Goal: Transaction & Acquisition: Purchase product/service

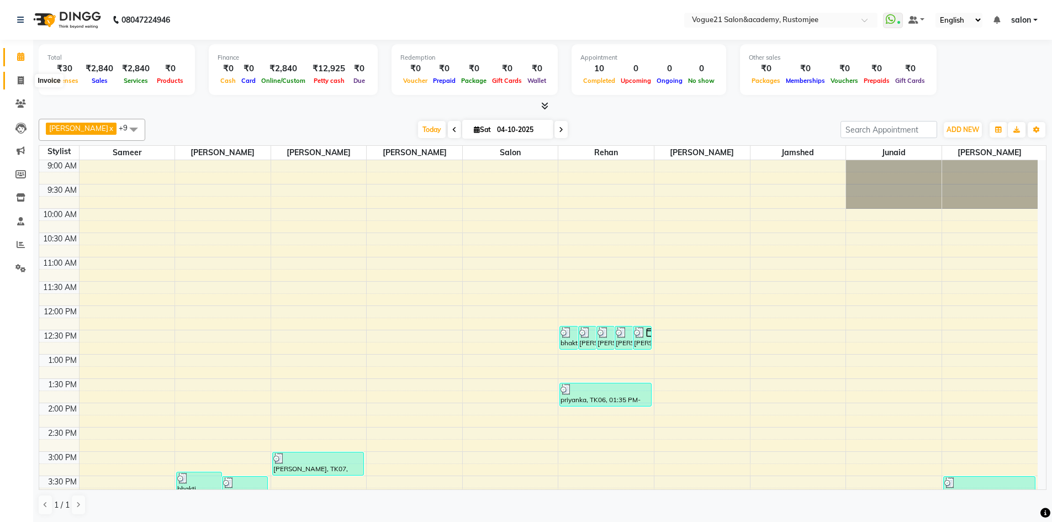
click at [20, 83] on icon at bounding box center [21, 80] width 6 height 8
select select "service"
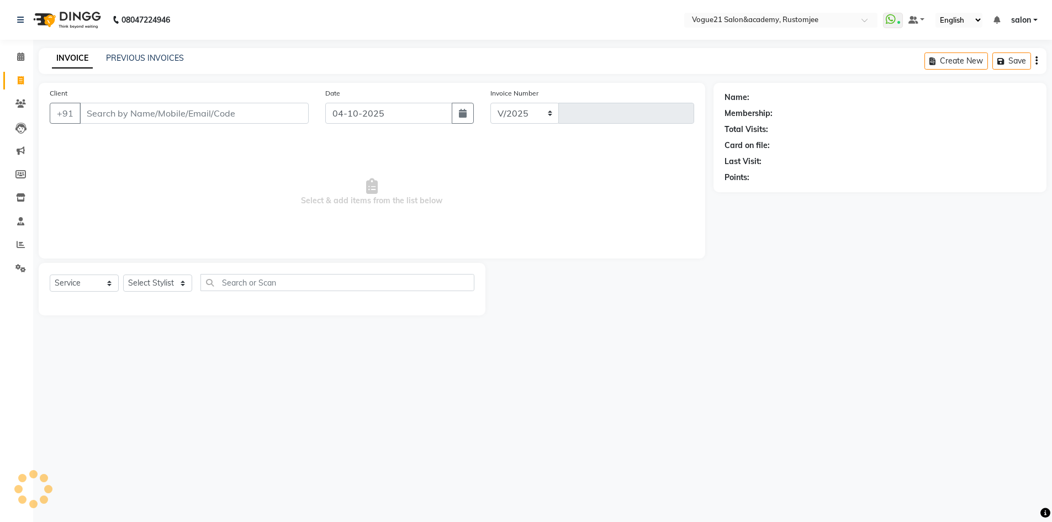
select select "8171"
type input "3383"
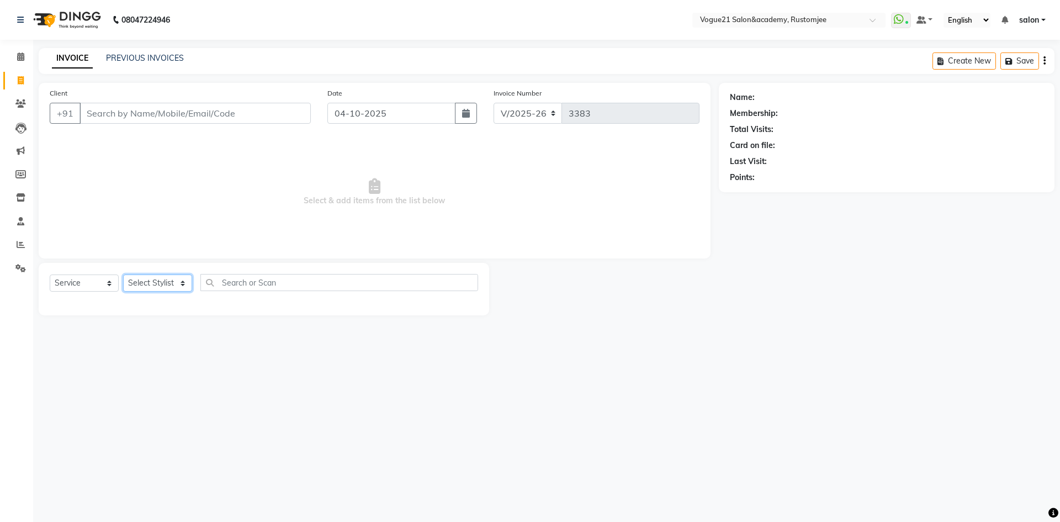
click at [170, 282] on select "Select Stylist [PERSON_NAME] [PERSON_NAME] [PERSON_NAME] [PERSON_NAME] [PERSON_…" at bounding box center [157, 282] width 69 height 17
select select "76929"
click at [123, 274] on select "Select Stylist [PERSON_NAME] [PERSON_NAME] [PERSON_NAME] [PERSON_NAME] [PERSON_…" at bounding box center [157, 282] width 69 height 17
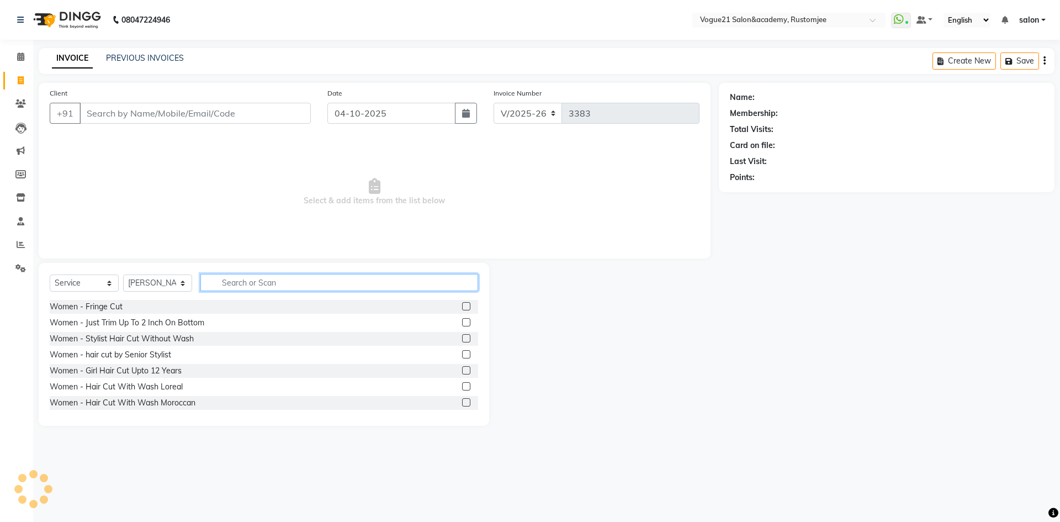
click at [221, 281] on input "text" at bounding box center [339, 282] width 278 height 17
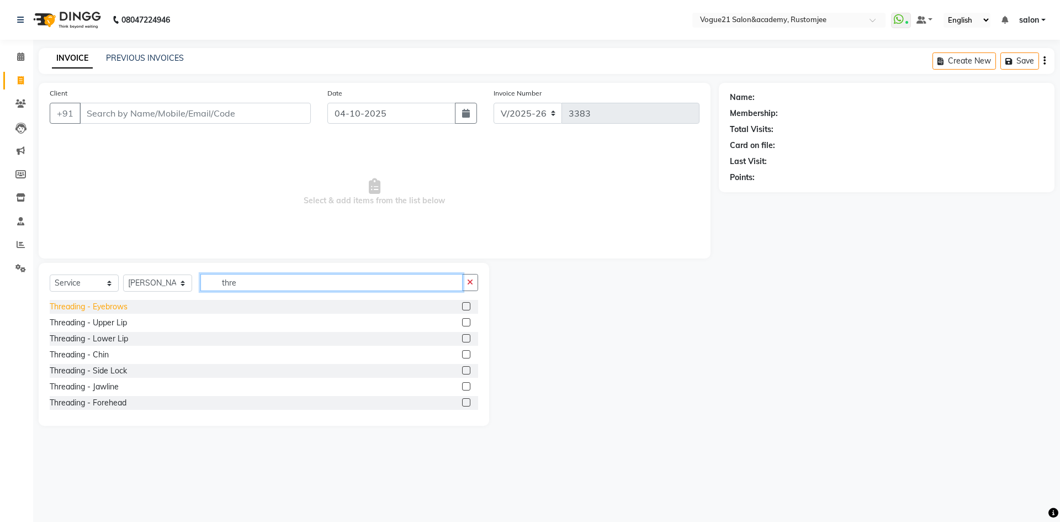
type input "thre"
click at [120, 308] on div "Threading - Eyebrows" at bounding box center [89, 307] width 78 height 12
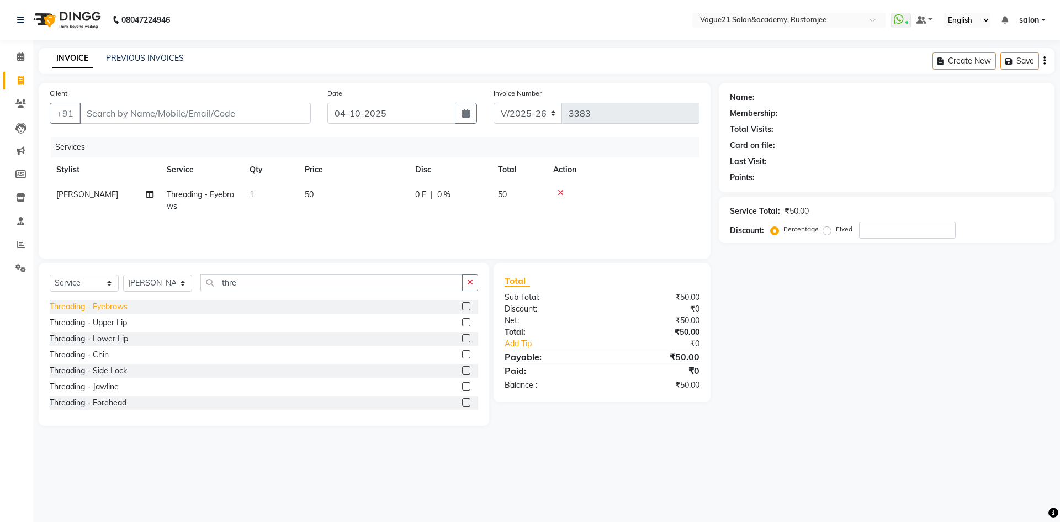
click at [120, 308] on div "Threading - Eyebrows" at bounding box center [89, 307] width 78 height 12
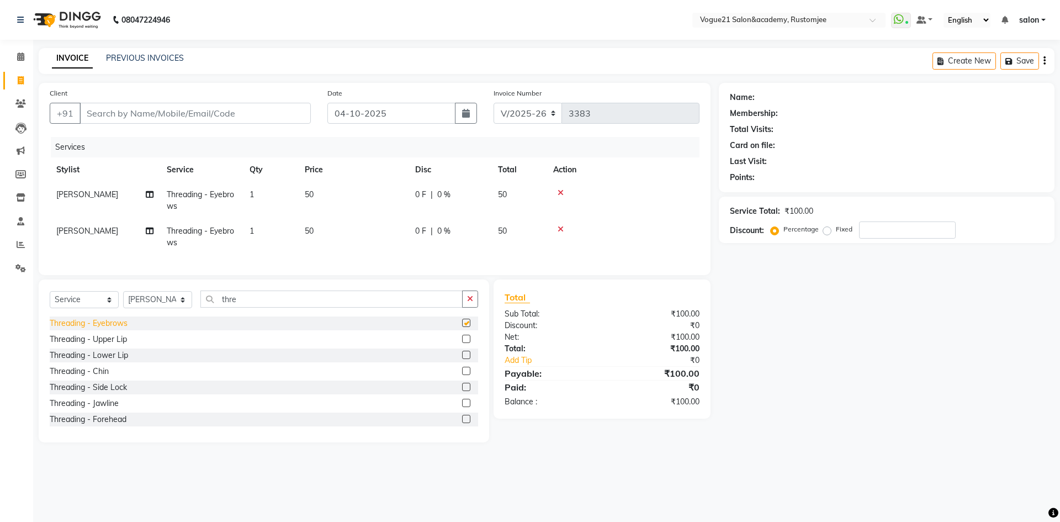
checkbox input "false"
click at [277, 305] on input "thre" at bounding box center [331, 299] width 262 height 17
click at [114, 345] on div "Threading - Upper Lip" at bounding box center [88, 340] width 77 height 12
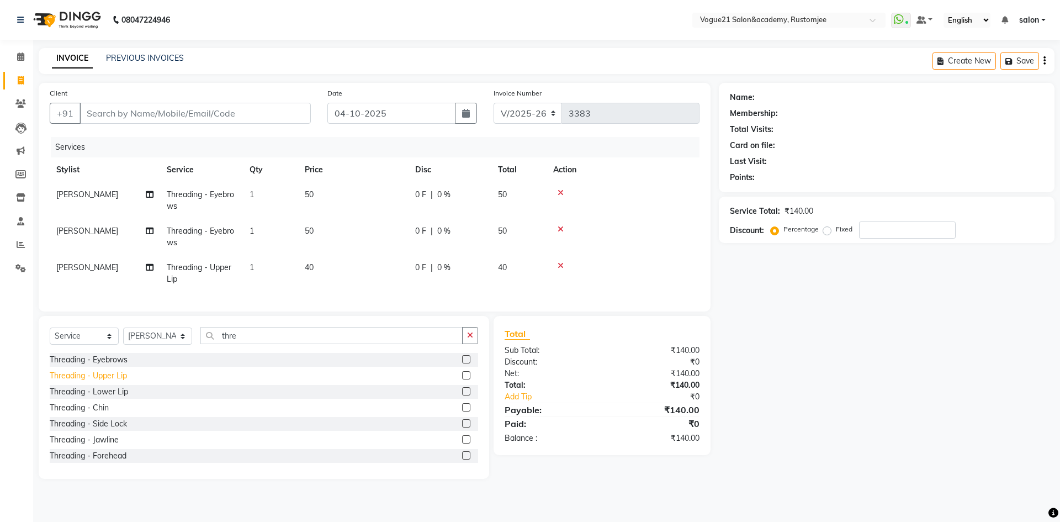
click at [121, 382] on div "Threading - Upper Lip" at bounding box center [88, 376] width 77 height 12
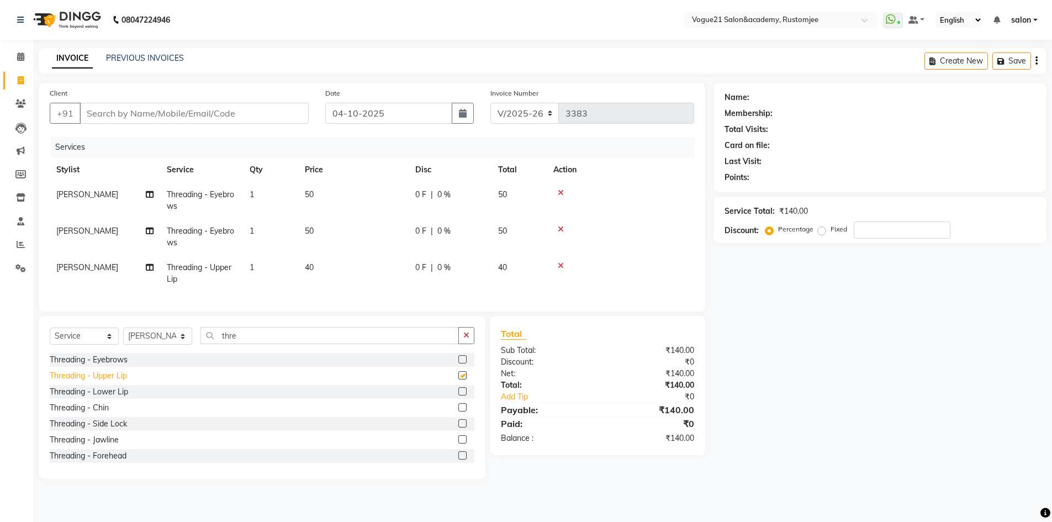
checkbox input "false"
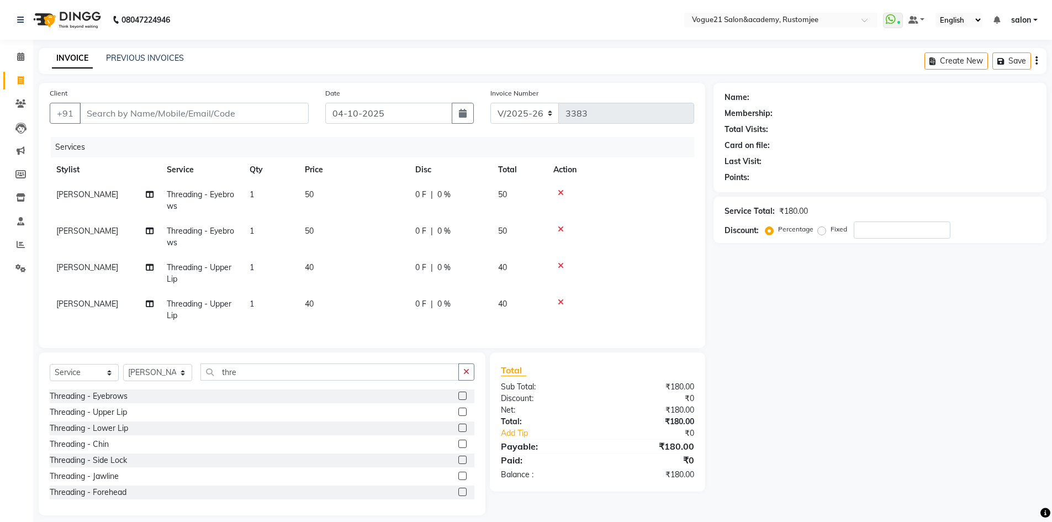
click at [562, 300] on icon at bounding box center [561, 302] width 6 height 8
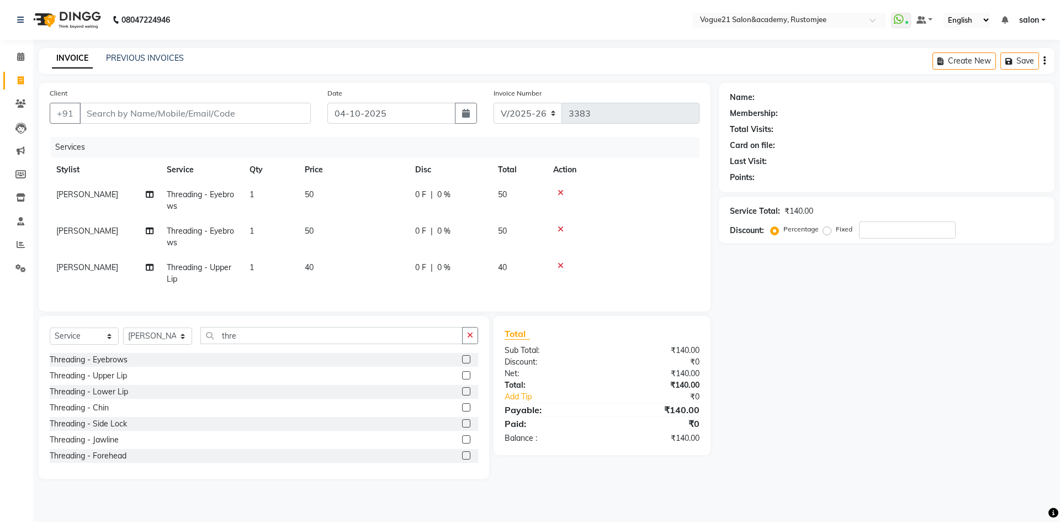
click at [559, 190] on icon at bounding box center [561, 193] width 6 height 8
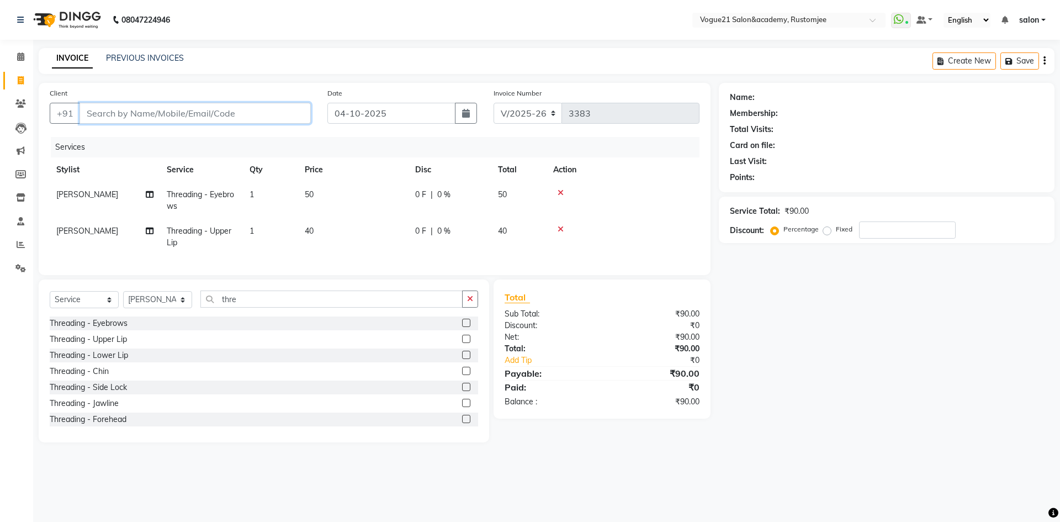
click at [272, 113] on input "Client" at bounding box center [195, 113] width 231 height 21
type input "9"
type input "0"
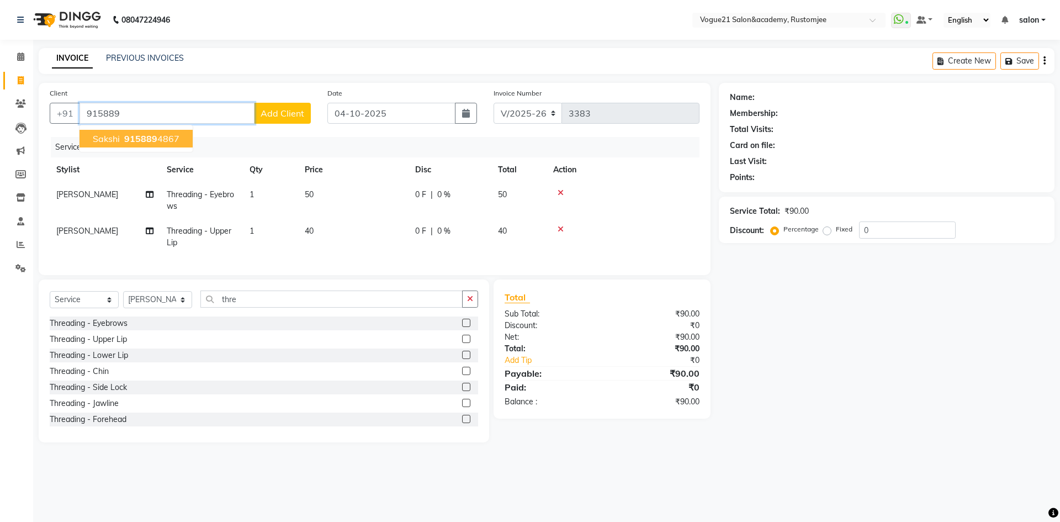
click at [167, 141] on ngb-highlight "915889 4867" at bounding box center [150, 138] width 57 height 11
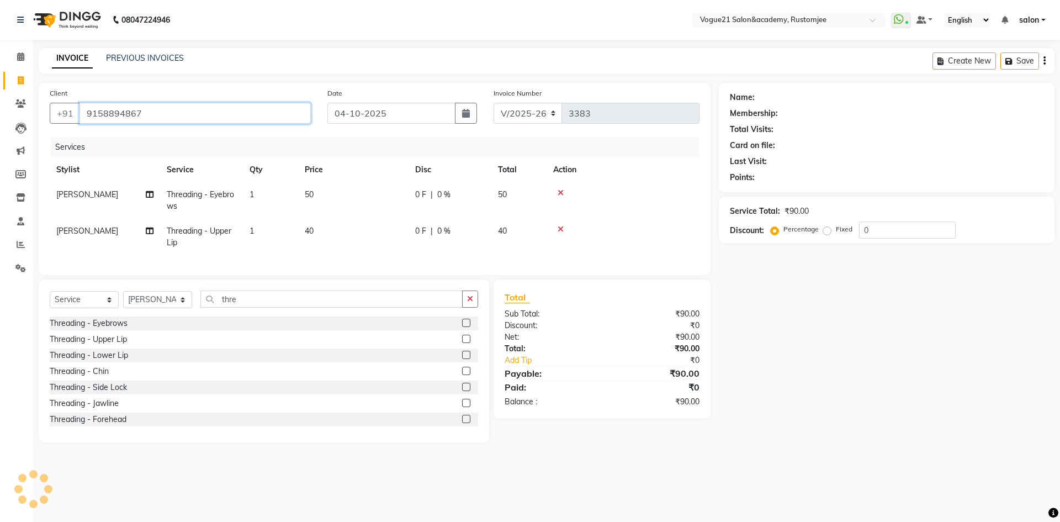
type input "9158894867"
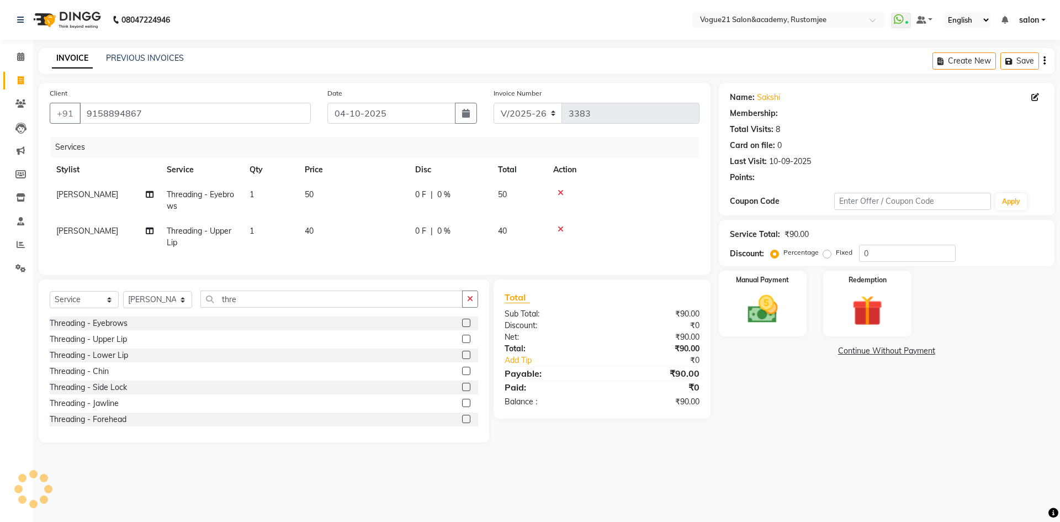
select select "1: Object"
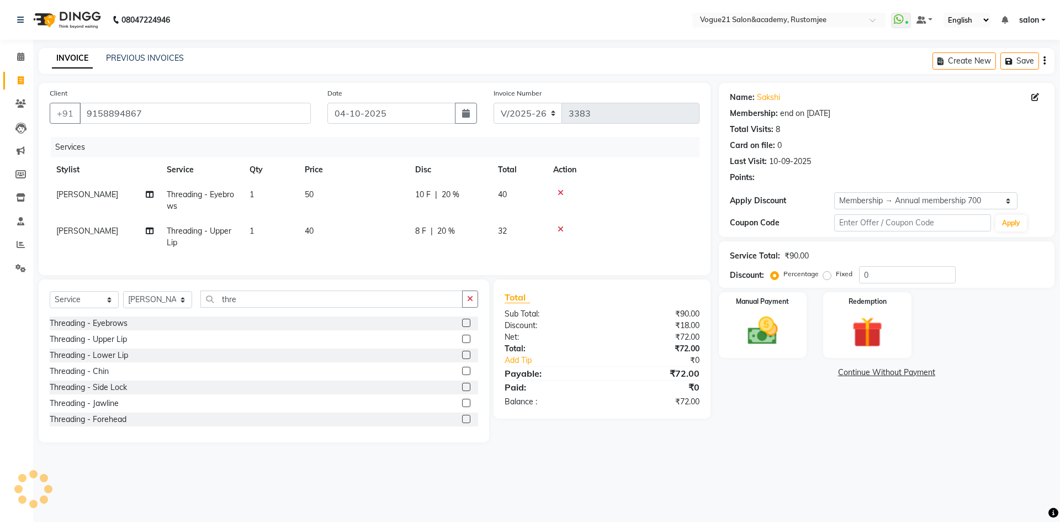
type input "20"
click at [263, 200] on td "1" at bounding box center [270, 200] width 55 height 36
select select "76929"
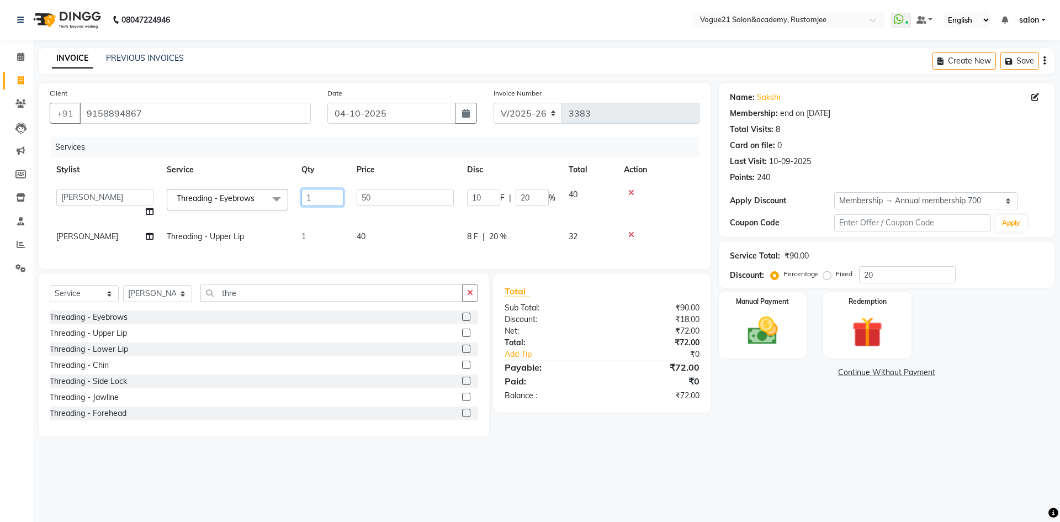
click at [326, 194] on input "1" at bounding box center [323, 197] width 42 height 17
type input "2"
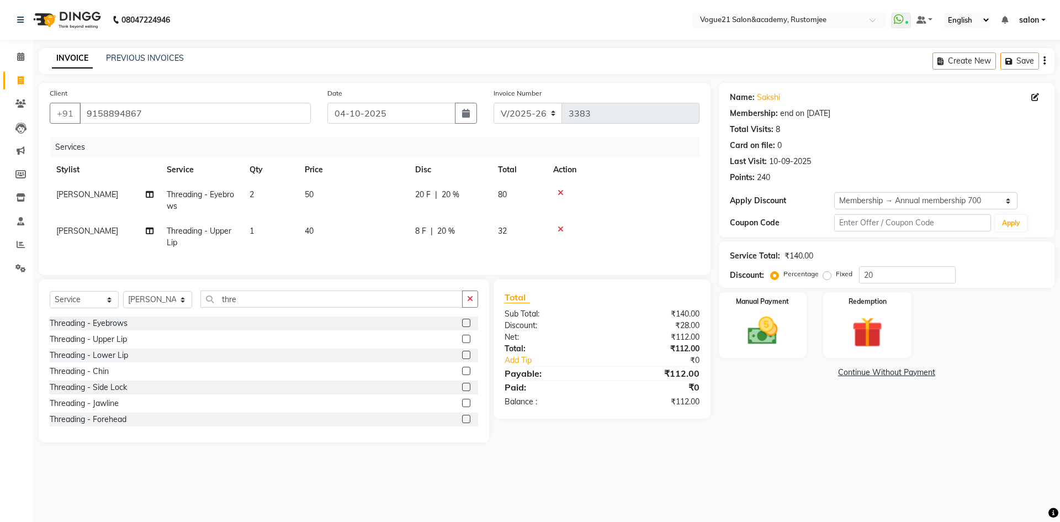
click at [326, 233] on tr "anju soni Threading - Upper Lip 1 40 8 F | 20 % 32" at bounding box center [375, 237] width 650 height 36
click at [262, 227] on td "1" at bounding box center [270, 237] width 55 height 36
select select "76929"
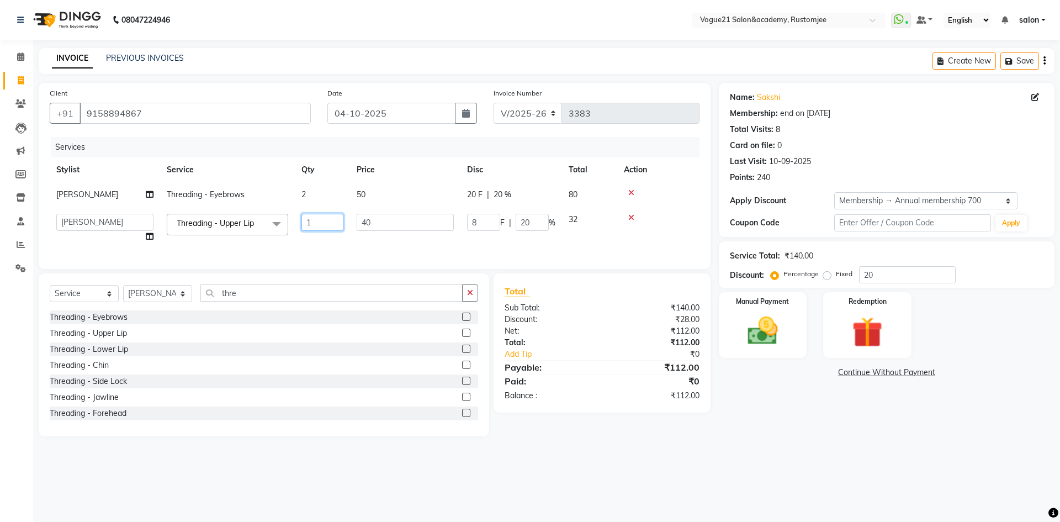
click at [318, 225] on input "1" at bounding box center [323, 222] width 42 height 17
type input "2"
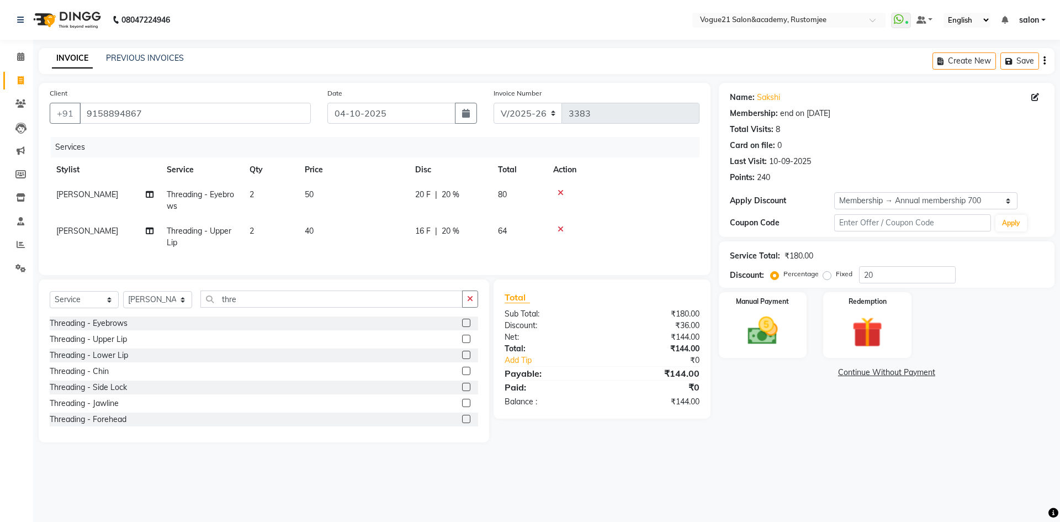
click at [562, 10] on nav "08047224946 Select Location × Vogue21 Salon&academy, Rustomjee WhatsApp Status …" at bounding box center [530, 20] width 1060 height 40
click at [256, 200] on td "2" at bounding box center [270, 200] width 55 height 36
select select "76929"
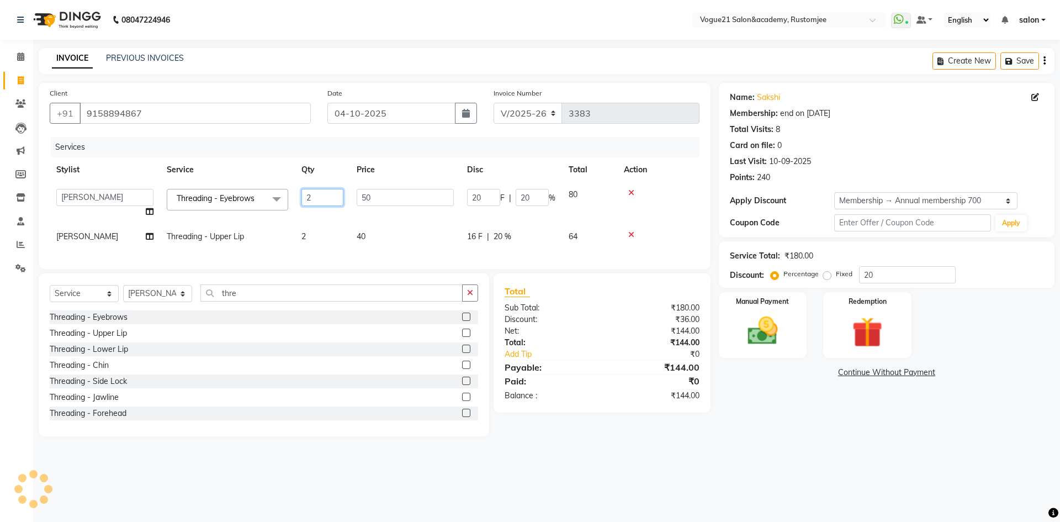
click at [335, 193] on input "2" at bounding box center [323, 197] width 42 height 17
type input "1"
click at [957, 140] on div "Card on file: 0" at bounding box center [887, 146] width 314 height 12
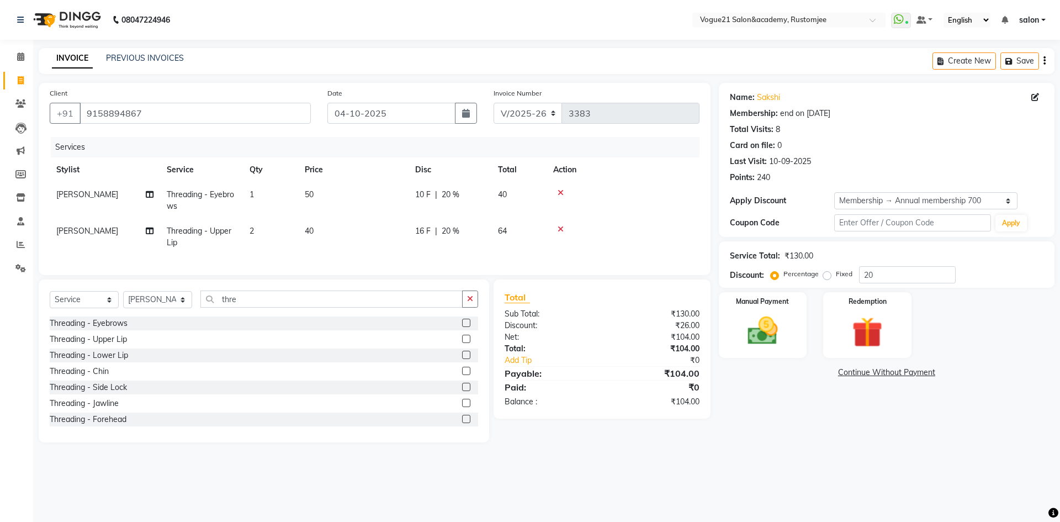
click at [102, 233] on td "[PERSON_NAME]" at bounding box center [105, 237] width 110 height 36
select select "76929"
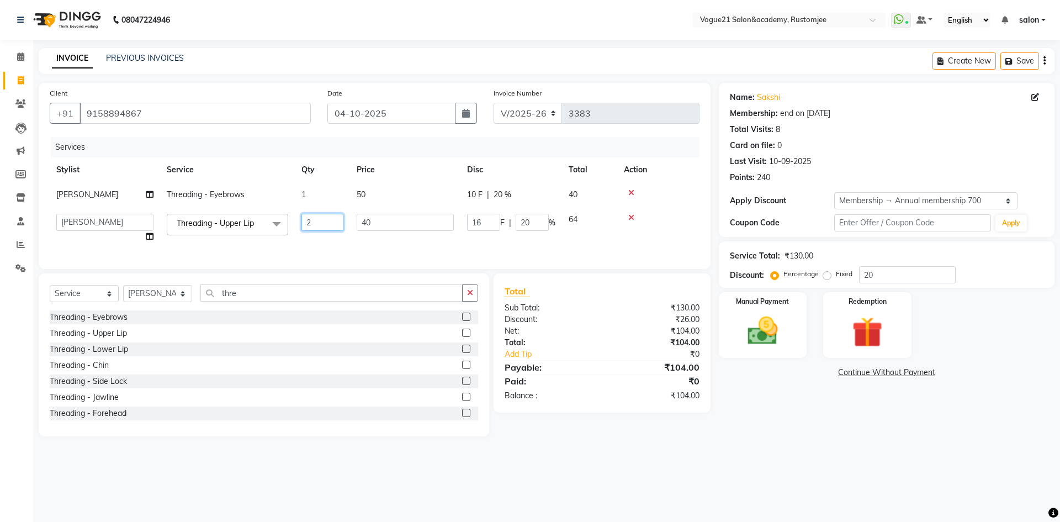
click at [318, 219] on input "2" at bounding box center [323, 222] width 42 height 17
type input "1"
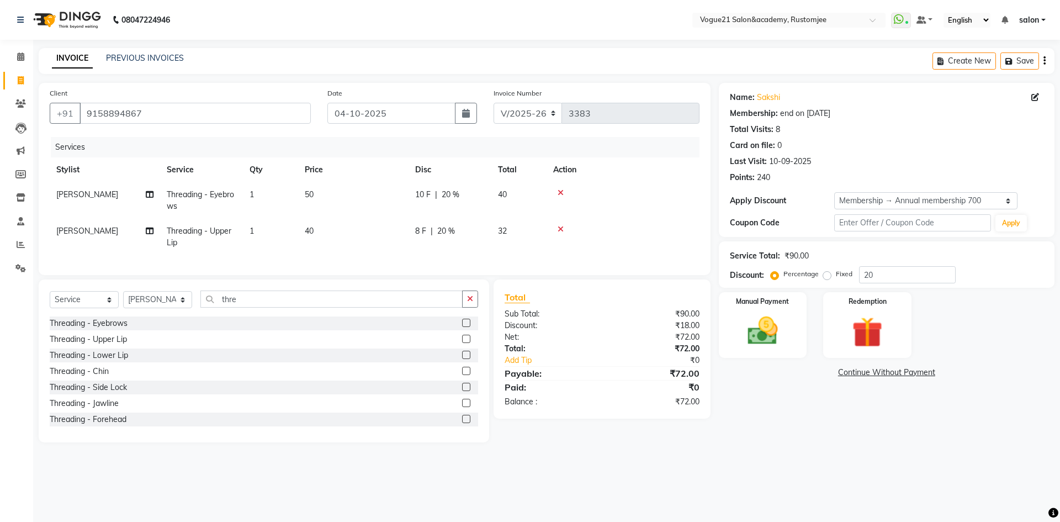
click at [109, 230] on td "[PERSON_NAME]" at bounding box center [105, 237] width 110 height 36
select select "76929"
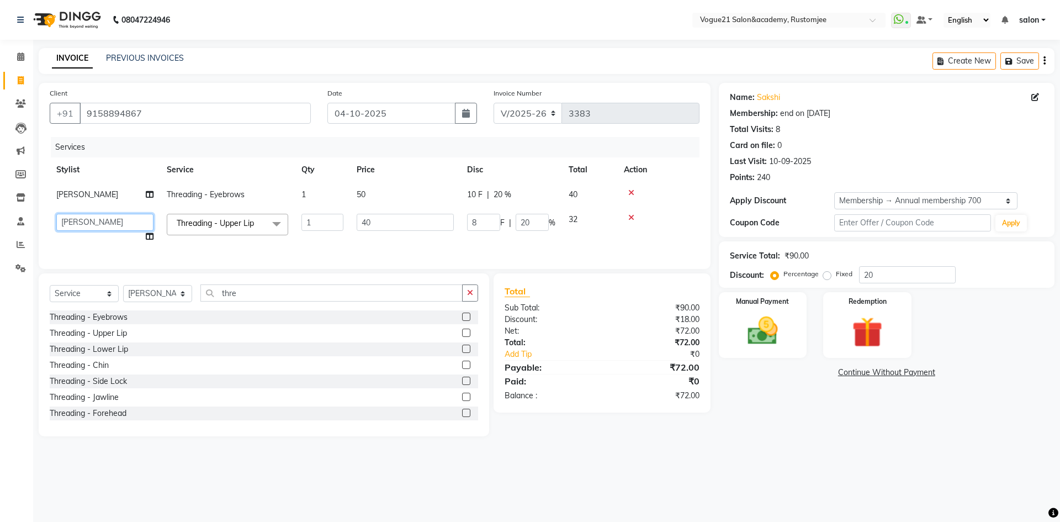
click at [100, 224] on select "aahil Aatish Survase alicia anju soni Jamshed junaid Pooja yadav priya jadhav r…" at bounding box center [104, 222] width 97 height 17
select select "76930"
click at [784, 406] on div "Name: Sakshi Membership: end on 30-04-2026 Total Visits: 8 Card on file: 0 Last…" at bounding box center [891, 259] width 344 height 353
click at [115, 339] on div "Threading - Upper Lip" at bounding box center [88, 334] width 77 height 12
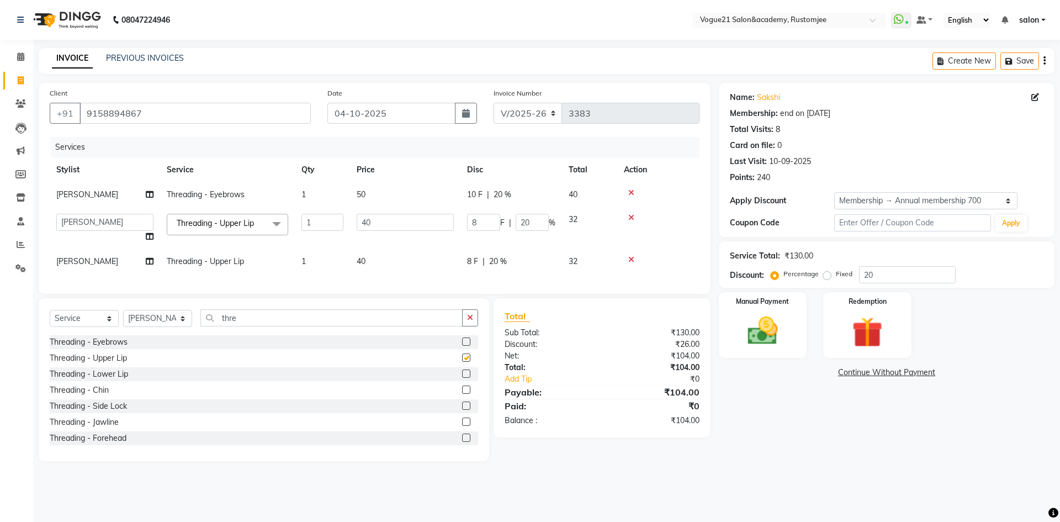
checkbox input "false"
click at [763, 337] on img at bounding box center [762, 331] width 51 height 36
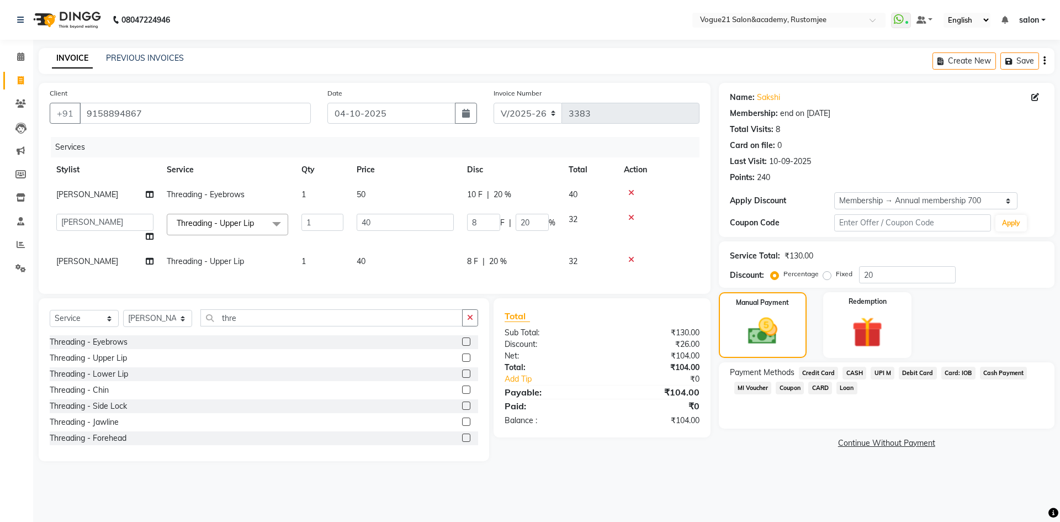
click at [880, 373] on span "UPI M" at bounding box center [883, 373] width 24 height 13
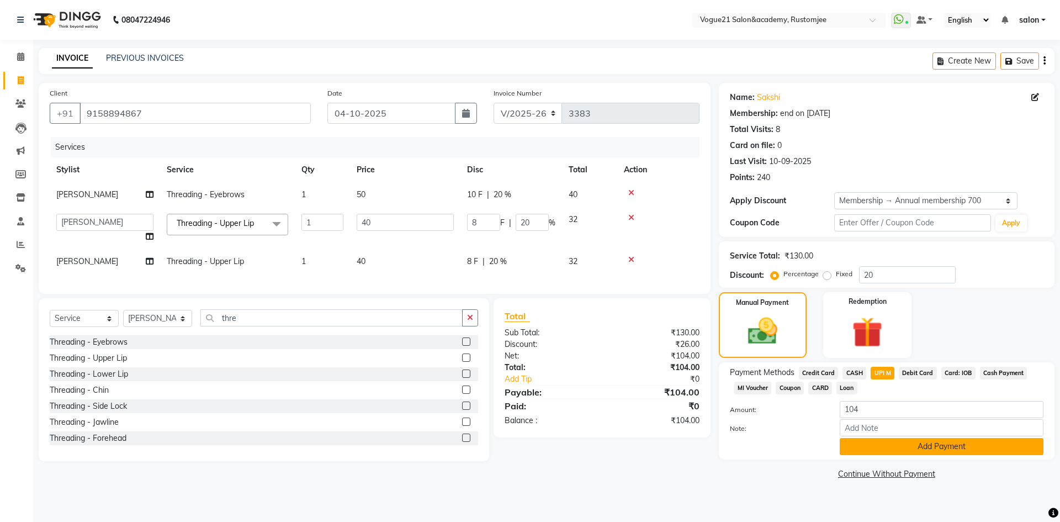
click at [904, 448] on button "Add Payment" at bounding box center [942, 446] width 204 height 17
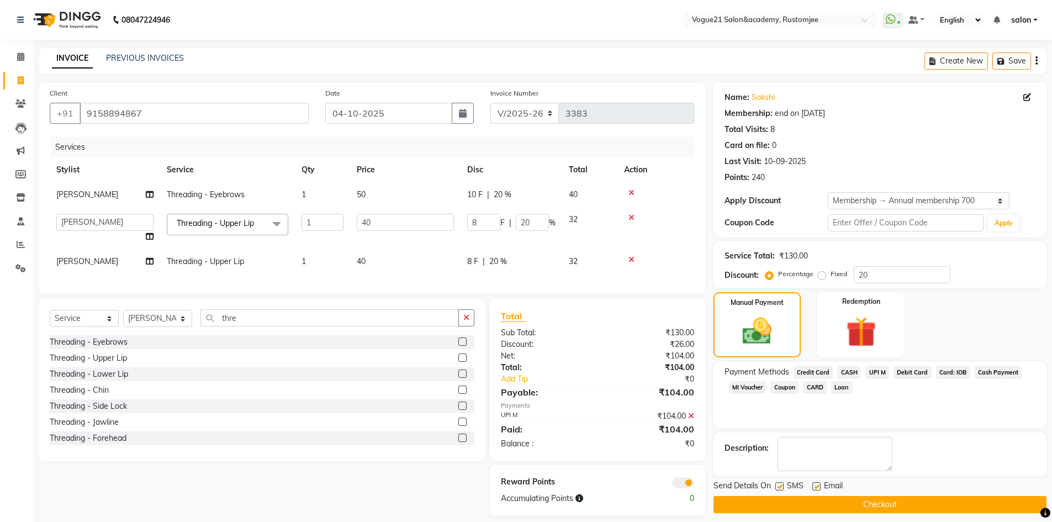
click at [780, 487] on label at bounding box center [779, 486] width 8 height 8
click at [780, 487] on input "checkbox" at bounding box center [778, 486] width 7 height 7
checkbox input "false"
click at [817, 487] on label at bounding box center [816, 486] width 8 height 8
click at [817, 487] on input "checkbox" at bounding box center [815, 486] width 7 height 7
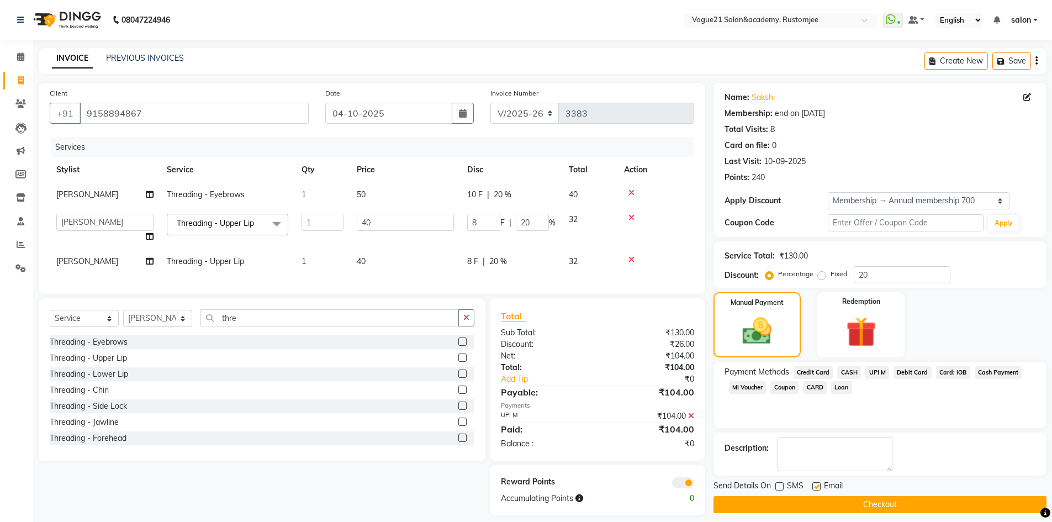
checkbox input "false"
click at [793, 504] on button "Checkout" at bounding box center [880, 504] width 333 height 17
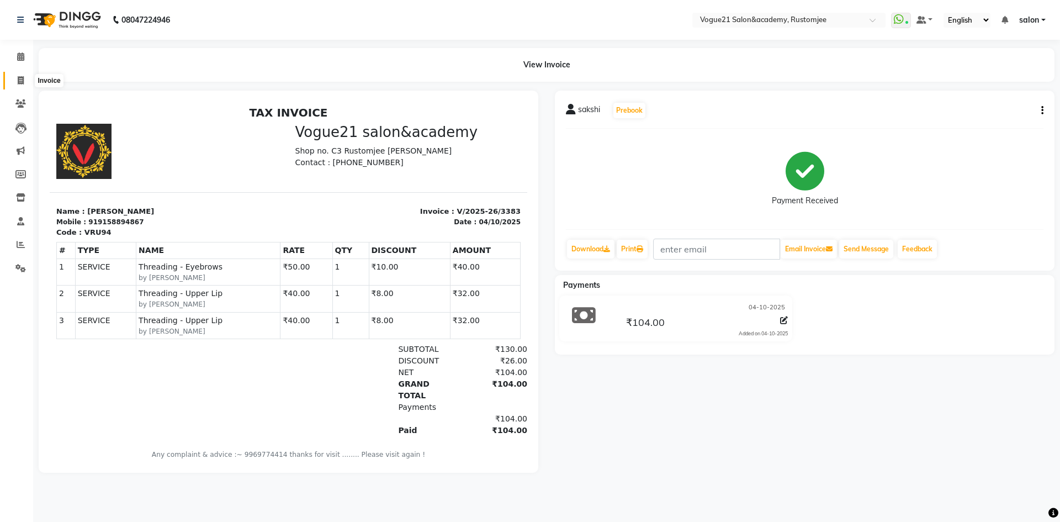
click at [16, 80] on span at bounding box center [20, 81] width 19 height 13
select select "service"
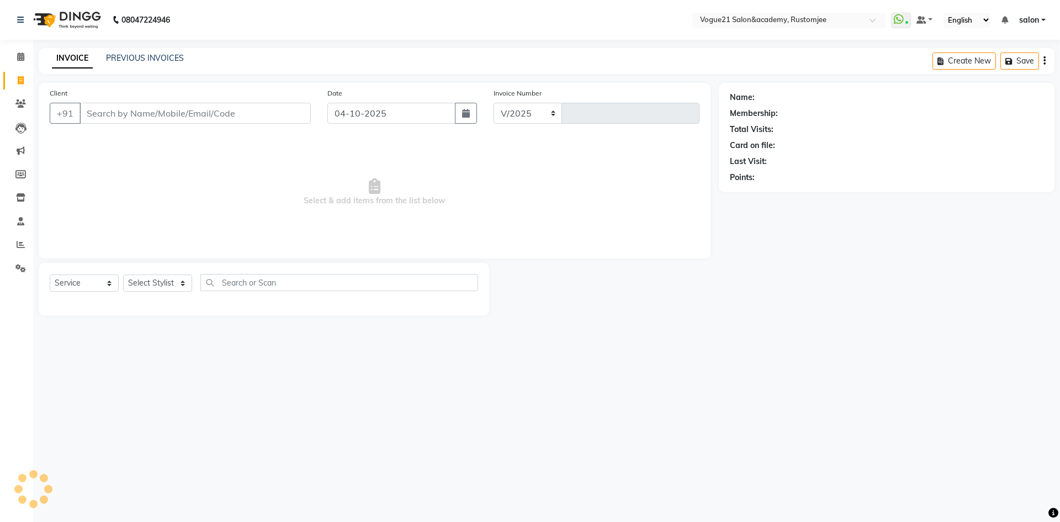
select select "8171"
type input "3384"
click at [180, 283] on select "Select Stylist [PERSON_NAME] [PERSON_NAME] [PERSON_NAME] [PERSON_NAME] [PERSON_…" at bounding box center [157, 282] width 69 height 17
select select "88708"
click at [123, 274] on select "Select Stylist [PERSON_NAME] [PERSON_NAME] [PERSON_NAME] [PERSON_NAME] [PERSON_…" at bounding box center [157, 282] width 69 height 17
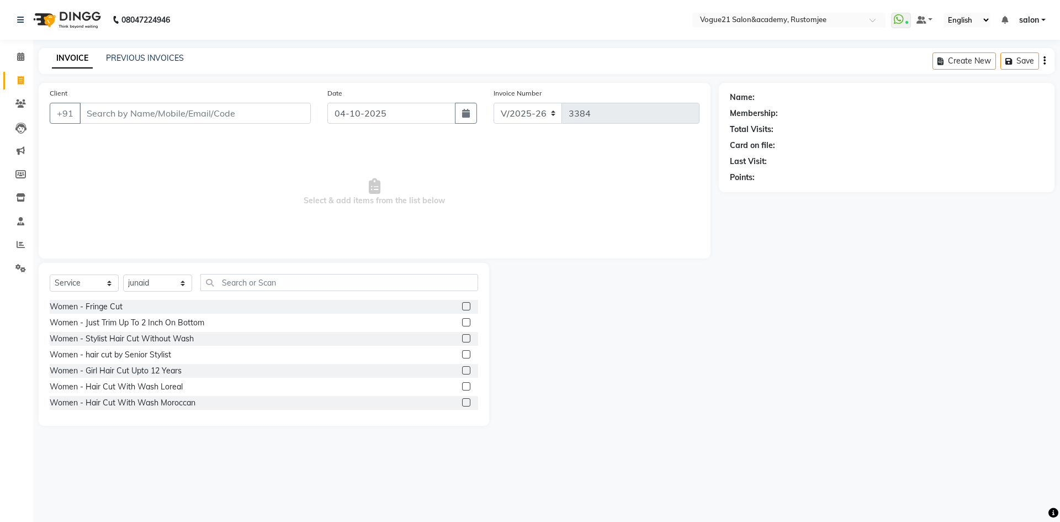
click at [272, 293] on div "Select Service Product Membership Package Voucher Prepaid Gift Card Select Styl…" at bounding box center [264, 287] width 429 height 26
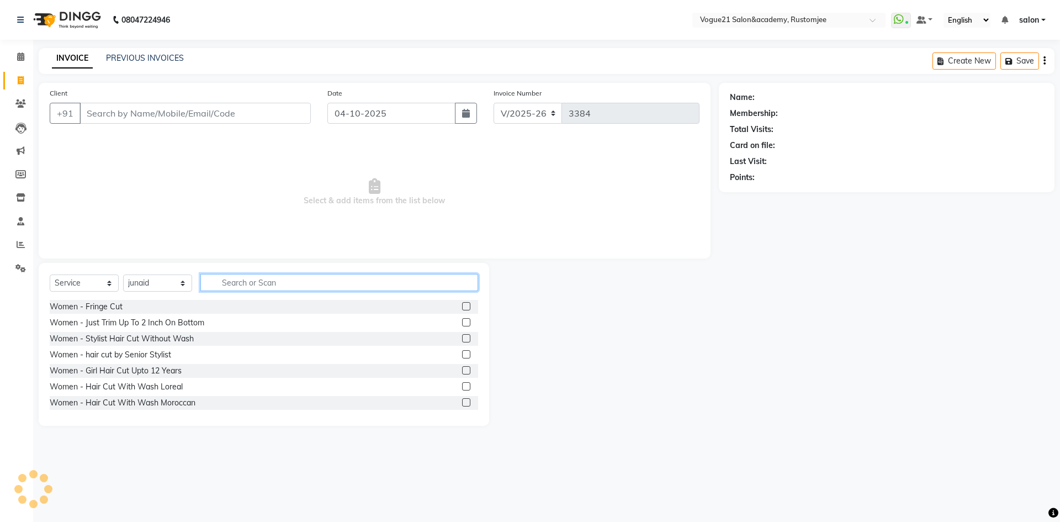
click at [271, 284] on input "text" at bounding box center [339, 282] width 278 height 17
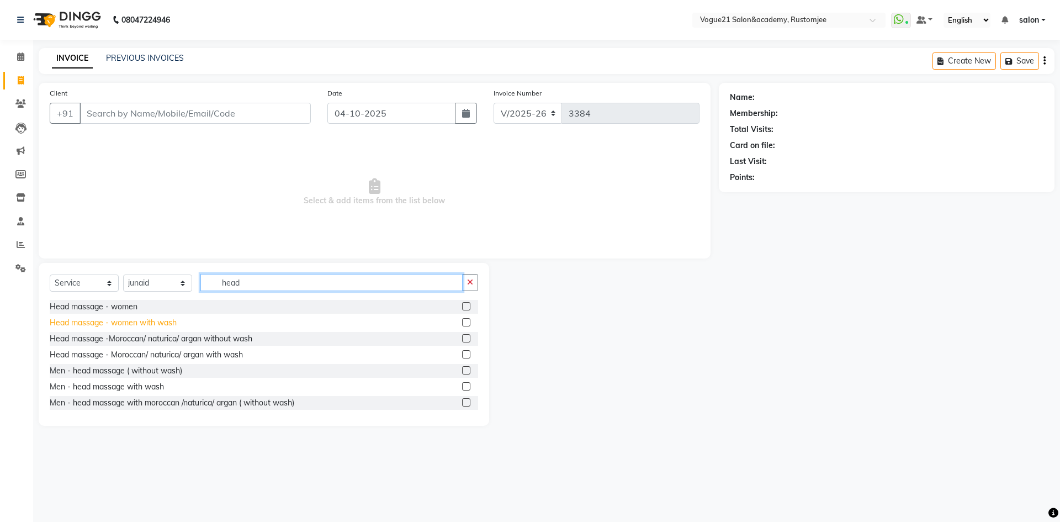
type input "head"
click at [147, 324] on div "Head massage - women with wash" at bounding box center [113, 323] width 127 height 12
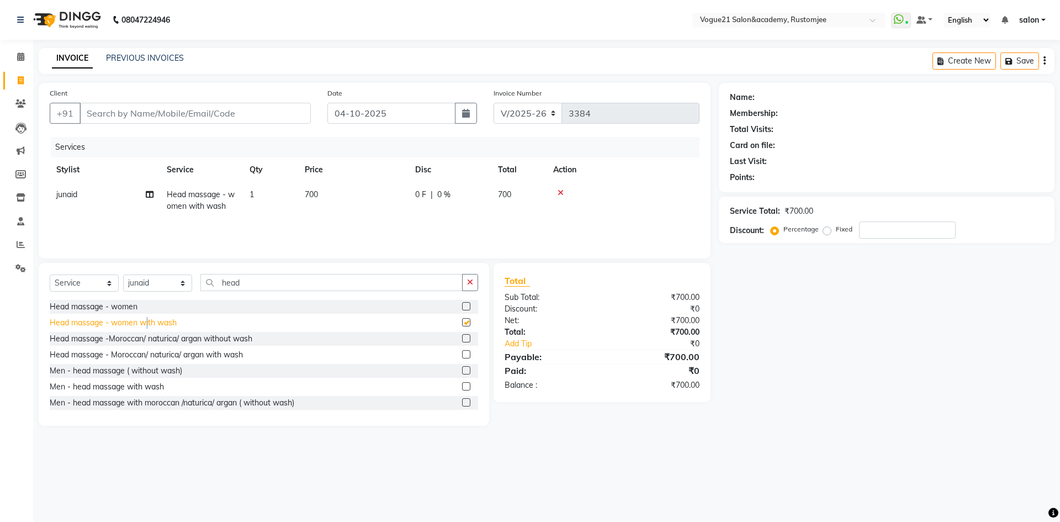
checkbox input "false"
click at [212, 119] on input "Client" at bounding box center [195, 113] width 231 height 21
type input "7"
type input "0"
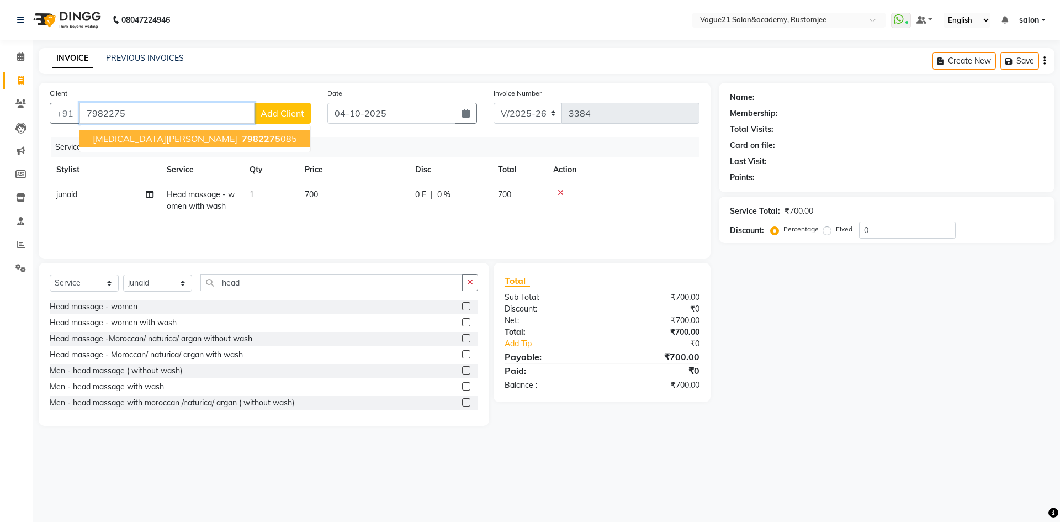
click at [240, 136] on ngb-highlight "7982275 085" at bounding box center [268, 138] width 57 height 11
type input "7982275085"
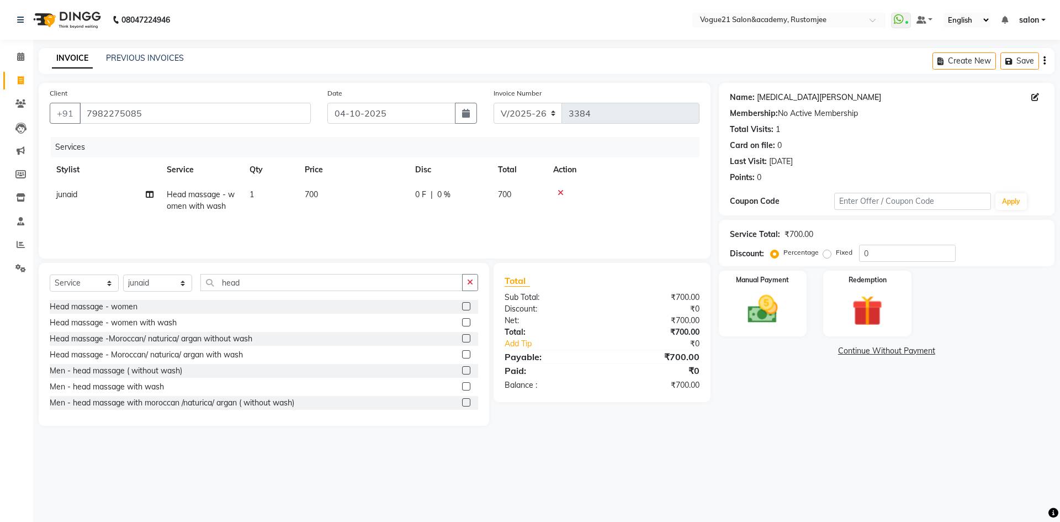
click at [788, 93] on link "Nikita Keasrwani" at bounding box center [819, 98] width 124 height 12
click at [758, 329] on div "Manual Payment" at bounding box center [763, 304] width 92 height 68
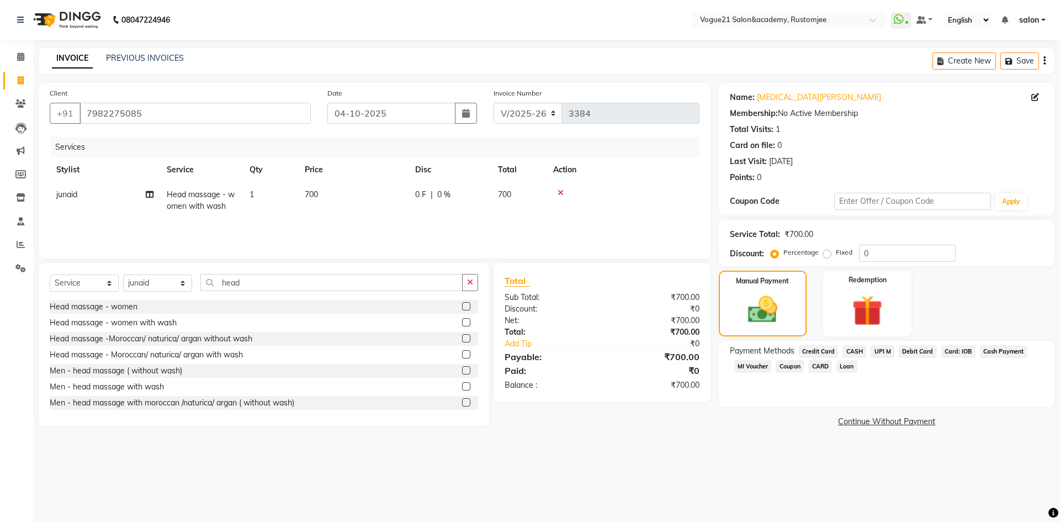
click at [847, 351] on span "CASH" at bounding box center [855, 351] width 24 height 13
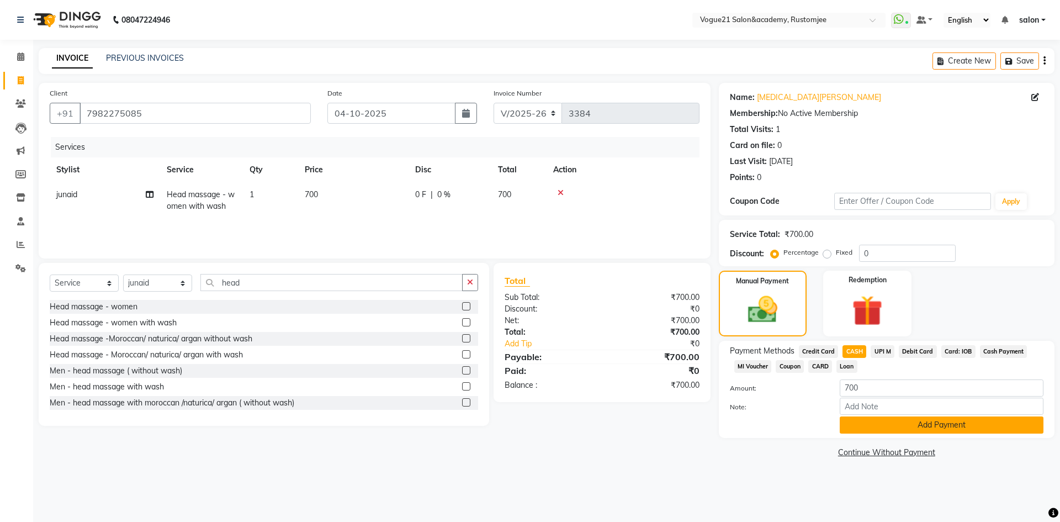
click at [876, 427] on button "Add Payment" at bounding box center [942, 424] width 204 height 17
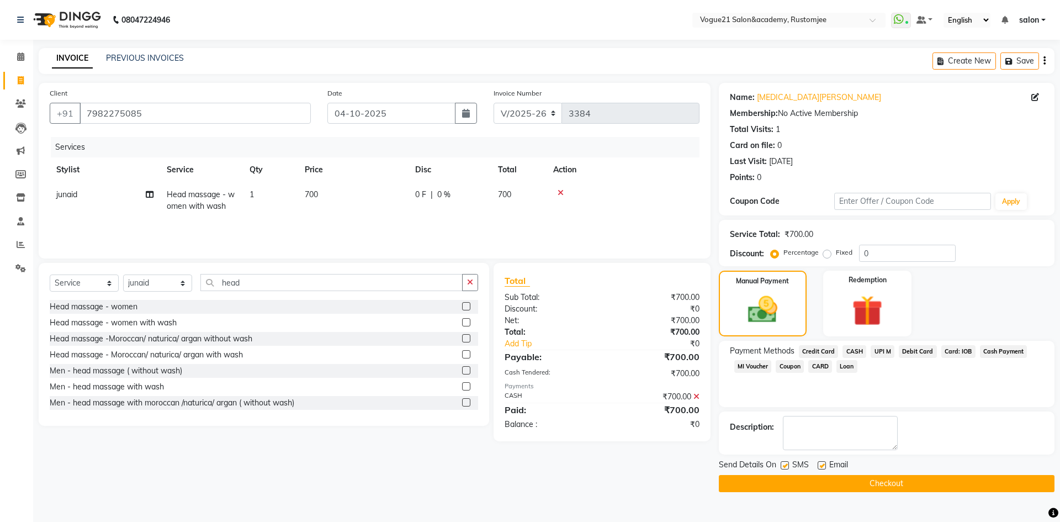
click at [807, 484] on button "Checkout" at bounding box center [887, 483] width 336 height 17
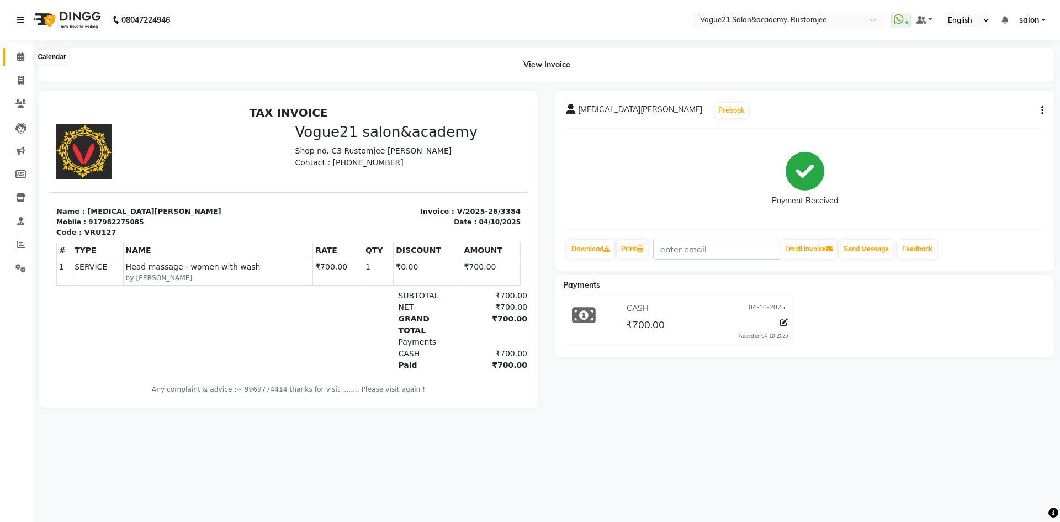
click at [17, 56] on icon at bounding box center [20, 56] width 7 height 8
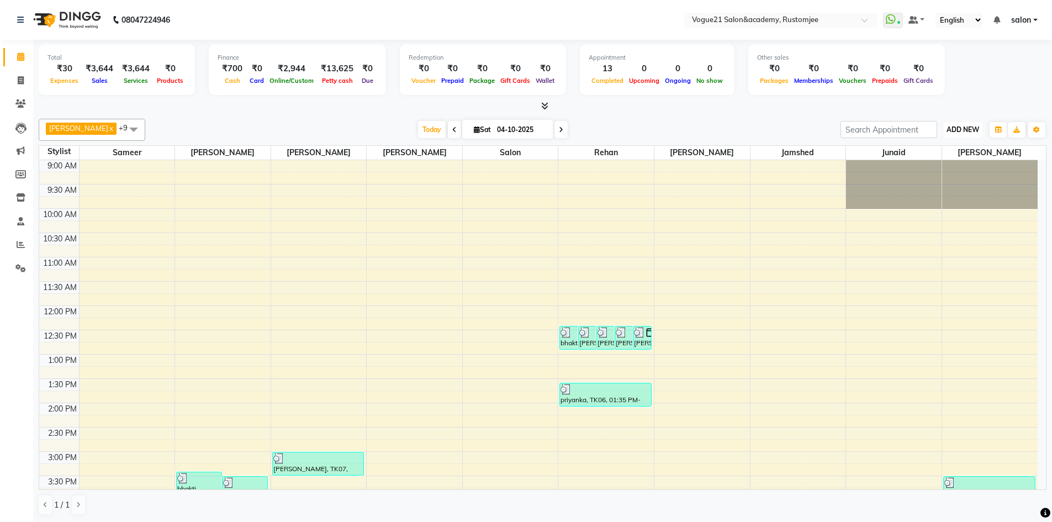
click at [974, 131] on span "ADD NEW" at bounding box center [963, 129] width 33 height 8
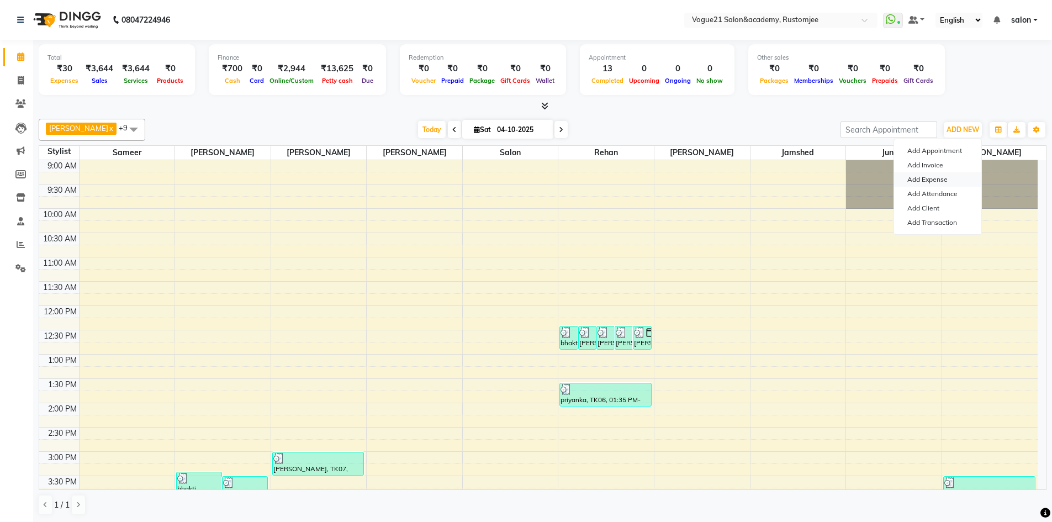
click at [946, 177] on link "Add Expense" at bounding box center [937, 179] width 87 height 14
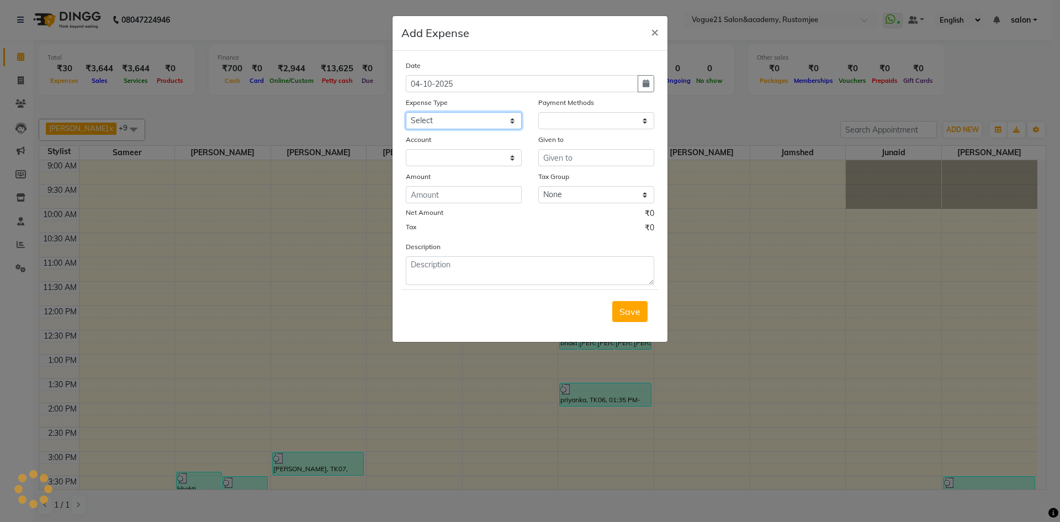
click at [461, 123] on select "Select Advance Salary Bank charges Cash transfer to bank Client Snacks Equipmen…" at bounding box center [464, 120] width 116 height 17
select select "1"
select select "7299"
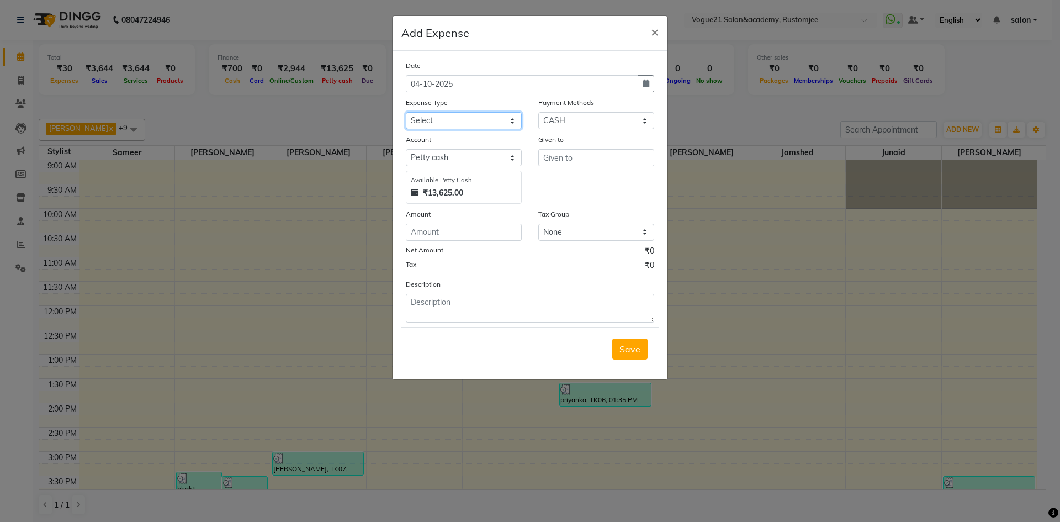
select select "23413"
click at [406, 112] on select "Select Advance Salary Bank charges Cash transfer to bank Client Snacks Equipmen…" at bounding box center [464, 120] width 116 height 17
click at [558, 162] on input "text" at bounding box center [596, 157] width 116 height 17
click at [563, 175] on button "re han" at bounding box center [582, 181] width 87 height 18
type input "rehan"
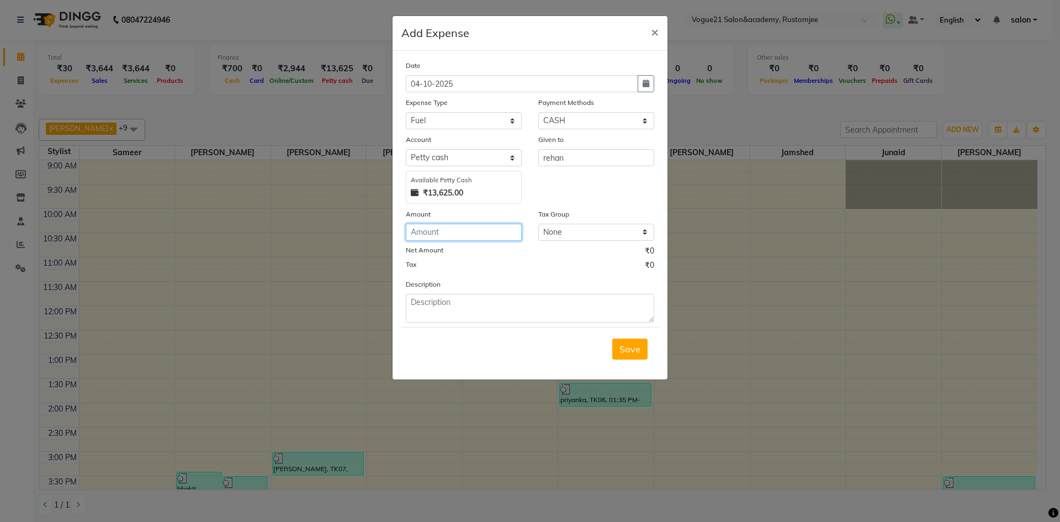
click at [473, 228] on input "number" at bounding box center [464, 232] width 116 height 17
type input "450"
click at [466, 304] on textarea at bounding box center [530, 308] width 249 height 29
type textarea "fuel"
click at [620, 353] on button "Save" at bounding box center [629, 349] width 35 height 21
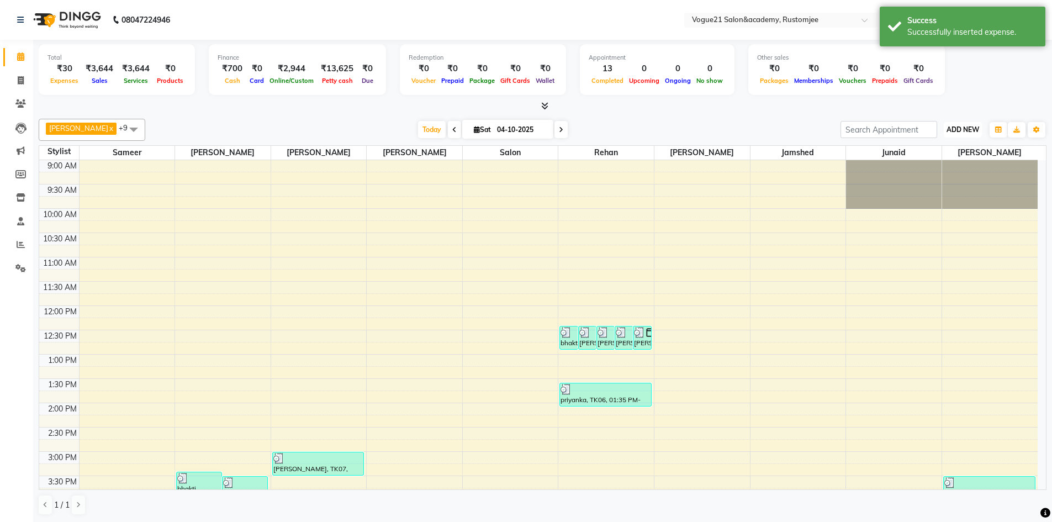
click at [966, 129] on span "ADD NEW" at bounding box center [963, 129] width 33 height 8
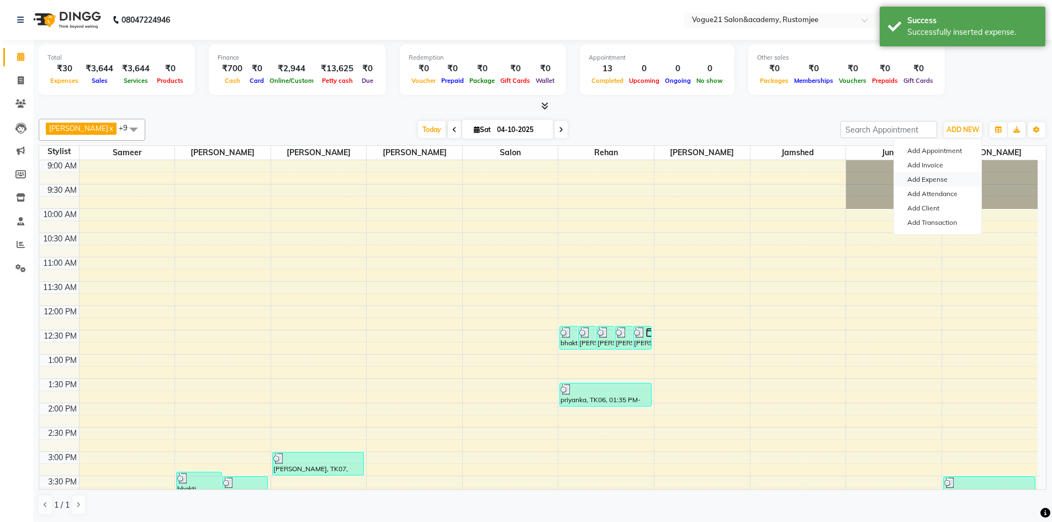
click at [939, 179] on link "Add Expense" at bounding box center [937, 179] width 87 height 14
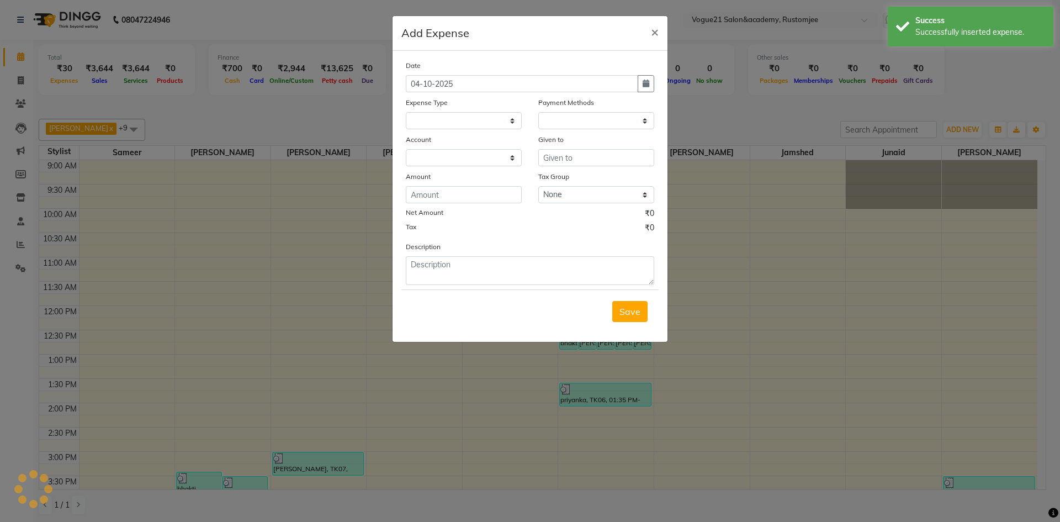
select select "1"
select select "7299"
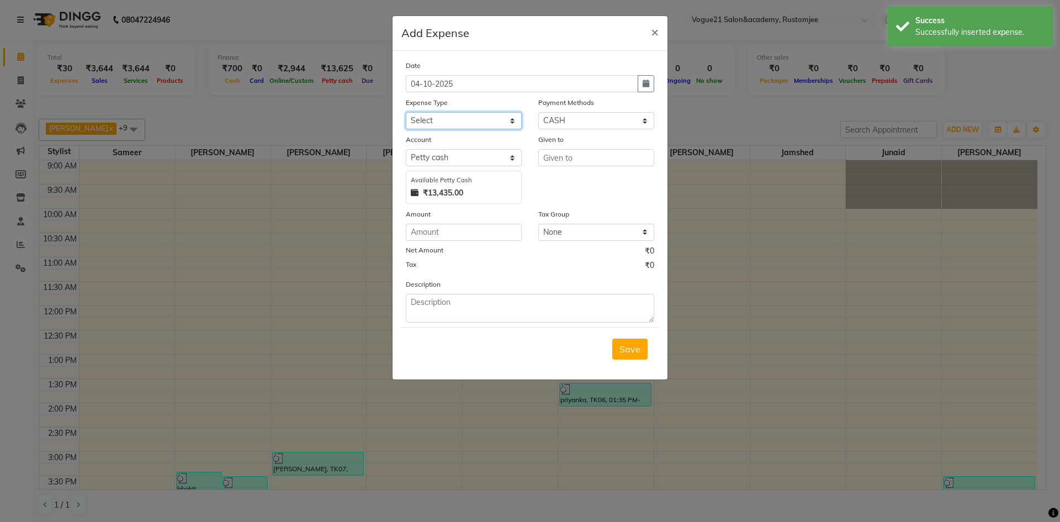
click at [447, 117] on select "Select Advance Salary Bank charges Cash transfer to bank Client Snacks Equipmen…" at bounding box center [464, 120] width 116 height 17
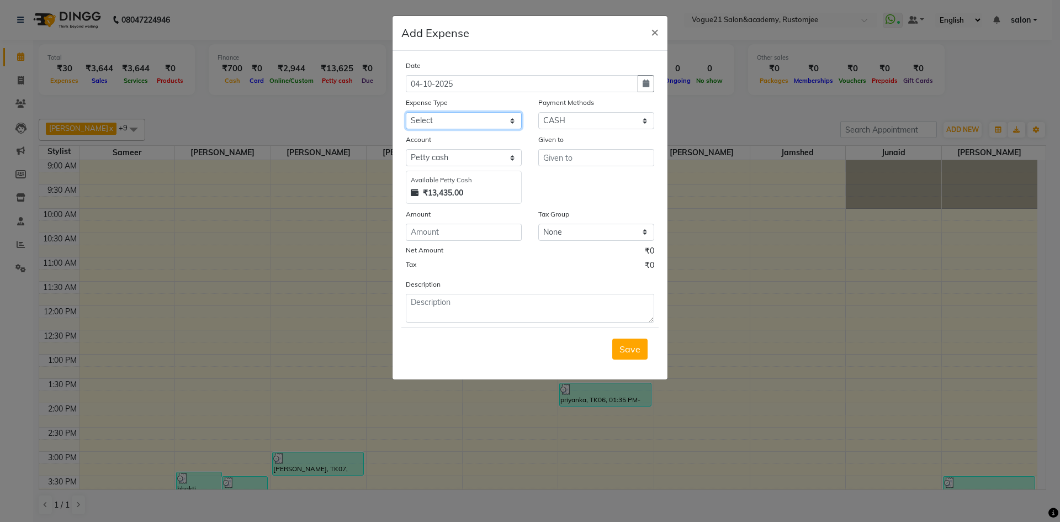
select select "23417"
click at [406, 112] on select "Select Advance Salary Bank charges Cash transfer to bank Client Snacks Equipmen…" at bounding box center [464, 120] width 116 height 17
click at [592, 157] on input "text" at bounding box center [596, 157] width 116 height 17
click at [571, 183] on ngb-highlight "re han" at bounding box center [564, 181] width 24 height 11
type input "rehan"
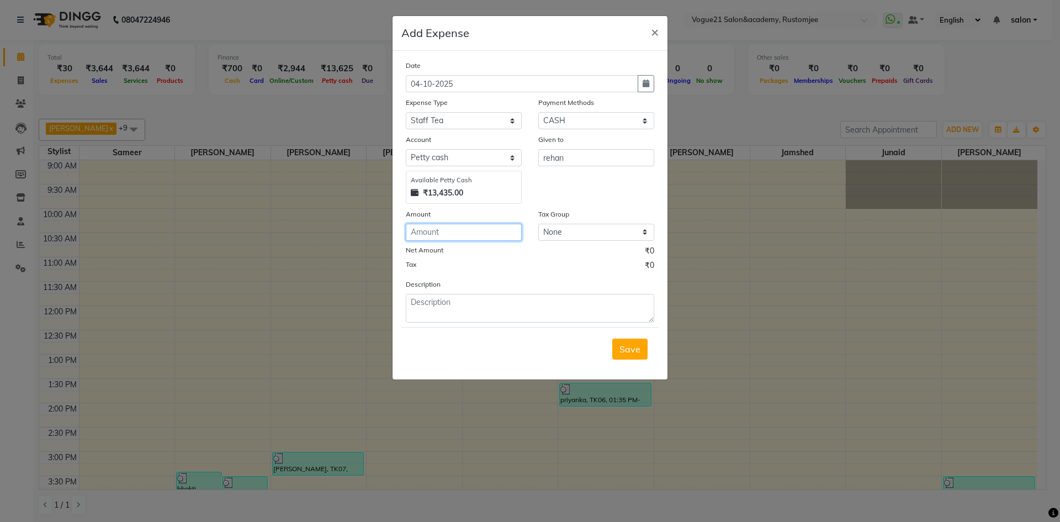
click at [467, 236] on input "number" at bounding box center [464, 232] width 116 height 17
type input "-1"
type input "212"
click at [445, 305] on textarea at bounding box center [530, 308] width 249 height 29
type textarea "both branch tea"
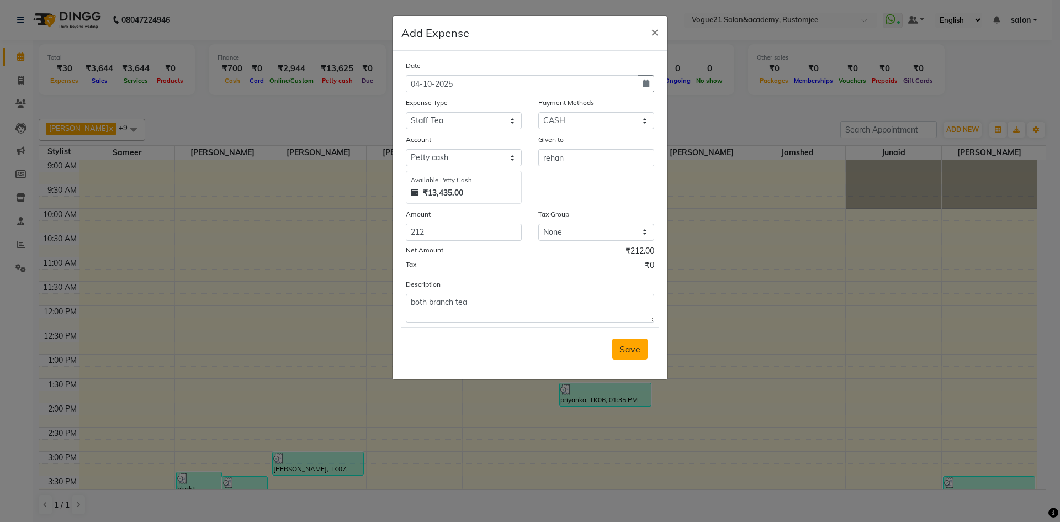
click at [628, 353] on span "Save" at bounding box center [630, 349] width 21 height 11
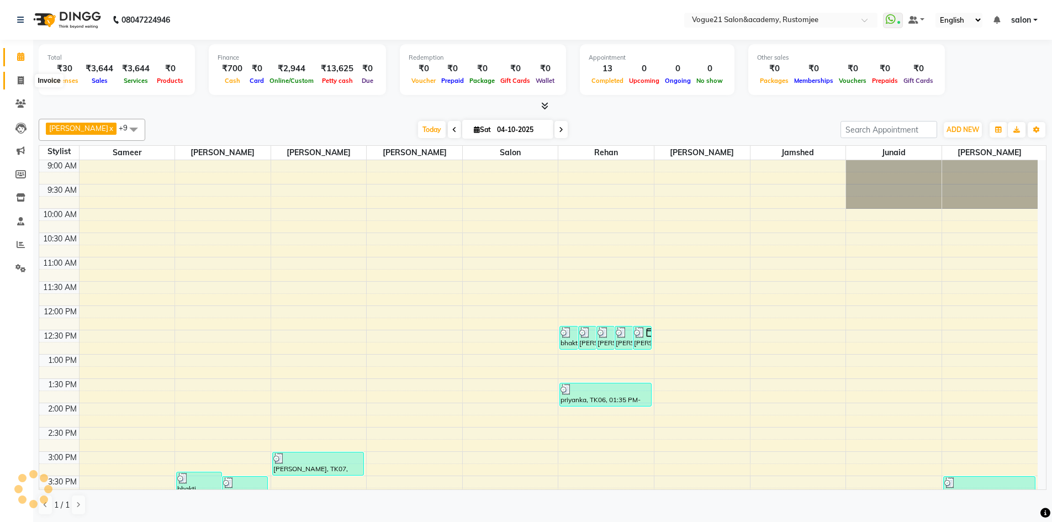
click at [24, 79] on span at bounding box center [20, 81] width 19 height 13
select select "8171"
select select "service"
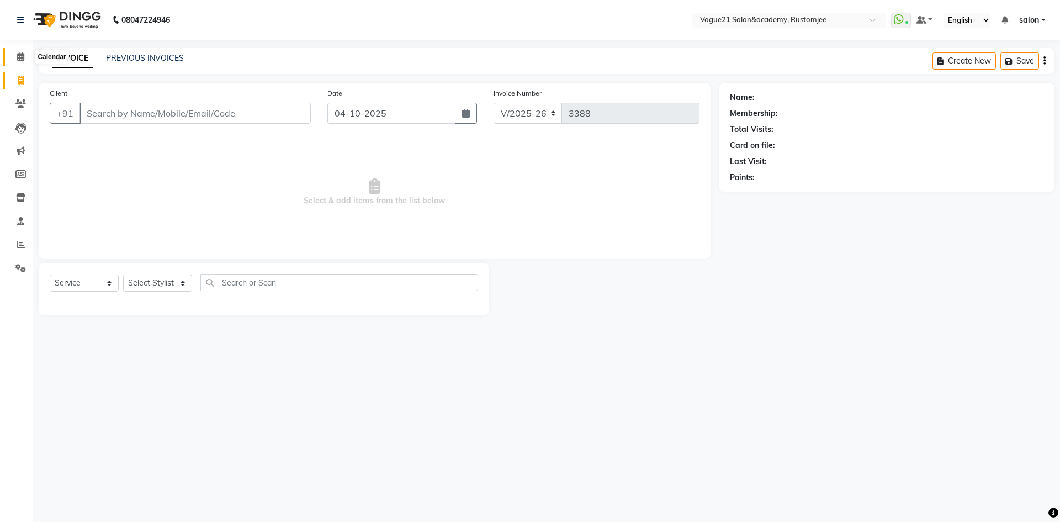
click at [18, 61] on span at bounding box center [20, 57] width 19 height 13
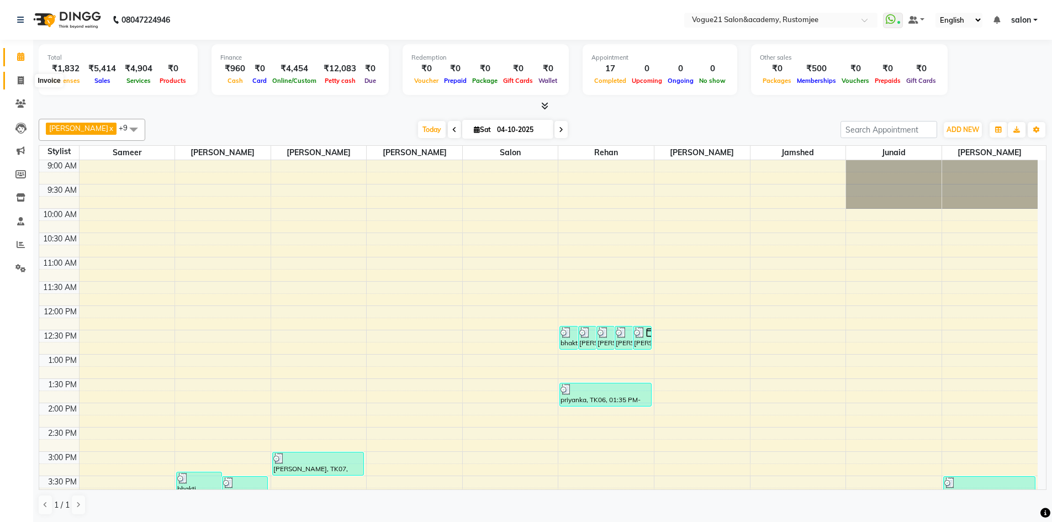
click at [15, 83] on span at bounding box center [20, 81] width 19 height 13
select select "service"
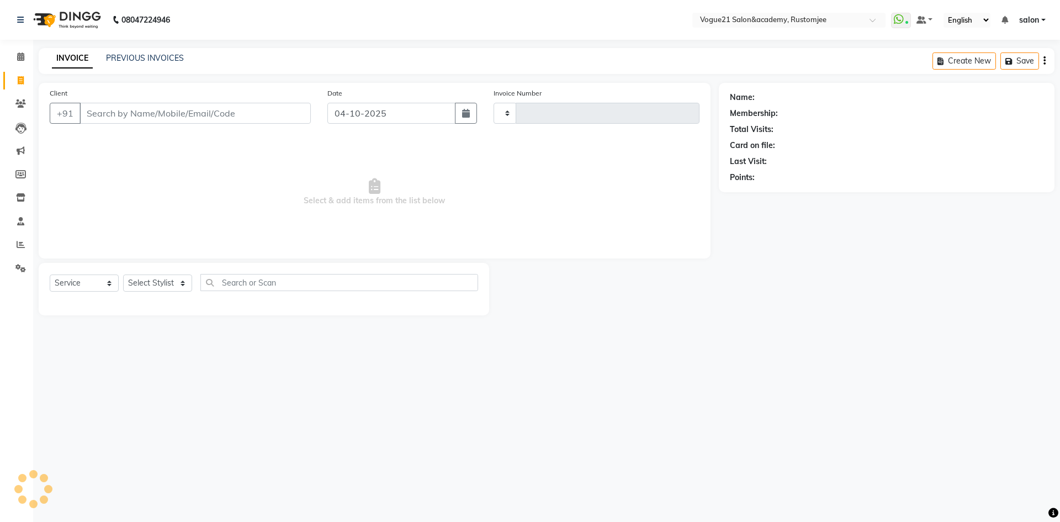
type input "3389"
select select "8171"
click at [168, 284] on select "Select Stylist" at bounding box center [157, 282] width 69 height 17
select select "76929"
click at [123, 274] on select "Select Stylist [PERSON_NAME] [PERSON_NAME] [PERSON_NAME] [PERSON_NAME] [PERSON_…" at bounding box center [157, 282] width 69 height 17
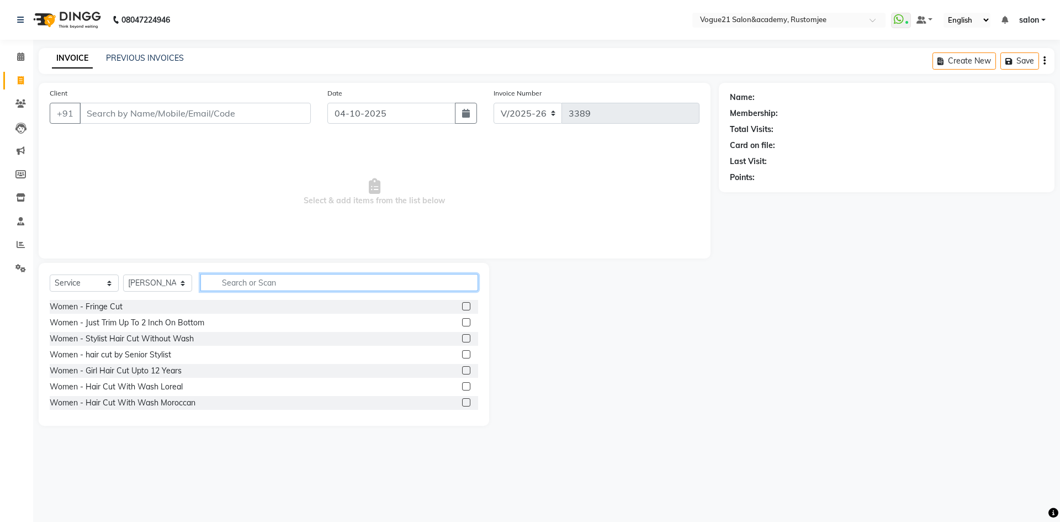
click at [255, 283] on input "text" at bounding box center [339, 282] width 278 height 17
click at [240, 283] on input "text" at bounding box center [339, 282] width 278 height 17
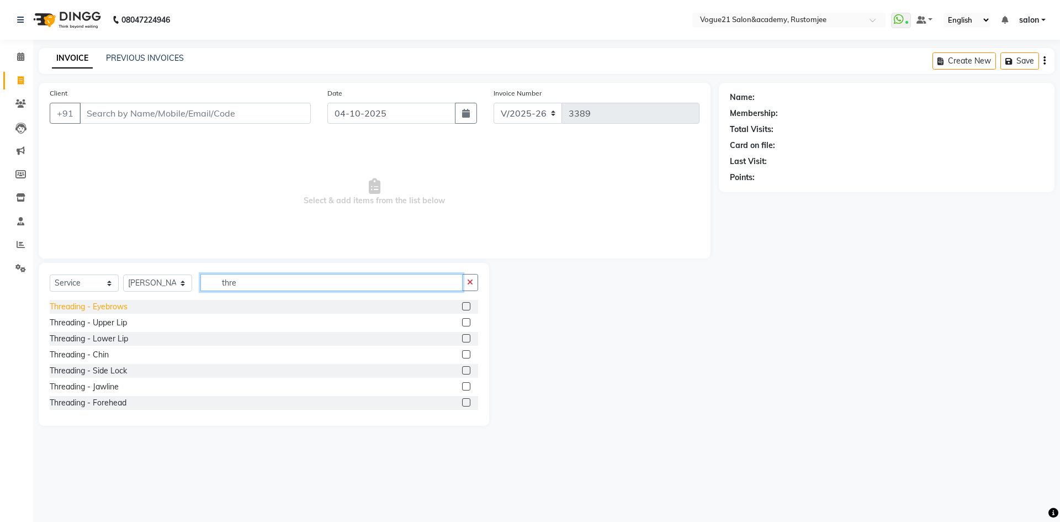
type input "thre"
click at [125, 308] on div "Threading - Eyebrows" at bounding box center [89, 307] width 78 height 12
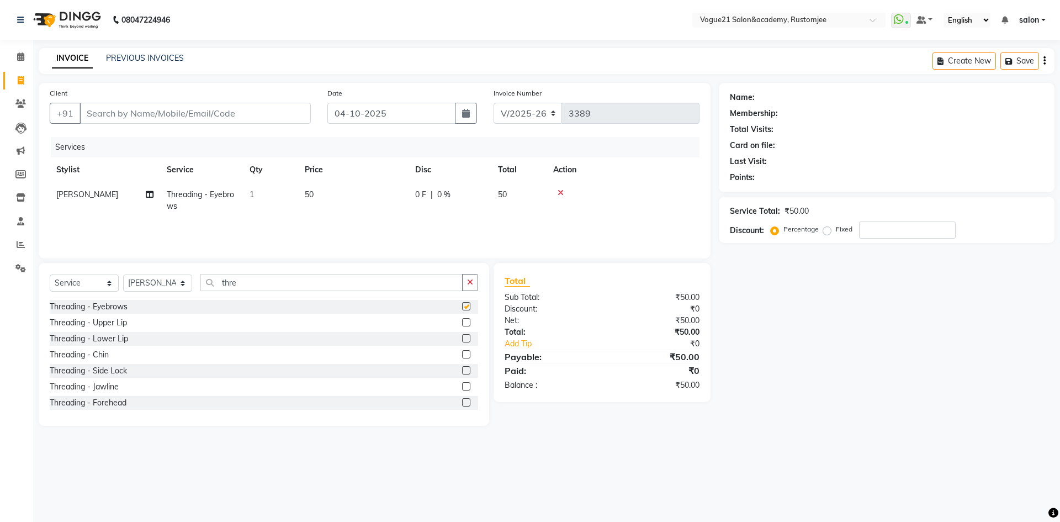
checkbox input "false"
click at [203, 114] on input "Client" at bounding box center [195, 113] width 231 height 21
type input "9"
type input "0"
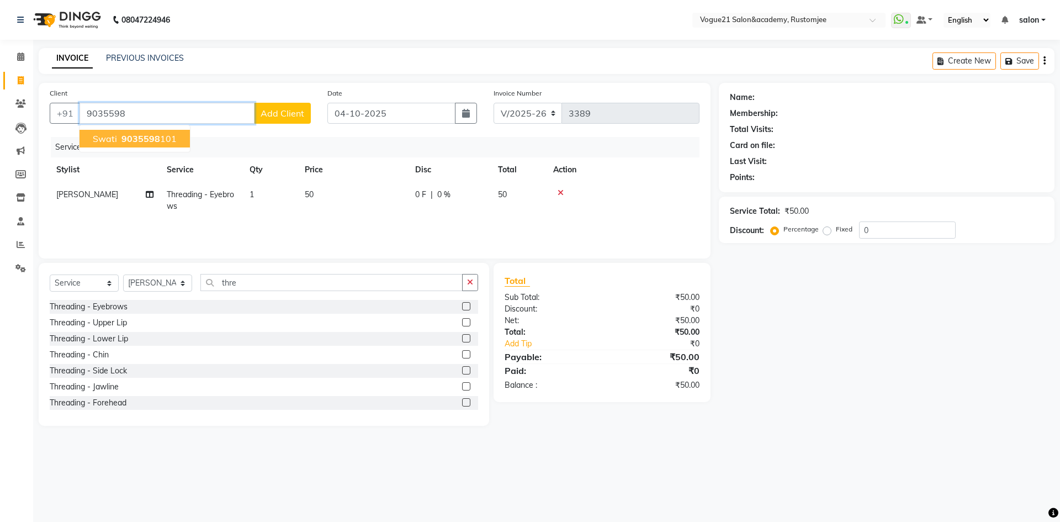
click at [141, 139] on span "9035598" at bounding box center [141, 138] width 39 height 11
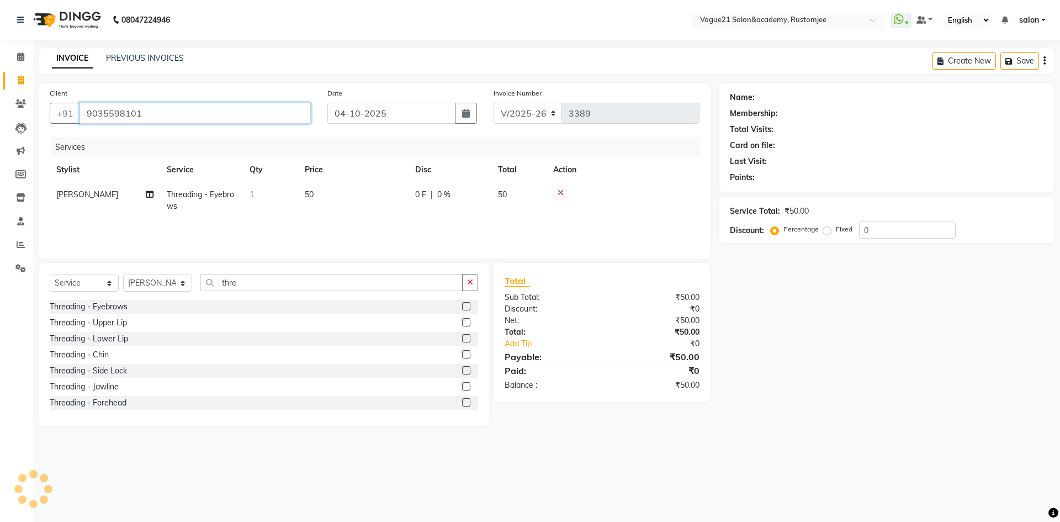
type input "9035598101"
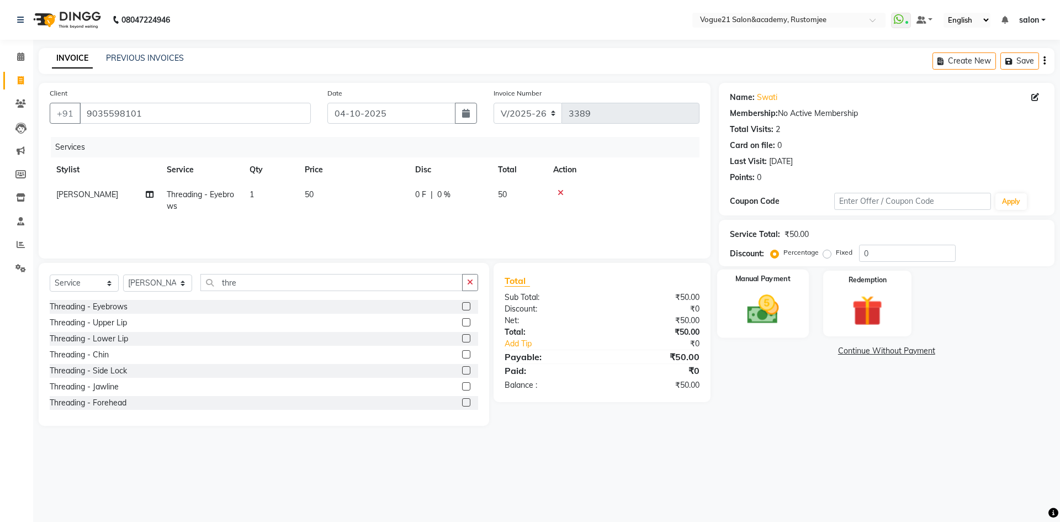
click at [759, 326] on img at bounding box center [762, 309] width 51 height 36
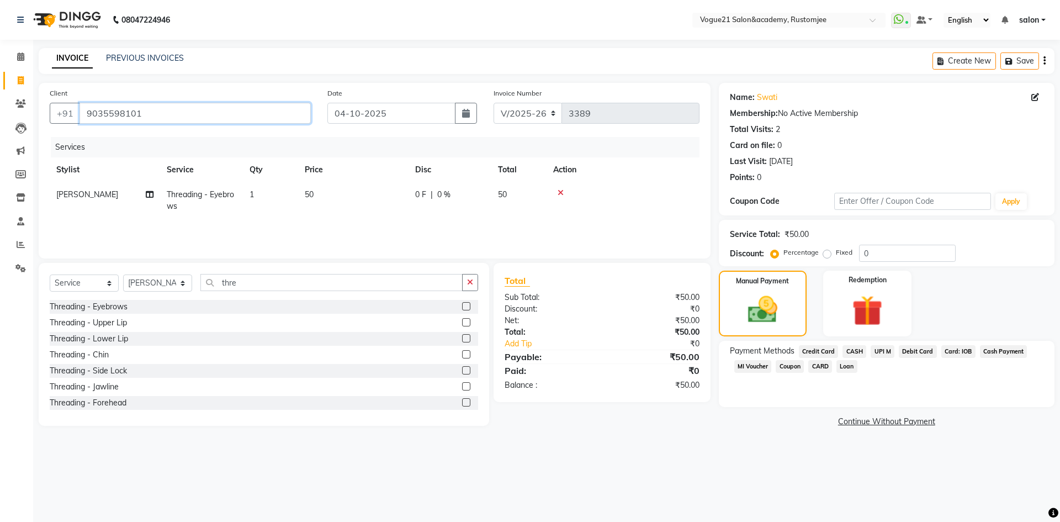
drag, startPoint x: 86, startPoint y: 117, endPoint x: 163, endPoint y: 117, distance: 77.3
click at [163, 117] on input "9035598101" at bounding box center [195, 113] width 231 height 21
click at [157, 112] on input "9035598101" at bounding box center [195, 113] width 231 height 21
click at [80, 113] on input "9035598101" at bounding box center [195, 113] width 231 height 21
drag, startPoint x: 86, startPoint y: 112, endPoint x: 288, endPoint y: 93, distance: 203.6
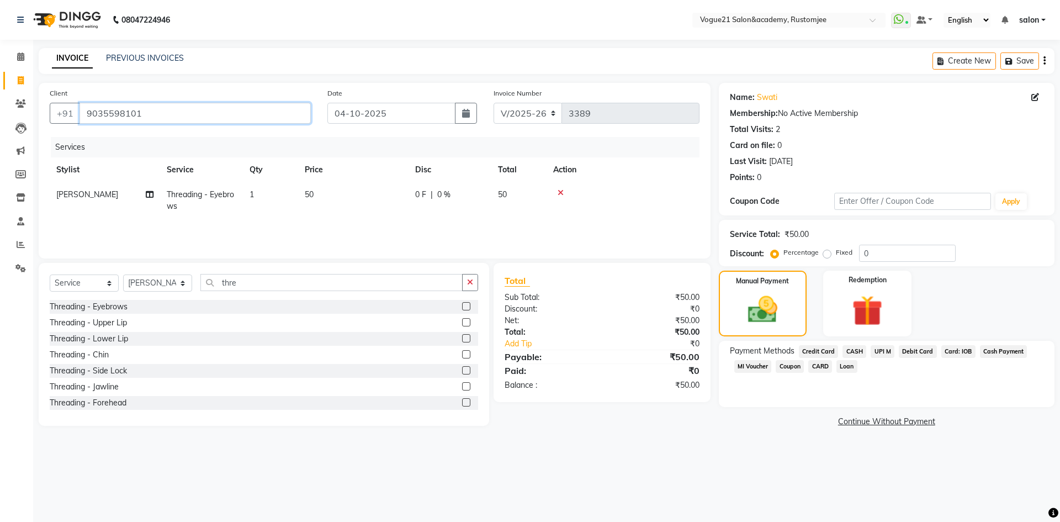
click at [288, 93] on div "Client +91 9035598101" at bounding box center [180, 109] width 278 height 45
drag, startPoint x: 300, startPoint y: 9, endPoint x: 343, endPoint y: 61, distance: 66.7
click at [301, 9] on nav "08047224946 Select Location × Vogue21 Salon&academy, Rustomjee WhatsApp Status …" at bounding box center [530, 20] width 1060 height 40
click at [881, 350] on span "UPI M" at bounding box center [883, 351] width 24 height 13
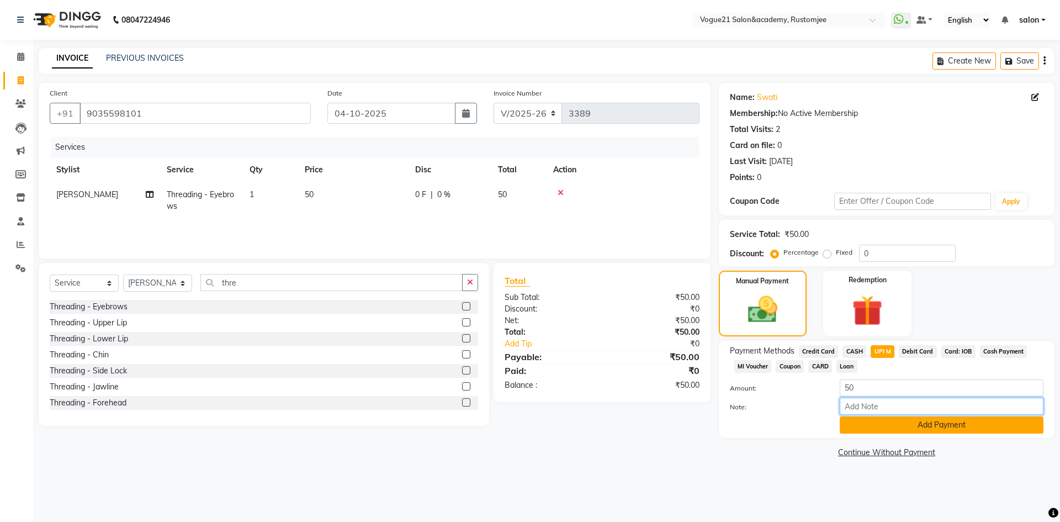
drag, startPoint x: 881, startPoint y: 412, endPoint x: 876, endPoint y: 417, distance: 6.7
click at [881, 412] on input "Note:" at bounding box center [942, 406] width 204 height 17
click at [872, 424] on button "Add Payment" at bounding box center [942, 424] width 204 height 17
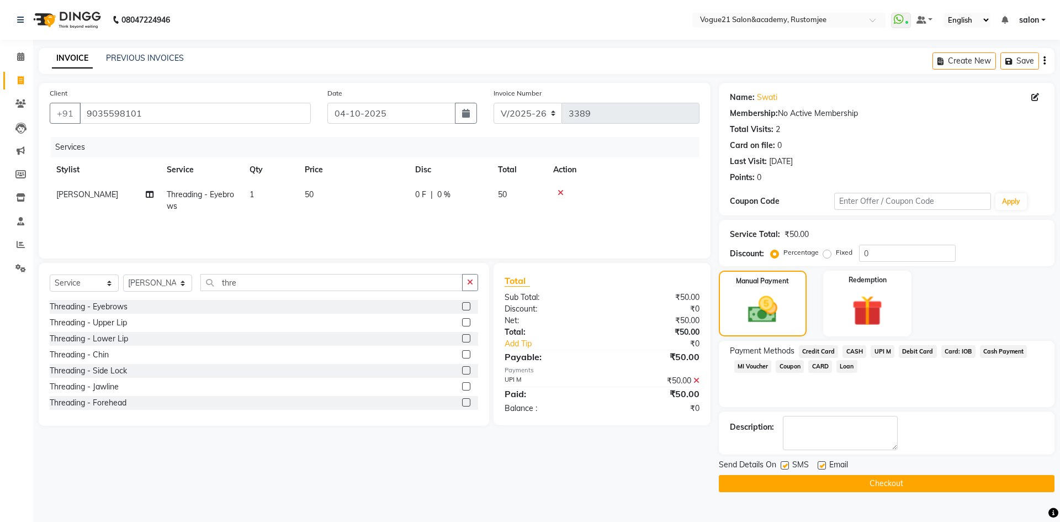
click at [843, 485] on button "Checkout" at bounding box center [887, 483] width 336 height 17
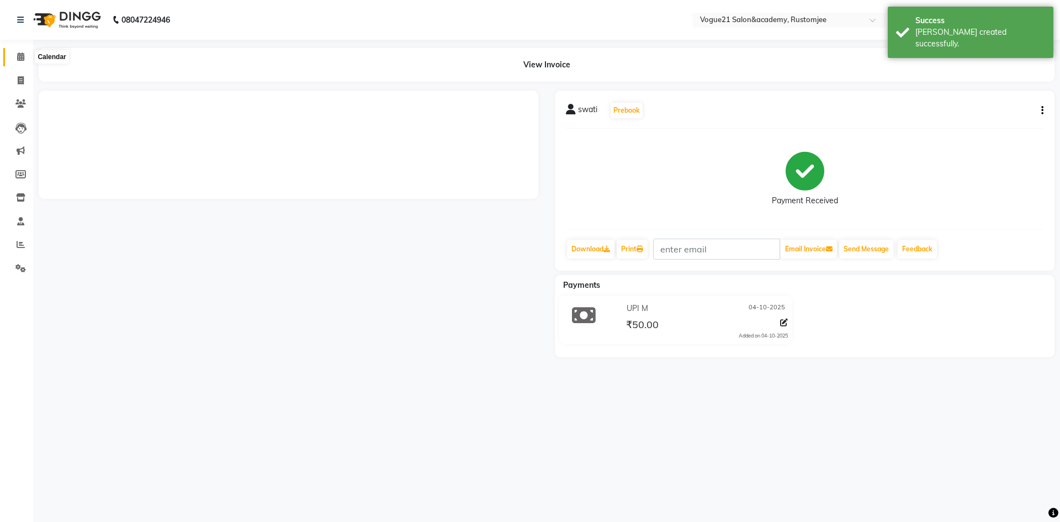
click at [24, 61] on span at bounding box center [20, 57] width 19 height 13
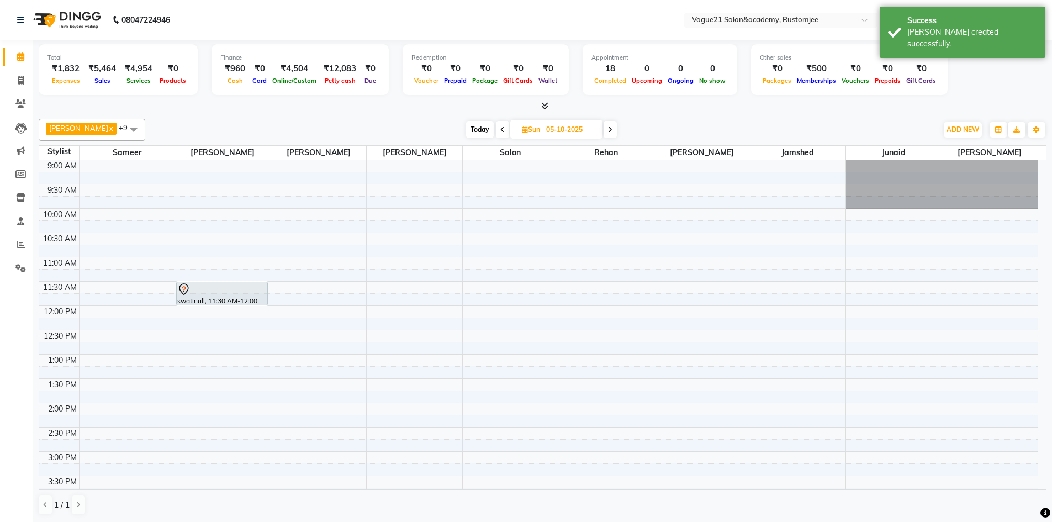
click at [496, 128] on span at bounding box center [502, 129] width 13 height 17
type input "04-10-2025"
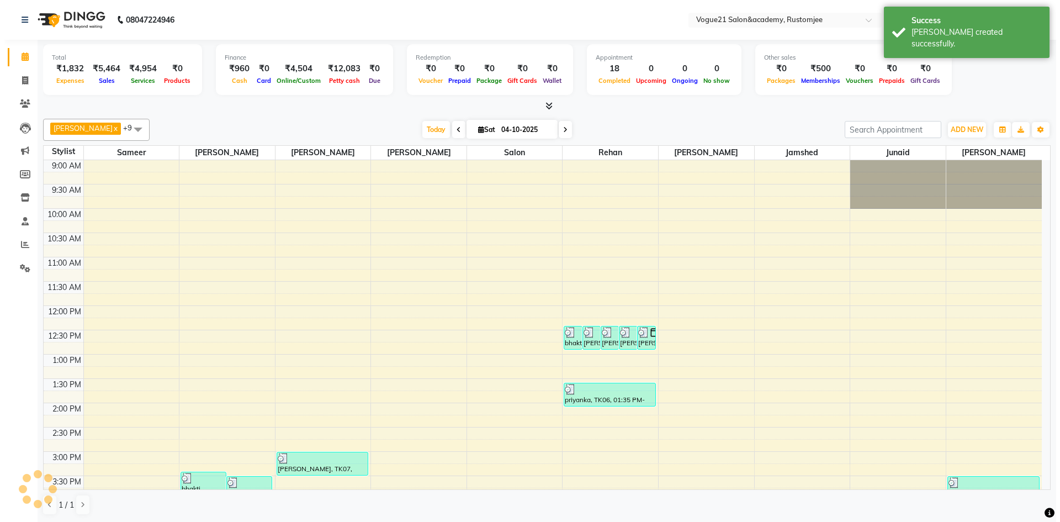
scroll to position [302, 0]
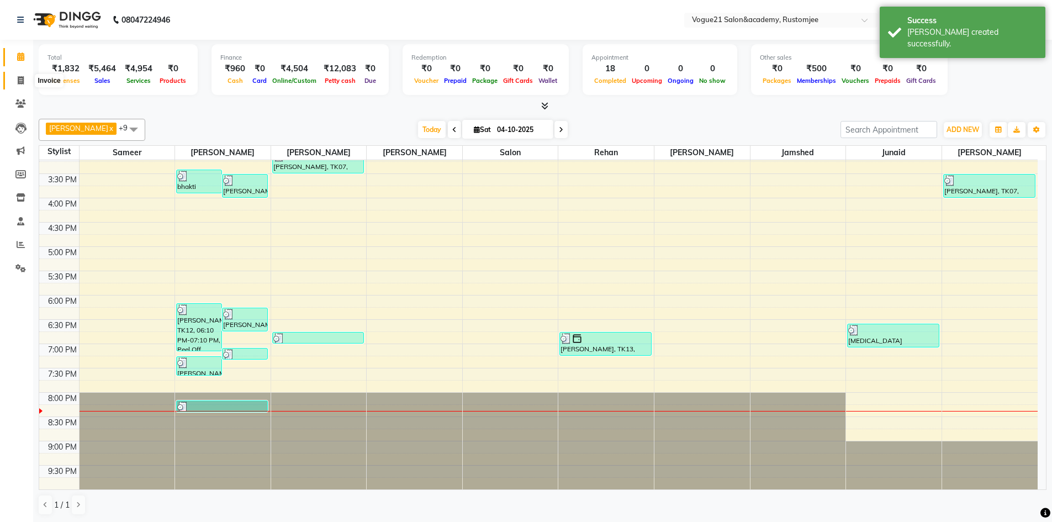
click at [21, 78] on icon at bounding box center [21, 80] width 6 height 8
select select "8171"
select select "service"
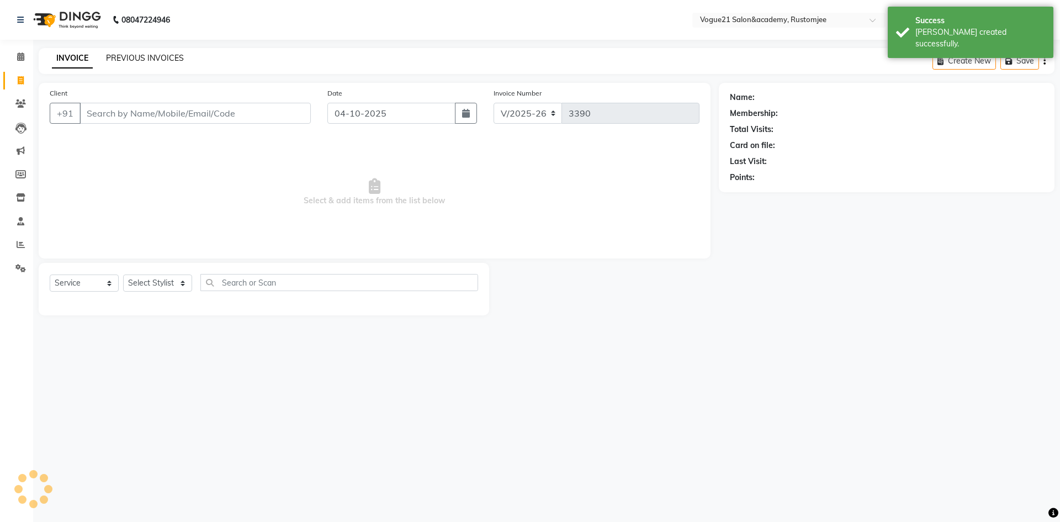
click at [145, 58] on link "PREVIOUS INVOICES" at bounding box center [145, 58] width 78 height 10
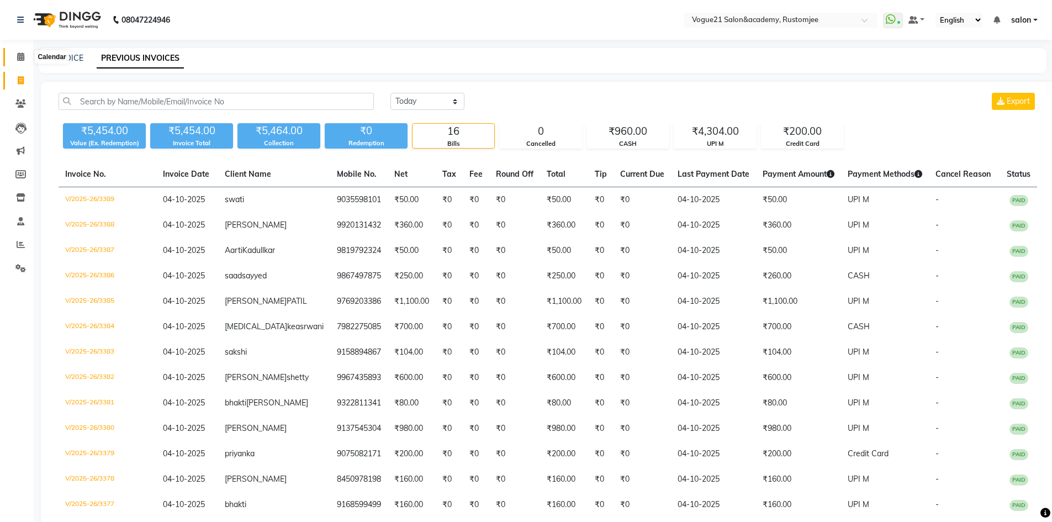
click at [20, 58] on icon at bounding box center [20, 56] width 7 height 8
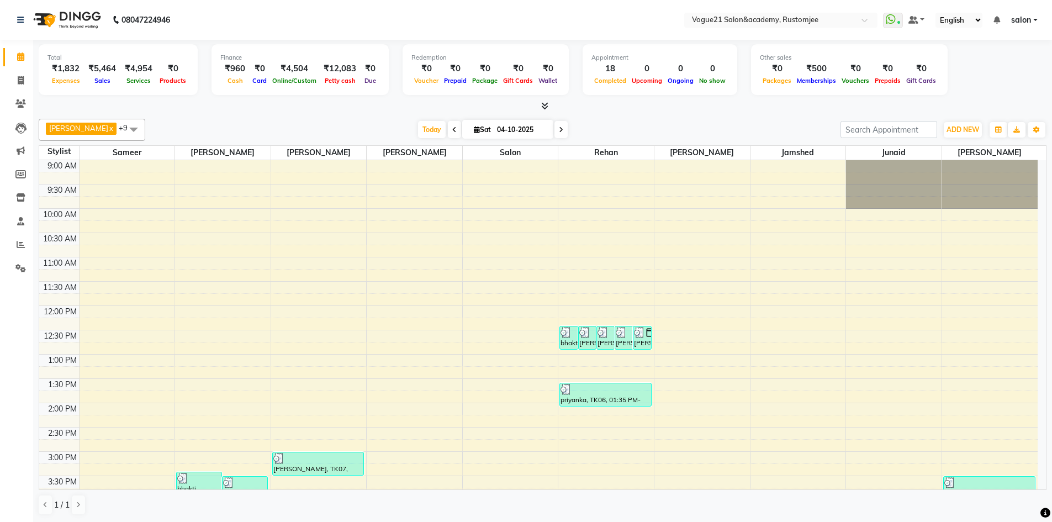
click at [1021, 25] on span "salon" at bounding box center [1021, 20] width 20 height 12
click at [999, 77] on link "Sign out" at bounding box center [981, 75] width 101 height 17
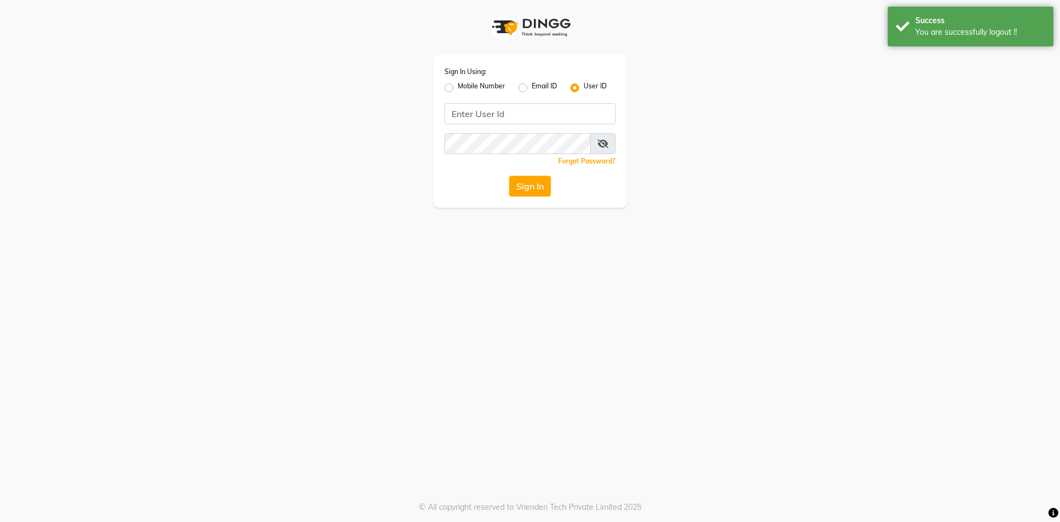
click at [458, 87] on label "Mobile Number" at bounding box center [481, 87] width 47 height 13
click at [458, 87] on input "Mobile Number" at bounding box center [461, 84] width 7 height 7
radio input "true"
click at [528, 115] on input "Username" at bounding box center [549, 113] width 134 height 21
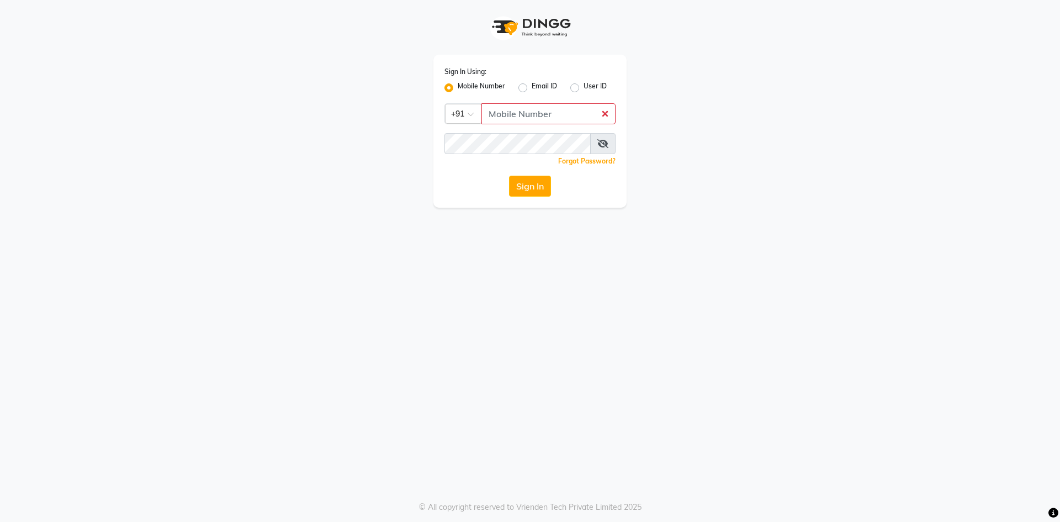
click at [584, 87] on label "User ID" at bounding box center [595, 87] width 23 height 13
click at [584, 87] on input "User ID" at bounding box center [587, 84] width 7 height 7
radio input "true"
radio input "false"
click at [514, 108] on input "Username" at bounding box center [530, 113] width 171 height 21
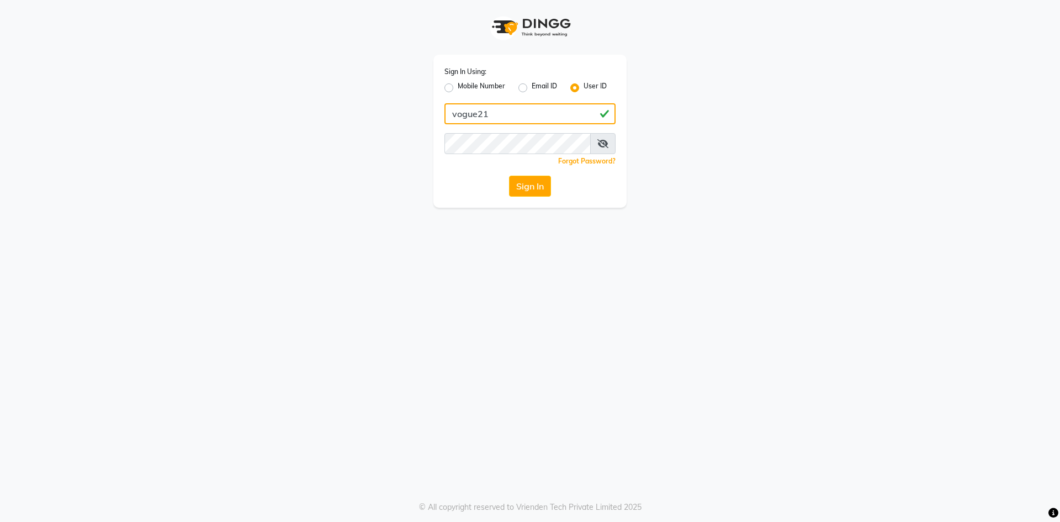
type input "vogue21"
click at [605, 144] on icon at bounding box center [603, 143] width 11 height 9
click at [519, 181] on button "Sign In" at bounding box center [530, 186] width 42 height 21
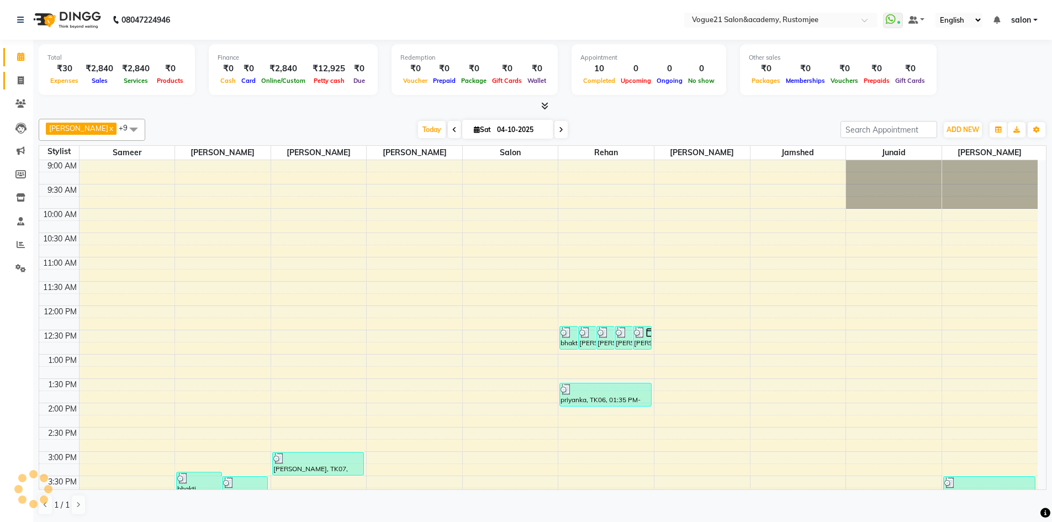
click at [21, 80] on icon at bounding box center [21, 80] width 6 height 8
select select "service"
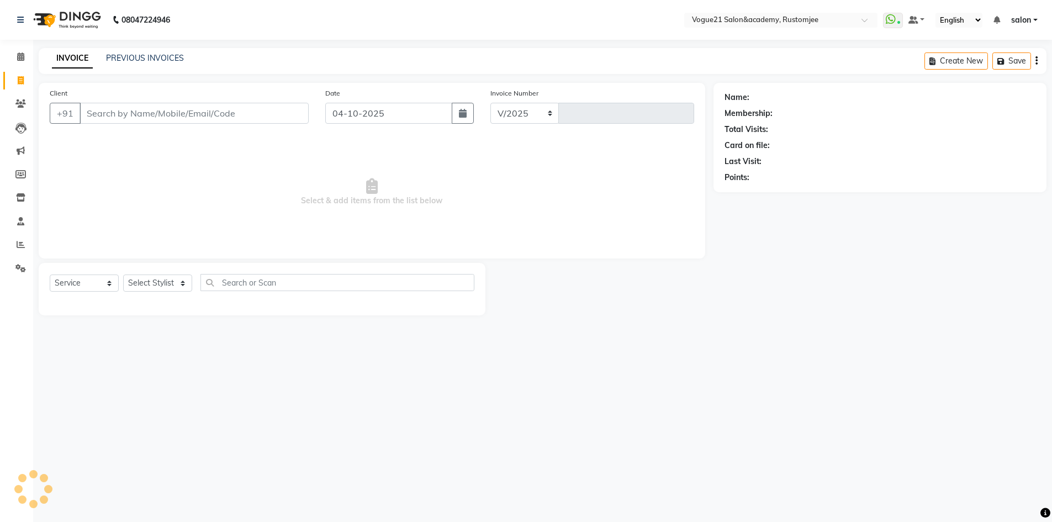
select select "8171"
type input "3383"
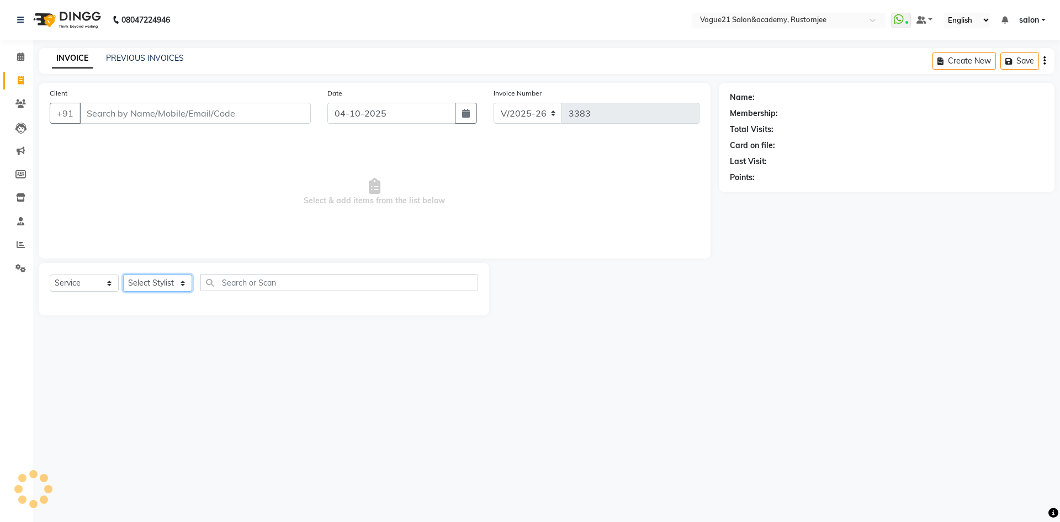
click at [154, 284] on select "Select Stylist" at bounding box center [157, 282] width 69 height 17
select select "76930"
click at [123, 274] on select "Select Stylist [PERSON_NAME] [PERSON_NAME] [PERSON_NAME] [PERSON_NAME] [PERSON_…" at bounding box center [157, 282] width 69 height 17
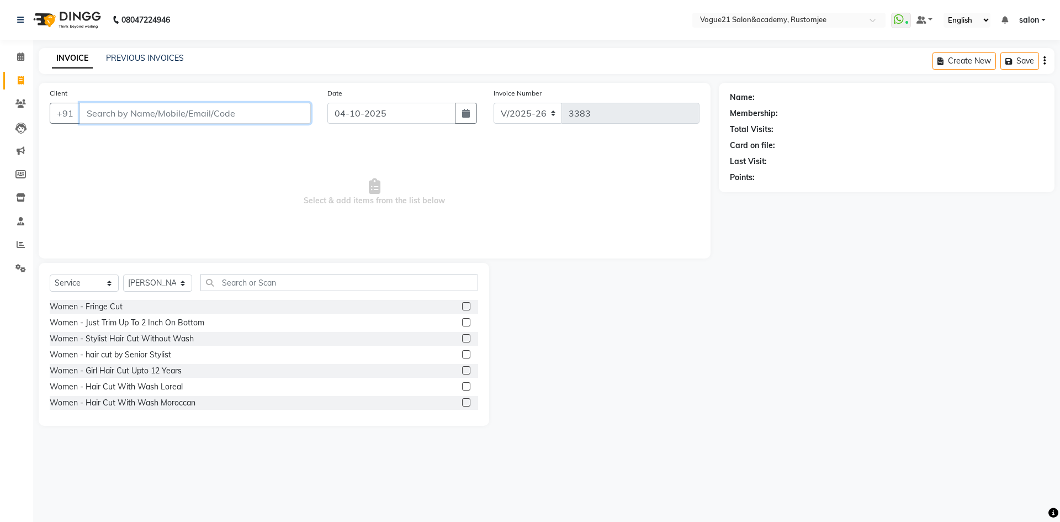
click at [142, 109] on input "Client" at bounding box center [195, 113] width 231 height 21
click at [162, 119] on input "98609555" at bounding box center [167, 113] width 175 height 21
click at [98, 112] on input "9860955569" at bounding box center [167, 113] width 175 height 21
drag, startPoint x: 105, startPoint y: 110, endPoint x: 130, endPoint y: 125, distance: 28.5
click at [105, 110] on input "9860955569" at bounding box center [167, 113] width 175 height 21
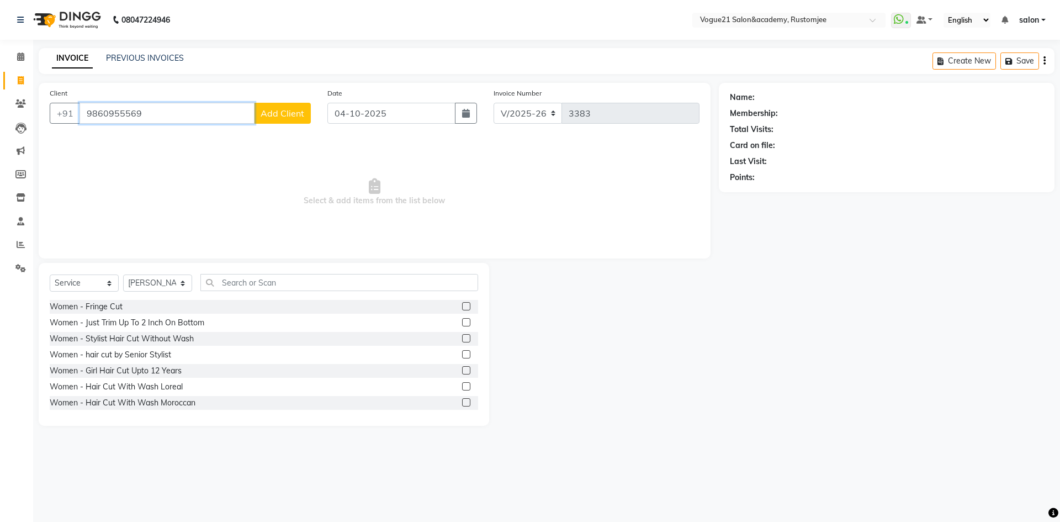
click at [118, 113] on input "9860955569" at bounding box center [167, 113] width 175 height 21
click at [147, 114] on input "9860955569" at bounding box center [167, 113] width 175 height 21
click at [96, 110] on input "9860955569" at bounding box center [167, 113] width 175 height 21
click at [106, 113] on input "9860955569" at bounding box center [167, 113] width 175 height 21
type input "9860955569"
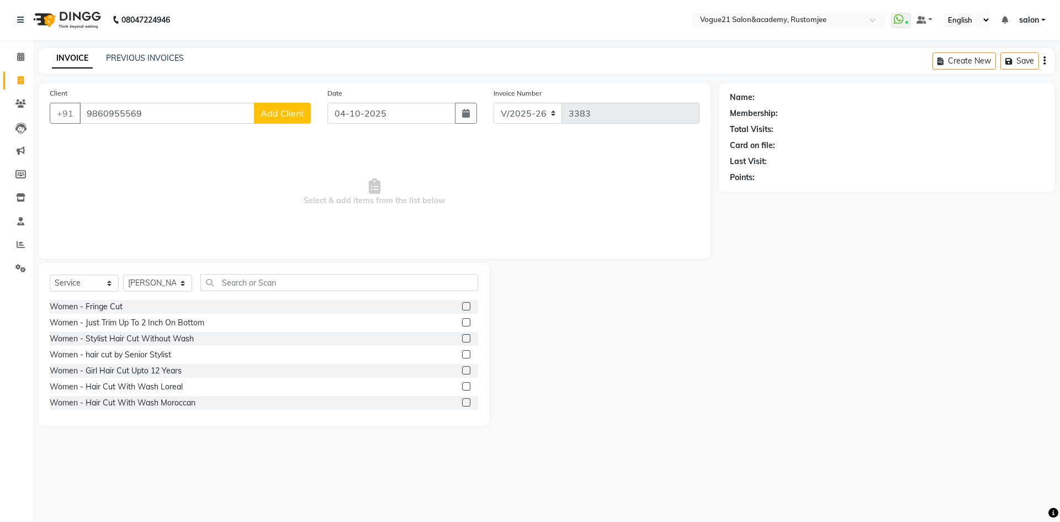
click at [283, 114] on span "Add Client" at bounding box center [283, 113] width 44 height 11
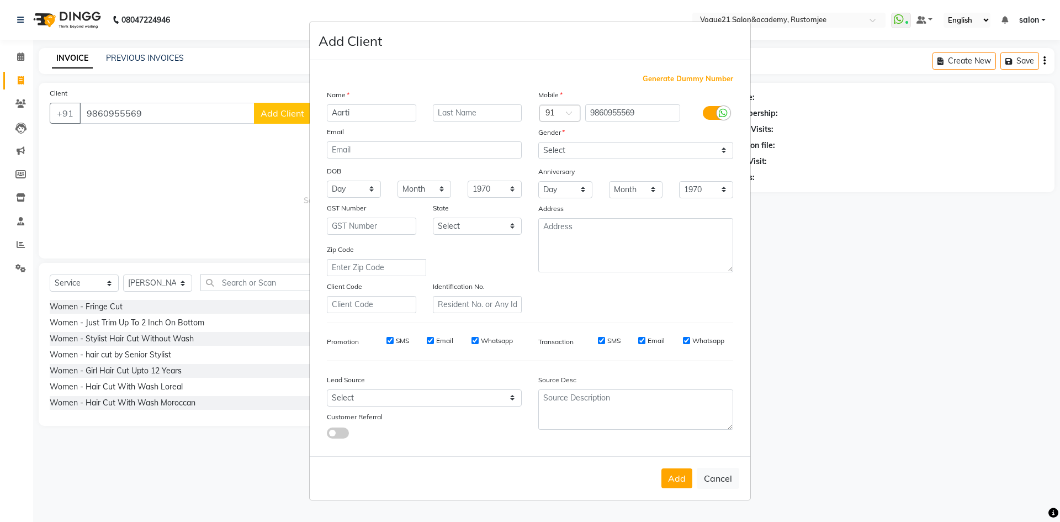
type input "Aarti"
click at [472, 117] on input "text" at bounding box center [477, 112] width 89 height 17
type input "[PERSON_NAME]"
click at [549, 149] on select "Select [DEMOGRAPHIC_DATA] [DEMOGRAPHIC_DATA] Other Prefer Not To Say" at bounding box center [635, 150] width 195 height 17
select select "[DEMOGRAPHIC_DATA]"
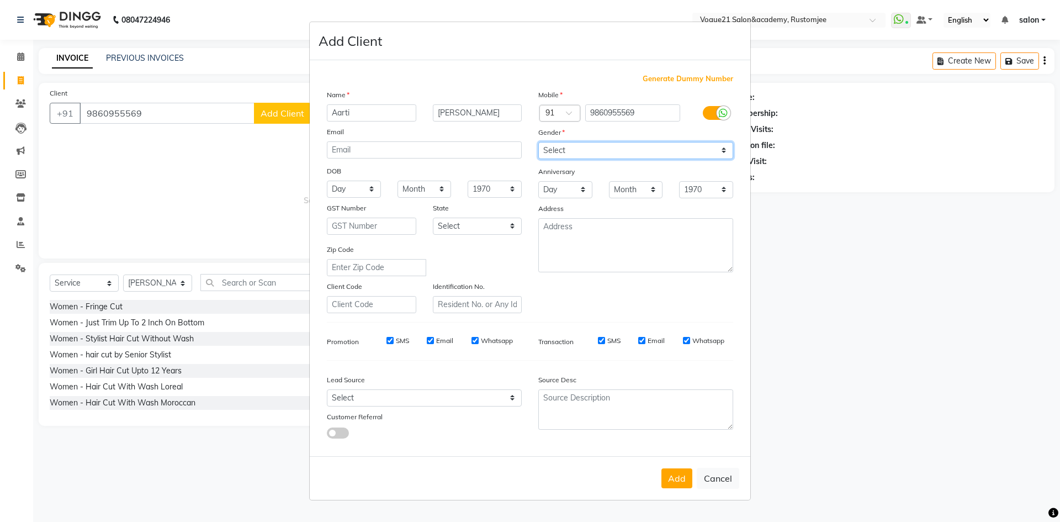
click at [538, 142] on select "Select [DEMOGRAPHIC_DATA] [DEMOGRAPHIC_DATA] Other Prefer Not To Say" at bounding box center [635, 150] width 195 height 17
click at [674, 485] on button "Add" at bounding box center [677, 478] width 31 height 20
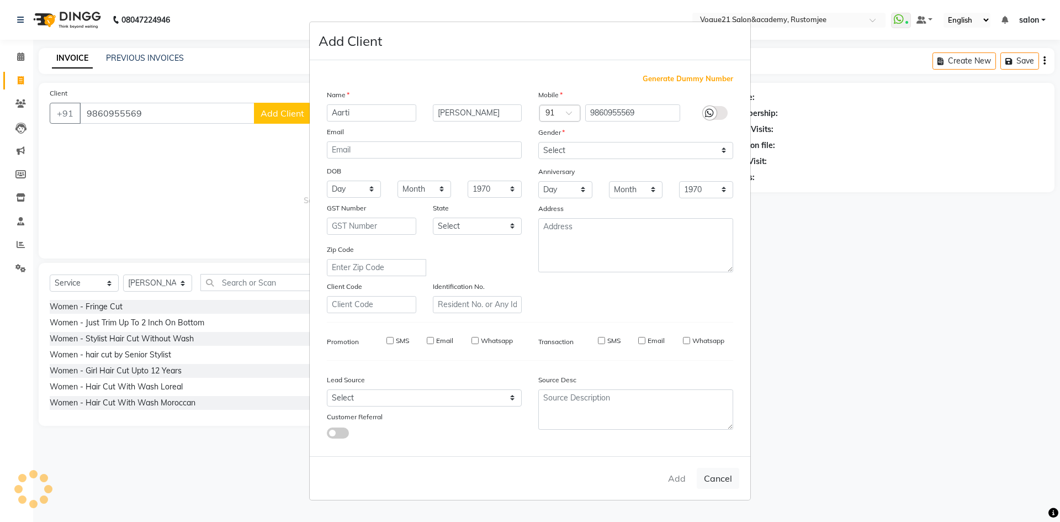
select select
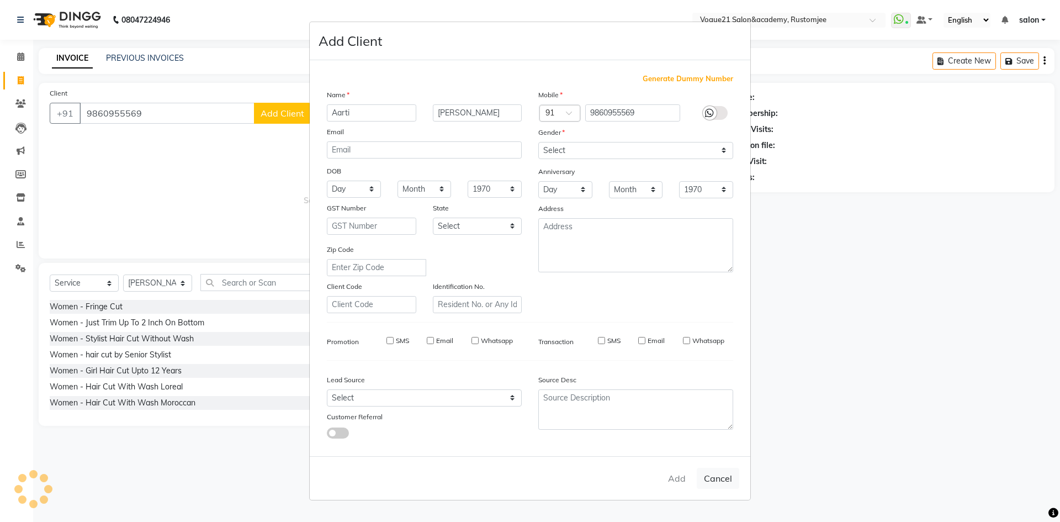
select select
checkbox input "false"
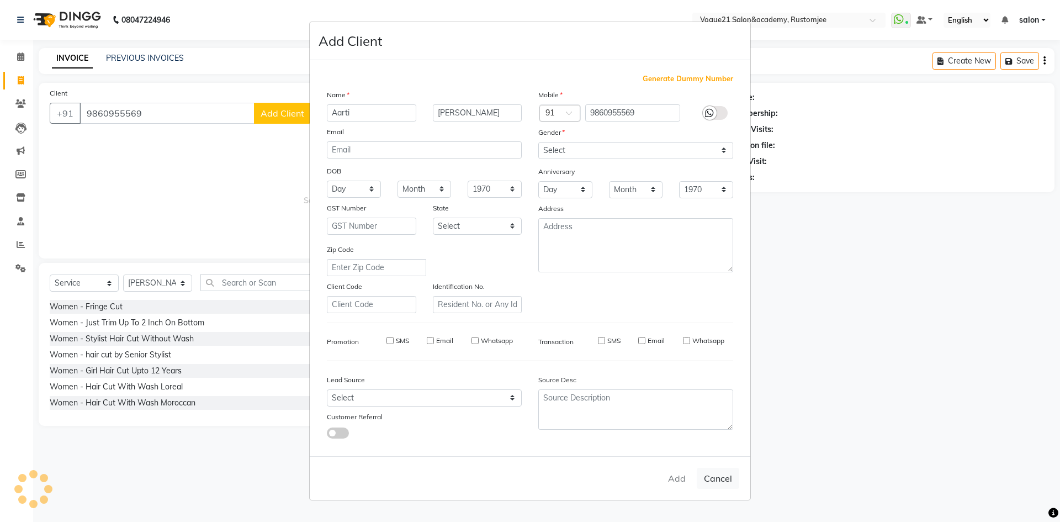
checkbox input "false"
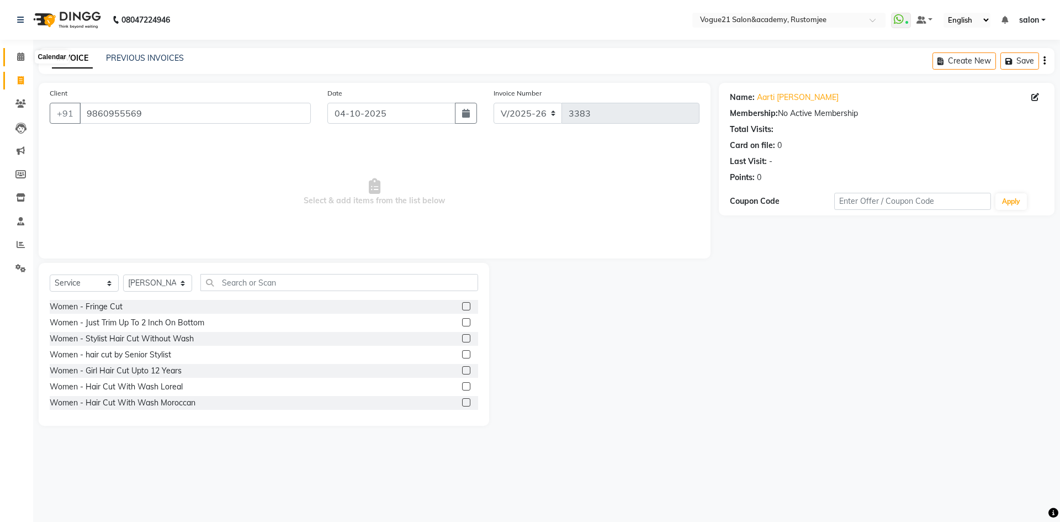
click at [25, 59] on span at bounding box center [20, 57] width 19 height 13
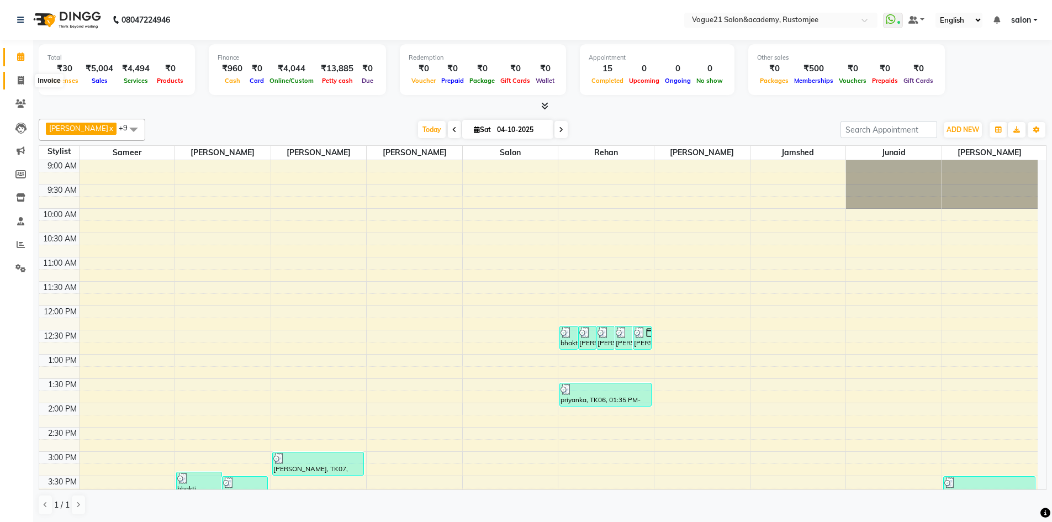
click at [20, 82] on icon at bounding box center [21, 80] width 6 height 8
select select "service"
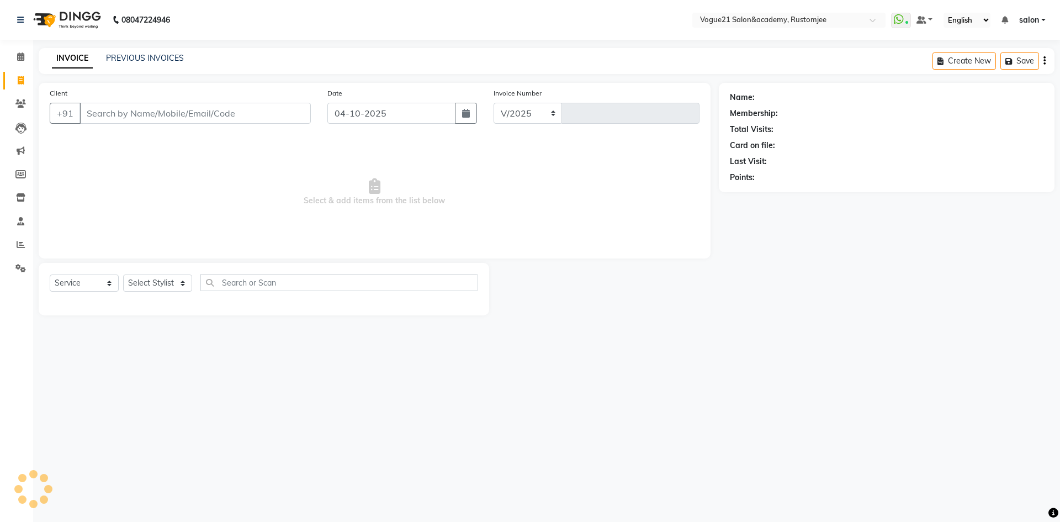
select select "8171"
type input "3387"
click at [144, 59] on link "PREVIOUS INVOICES" at bounding box center [145, 58] width 78 height 10
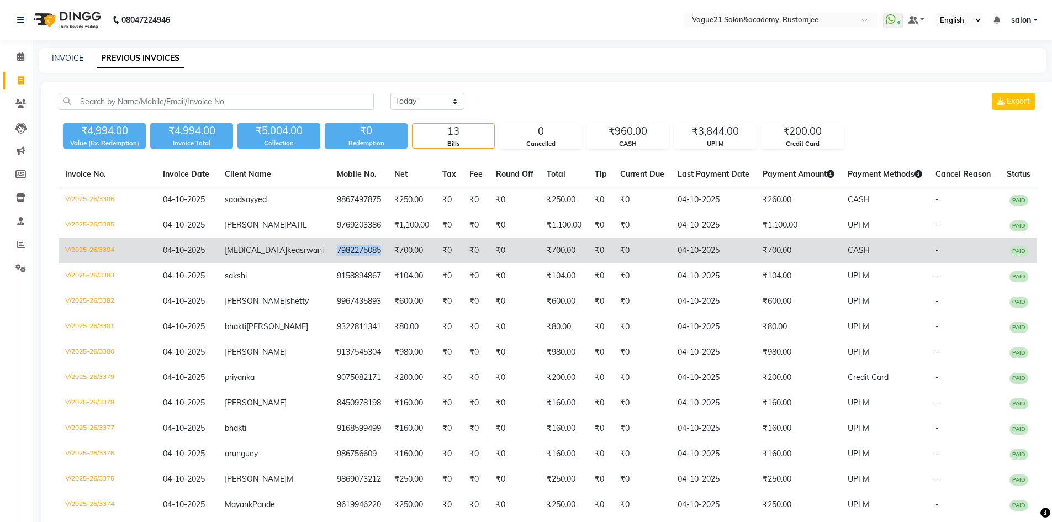
drag, startPoint x: 300, startPoint y: 267, endPoint x: 350, endPoint y: 265, distance: 49.2
click at [350, 263] on td "7982275085" at bounding box center [358, 250] width 57 height 25
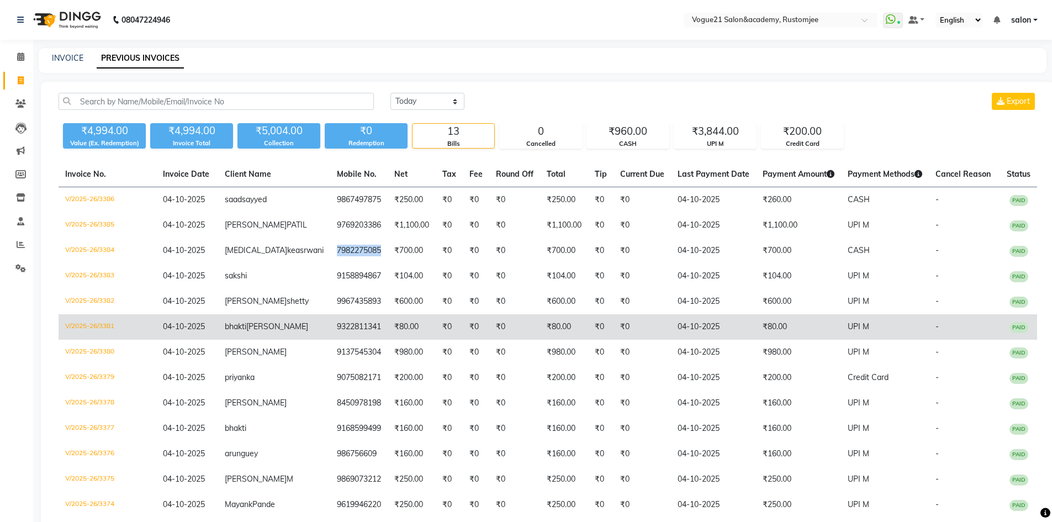
copy td "7982275085"
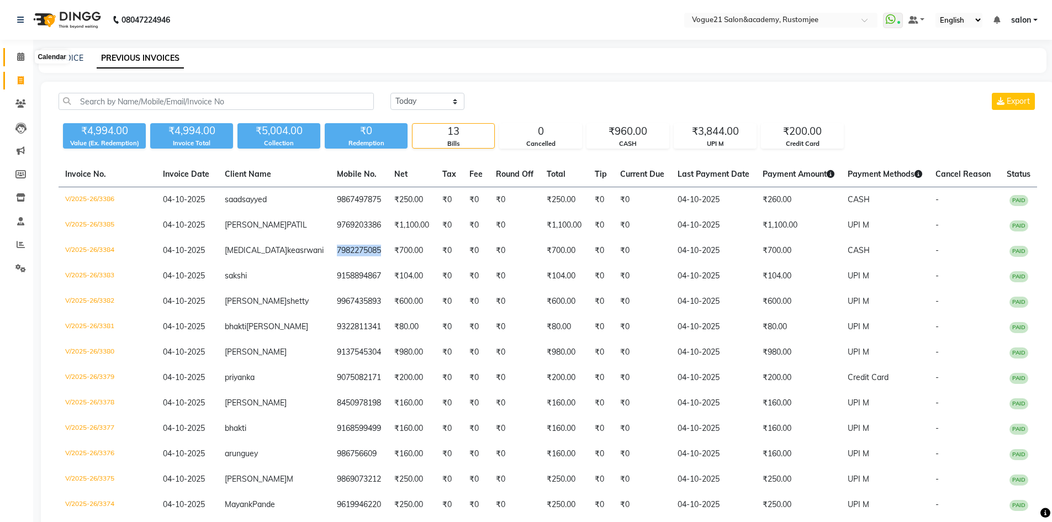
click at [17, 59] on icon at bounding box center [20, 56] width 7 height 8
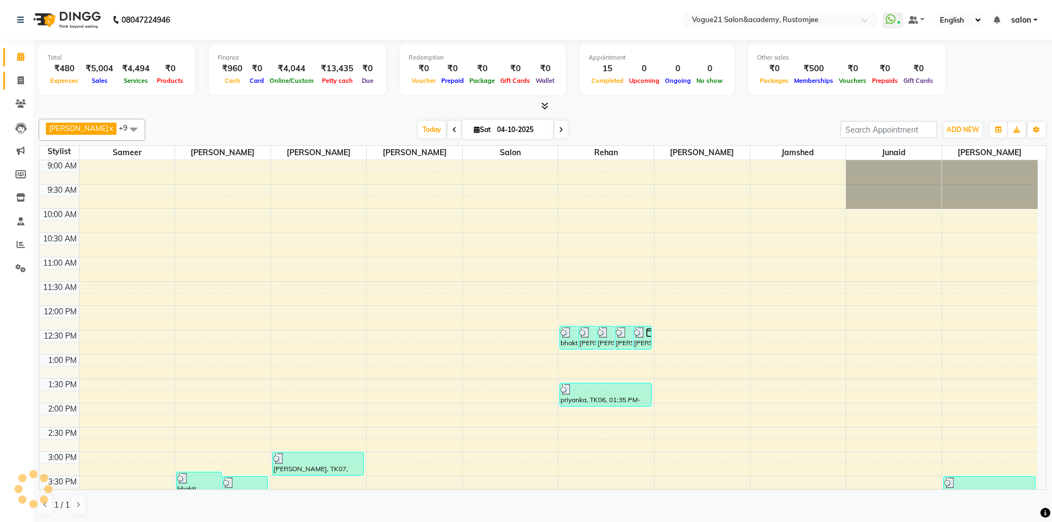
click at [23, 86] on span at bounding box center [20, 81] width 19 height 13
select select "8171"
select select "service"
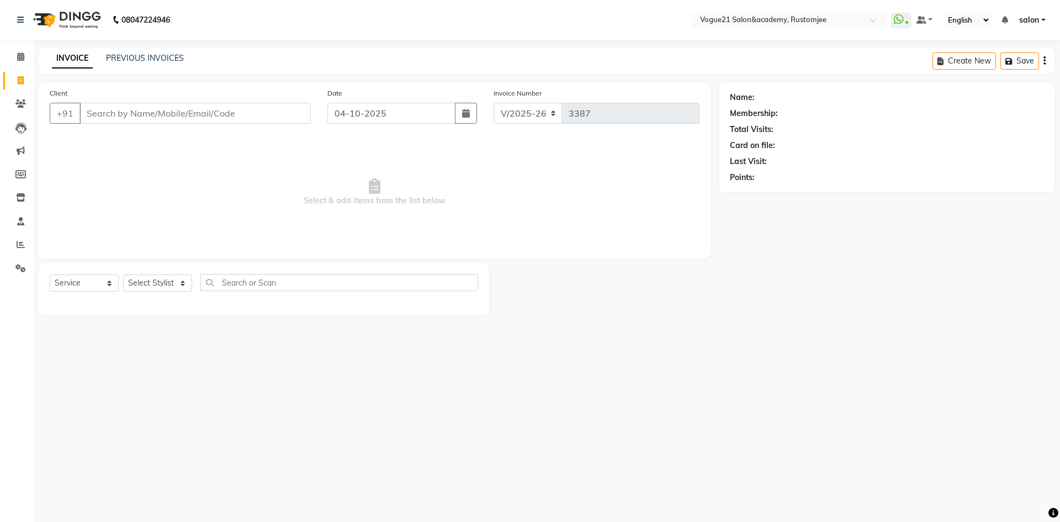
click at [168, 263] on div "Select Service Product Membership Package Voucher Prepaid Gift Card Select Styl…" at bounding box center [264, 289] width 451 height 52
click at [170, 279] on select "Select Stylist [PERSON_NAME] [PERSON_NAME] [PERSON_NAME] [PERSON_NAME] [PERSON_…" at bounding box center [157, 282] width 69 height 17
click at [239, 165] on span "Select & add items from the list below" at bounding box center [375, 192] width 650 height 110
click at [115, 60] on link "PREVIOUS INVOICES" at bounding box center [145, 58] width 78 height 10
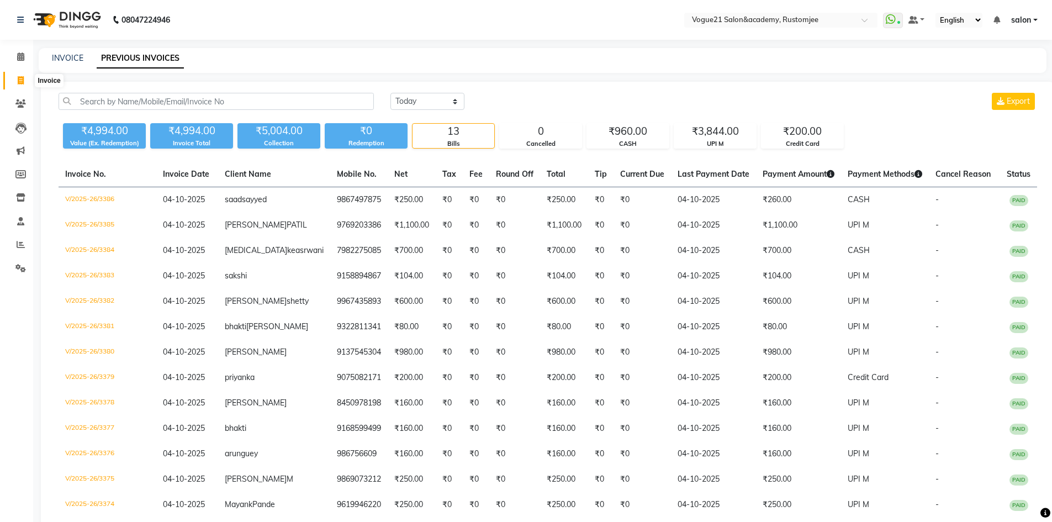
click at [15, 82] on span at bounding box center [20, 81] width 19 height 13
select select "service"
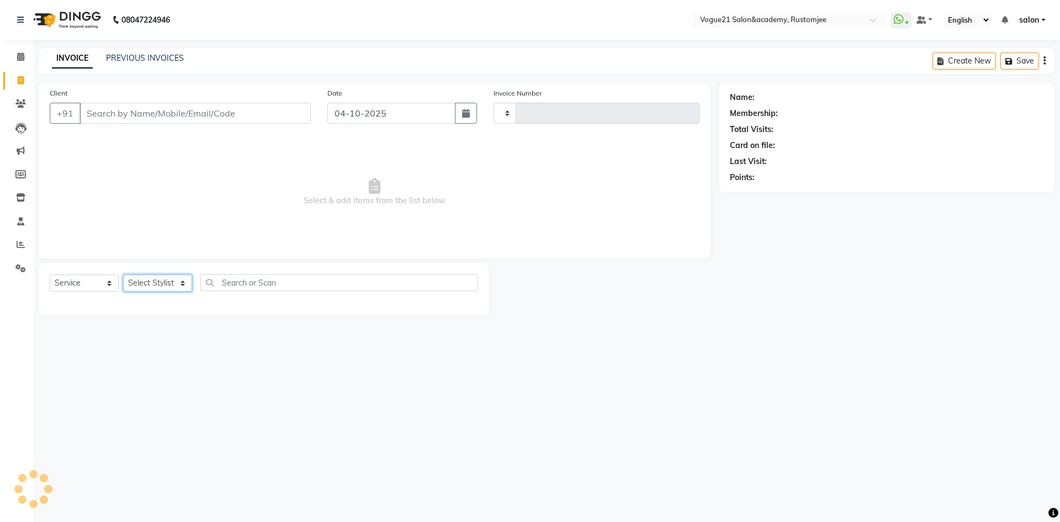
click at [152, 281] on select "Select Stylist [PERSON_NAME] [PERSON_NAME] [PERSON_NAME] [PERSON_NAME] [PERSON_…" at bounding box center [157, 282] width 69 height 17
type input "3387"
select select "8171"
select select "76929"
click at [123, 274] on select "Select Stylist [PERSON_NAME] [PERSON_NAME] [PERSON_NAME] [PERSON_NAME] [PERSON_…" at bounding box center [157, 282] width 69 height 17
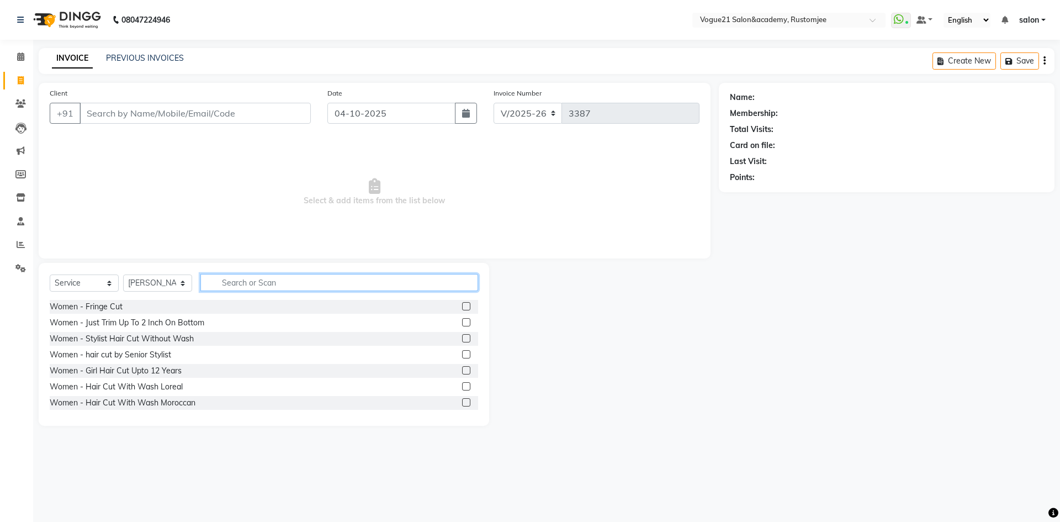
click at [275, 285] on input "text" at bounding box center [339, 282] width 278 height 17
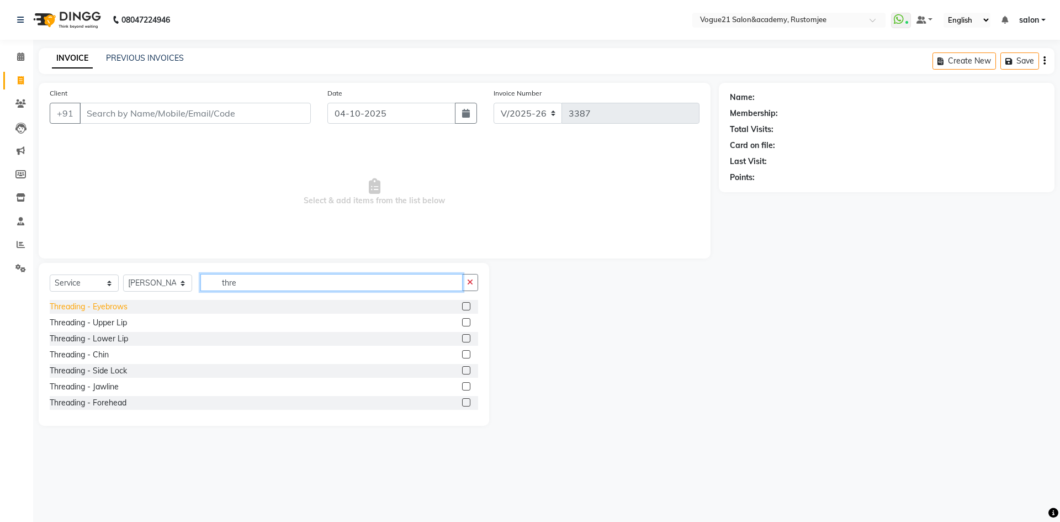
type input "thre"
click at [124, 309] on div "Threading - Eyebrows" at bounding box center [89, 307] width 78 height 12
checkbox input "false"
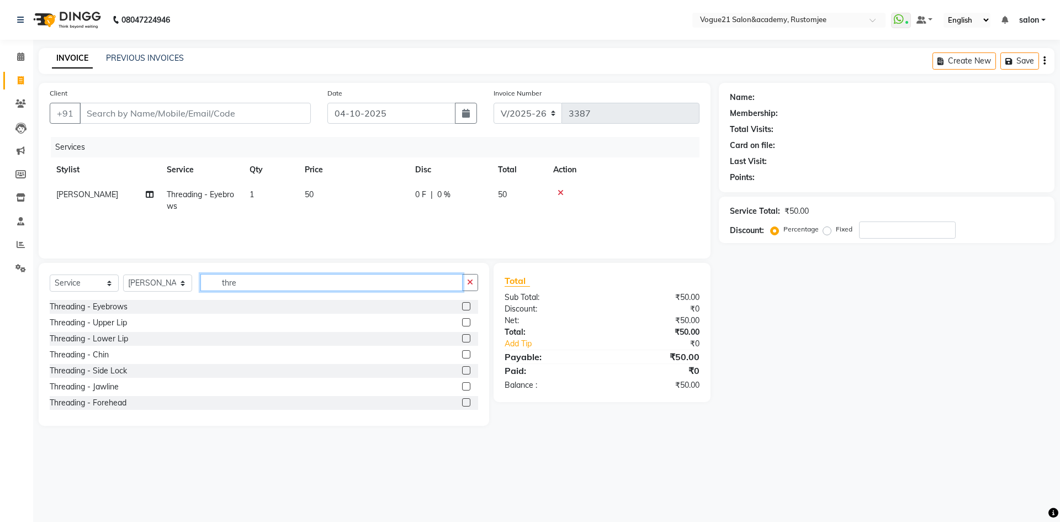
click at [256, 278] on input "thre" at bounding box center [331, 282] width 262 height 17
type input "t"
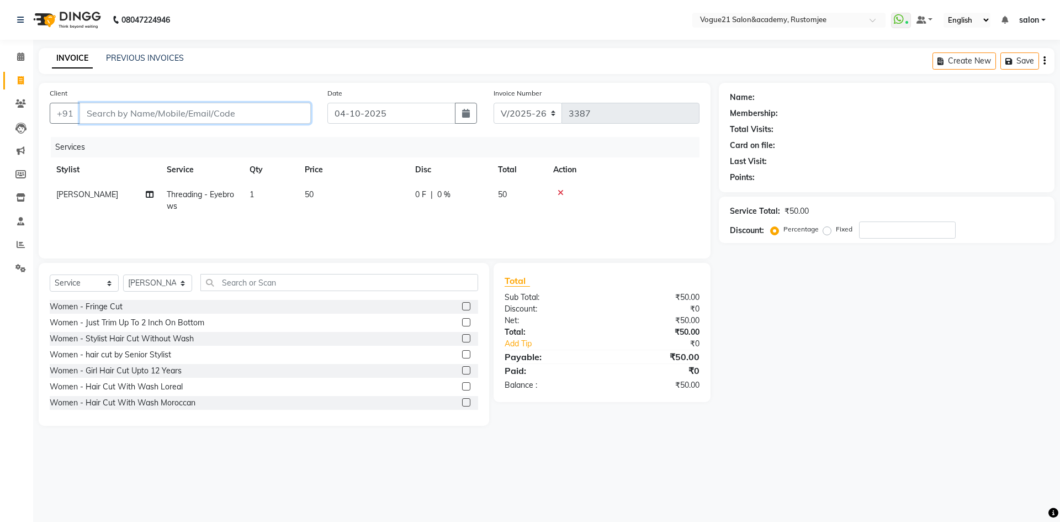
click at [182, 109] on input "Client" at bounding box center [195, 113] width 231 height 21
type input "a"
type input "0"
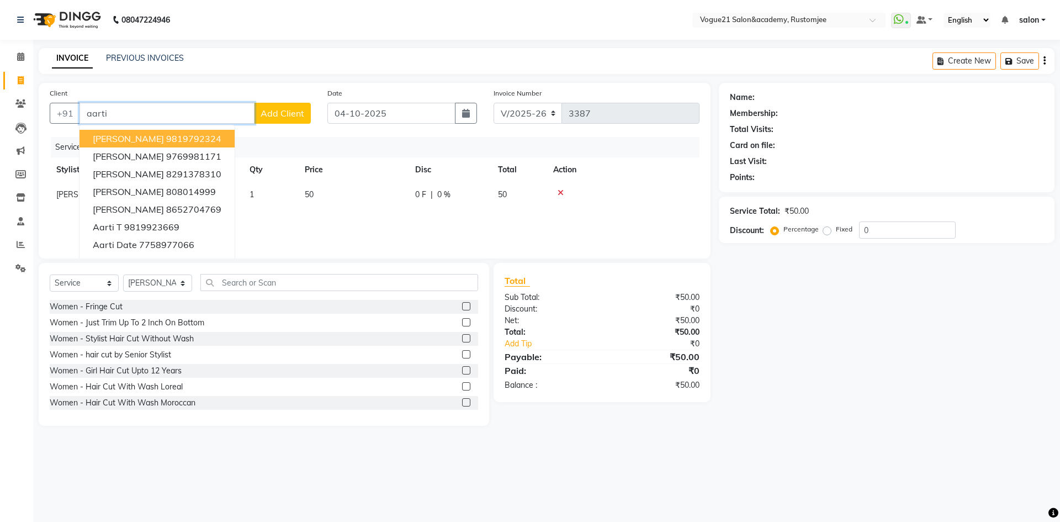
click at [166, 139] on ngb-highlight "9819792324" at bounding box center [193, 138] width 55 height 11
type input "9819792324"
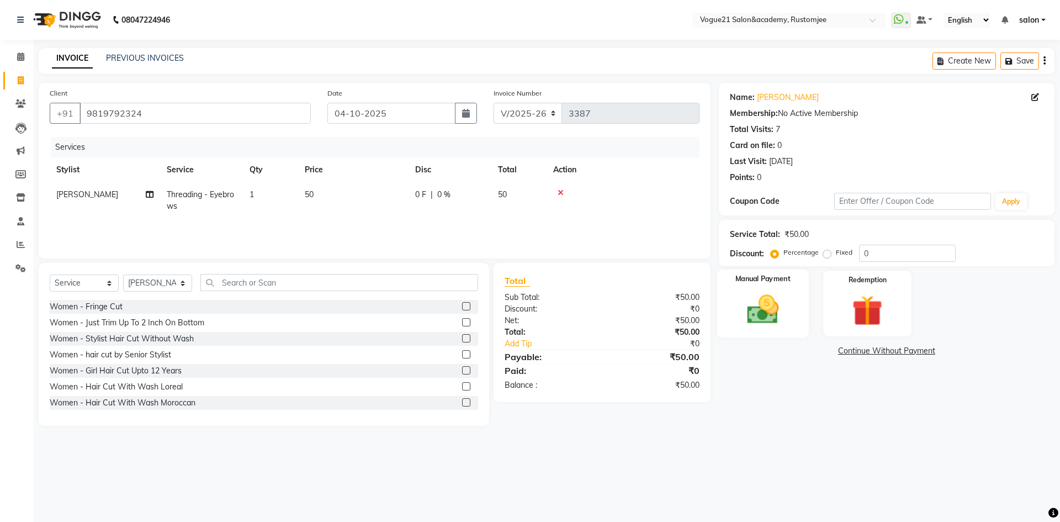
drag, startPoint x: 769, startPoint y: 321, endPoint x: 791, endPoint y: 326, distance: 23.1
click at [769, 321] on img at bounding box center [762, 309] width 51 height 36
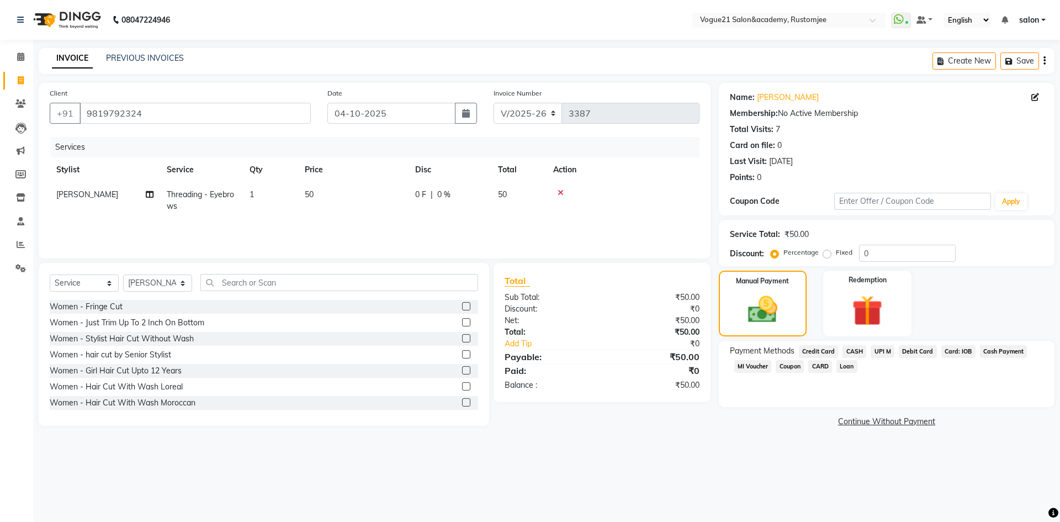
click at [878, 352] on span "UPI M" at bounding box center [883, 351] width 24 height 13
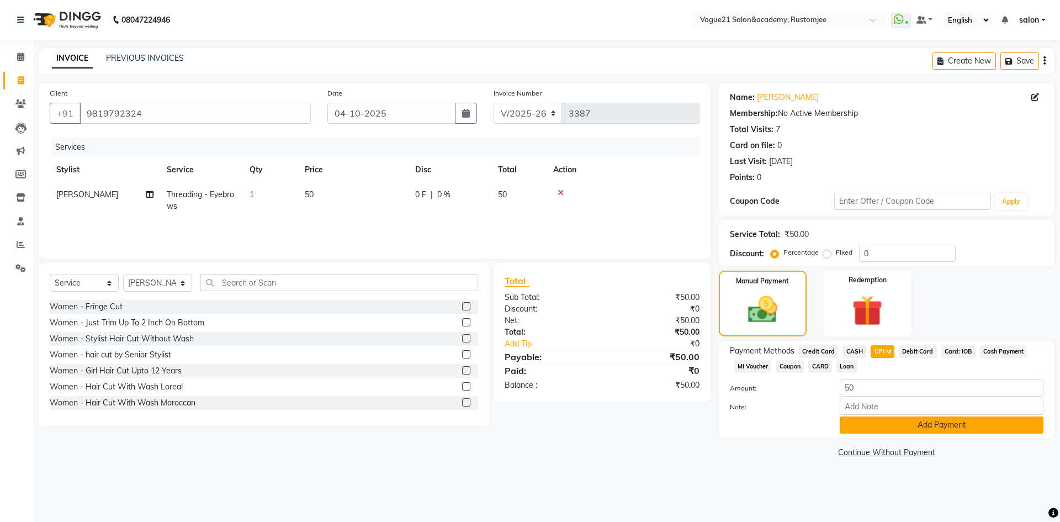
click at [883, 427] on button "Add Payment" at bounding box center [942, 424] width 204 height 17
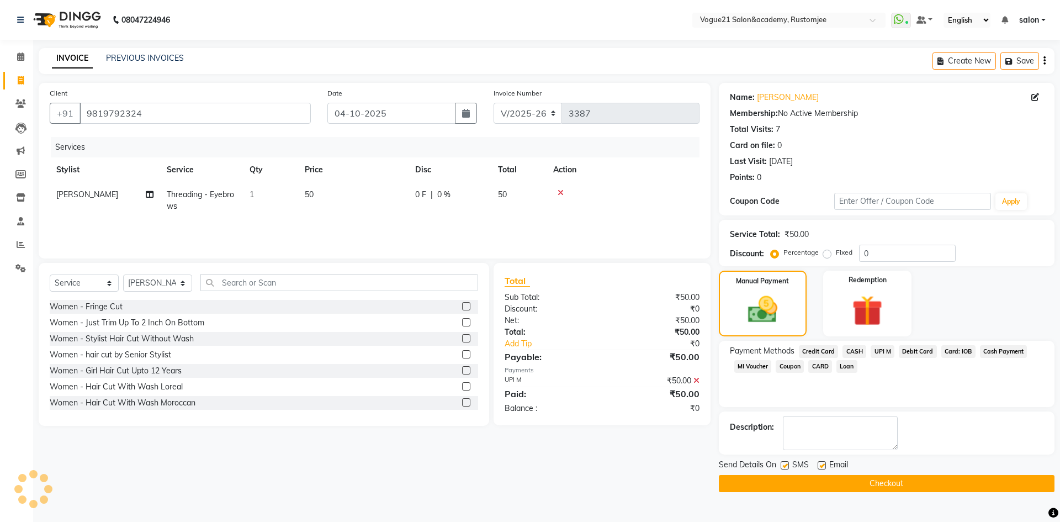
click at [818, 480] on button "Checkout" at bounding box center [887, 483] width 336 height 17
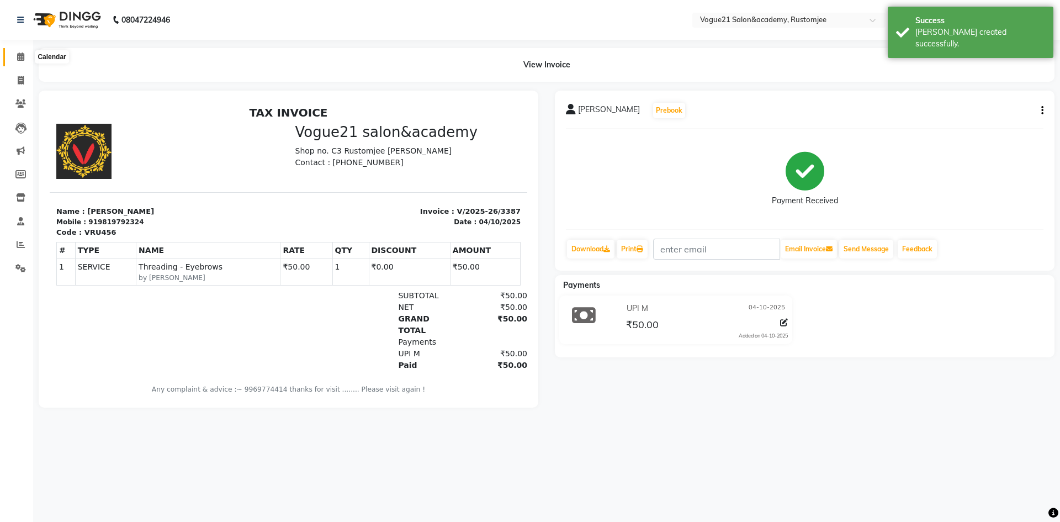
click at [20, 55] on icon at bounding box center [20, 56] width 7 height 8
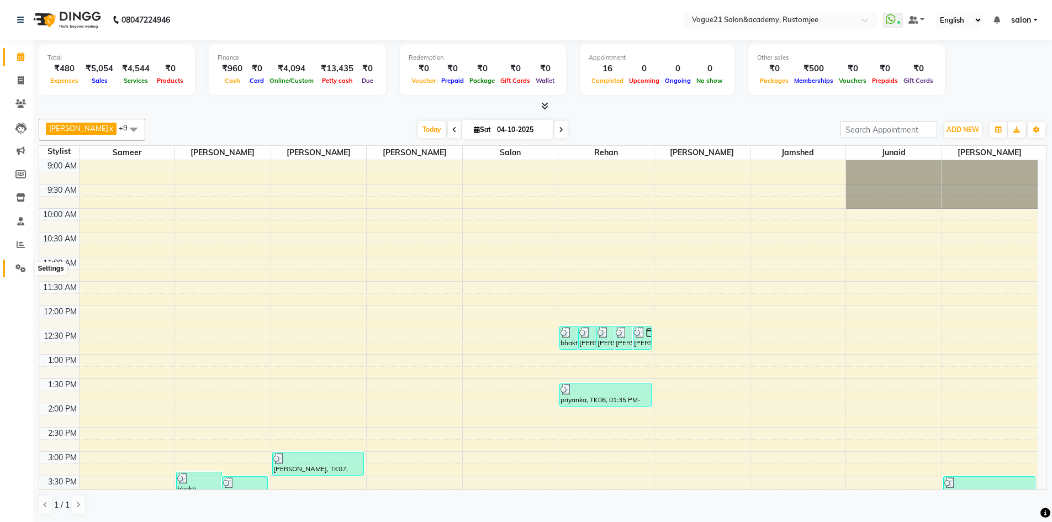
click at [19, 265] on icon at bounding box center [20, 268] width 10 height 8
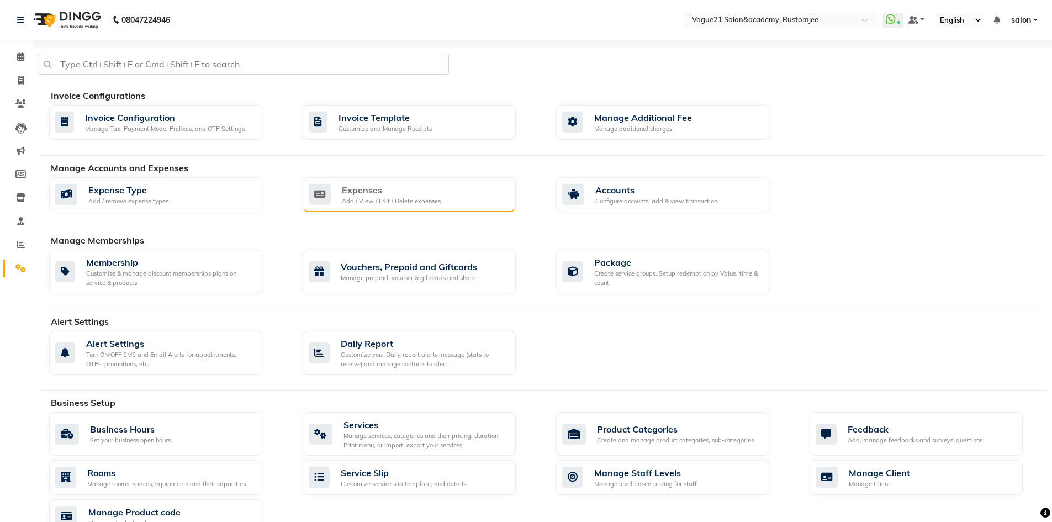
click at [370, 198] on div "Add / View / Edit / Delete expenses" at bounding box center [391, 201] width 99 height 9
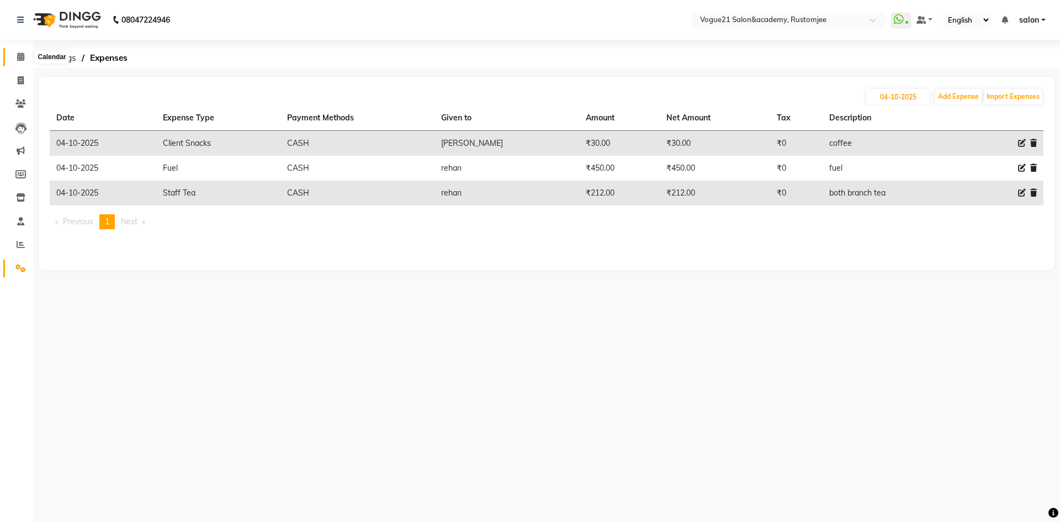
click at [23, 56] on icon at bounding box center [20, 56] width 7 height 8
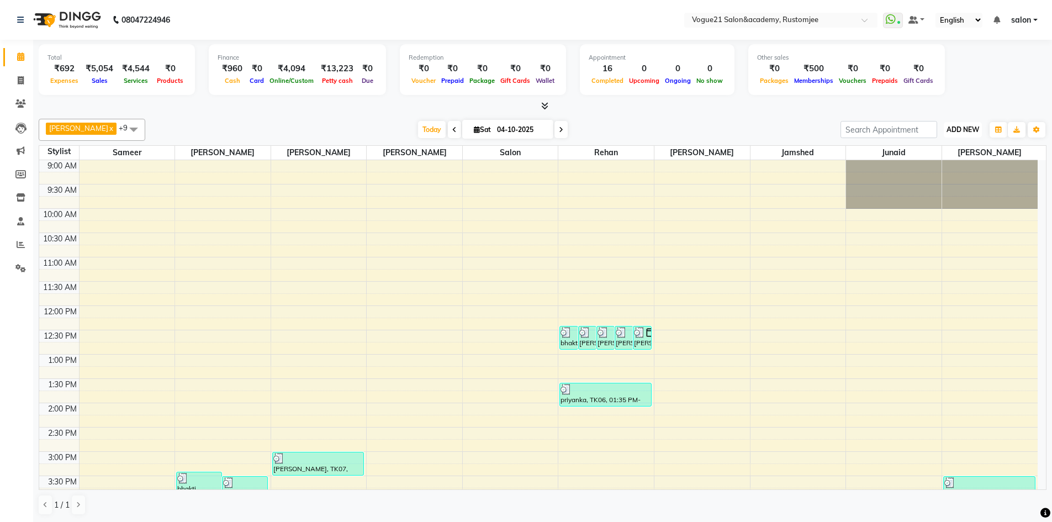
click at [949, 131] on span "ADD NEW" at bounding box center [963, 129] width 33 height 8
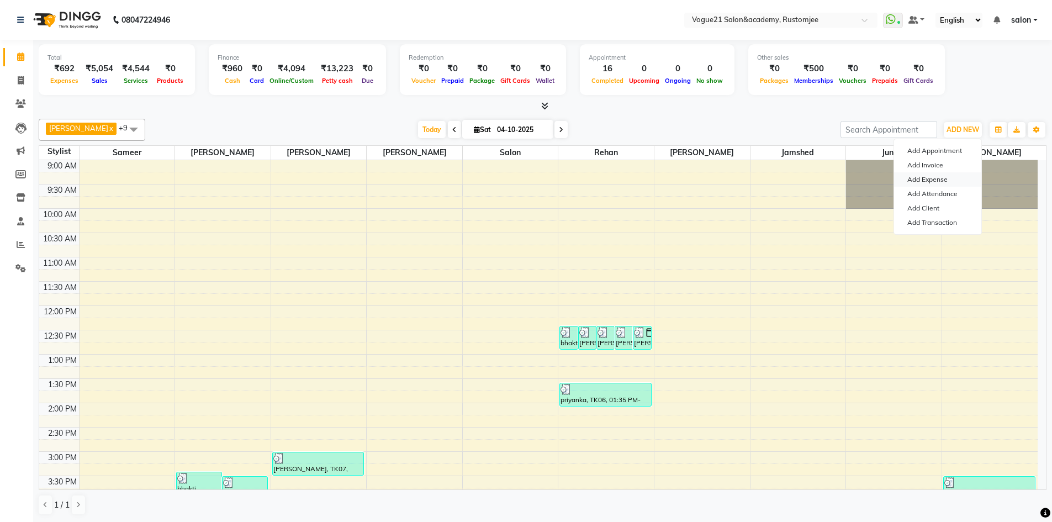
click at [937, 177] on link "Add Expense" at bounding box center [937, 179] width 87 height 14
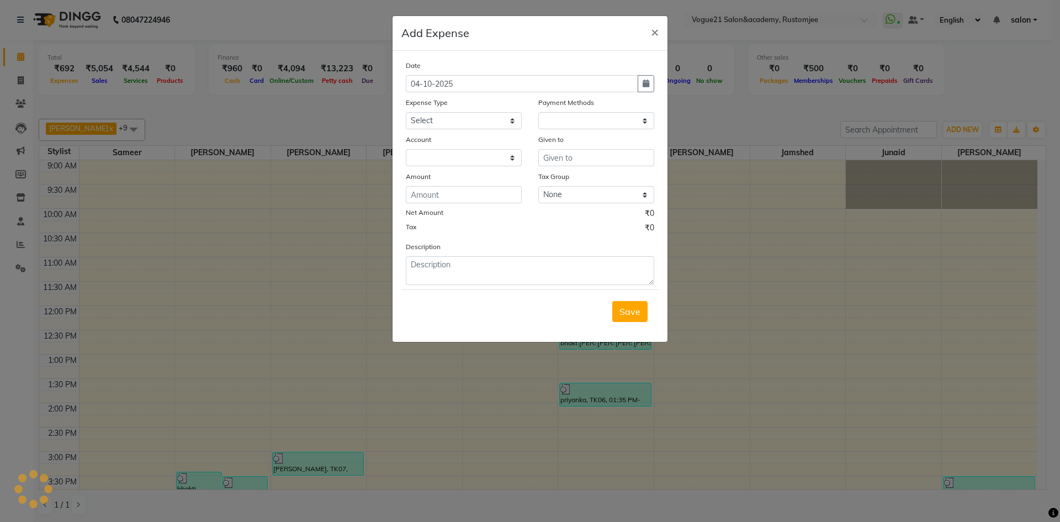
select select "1"
select select "7299"
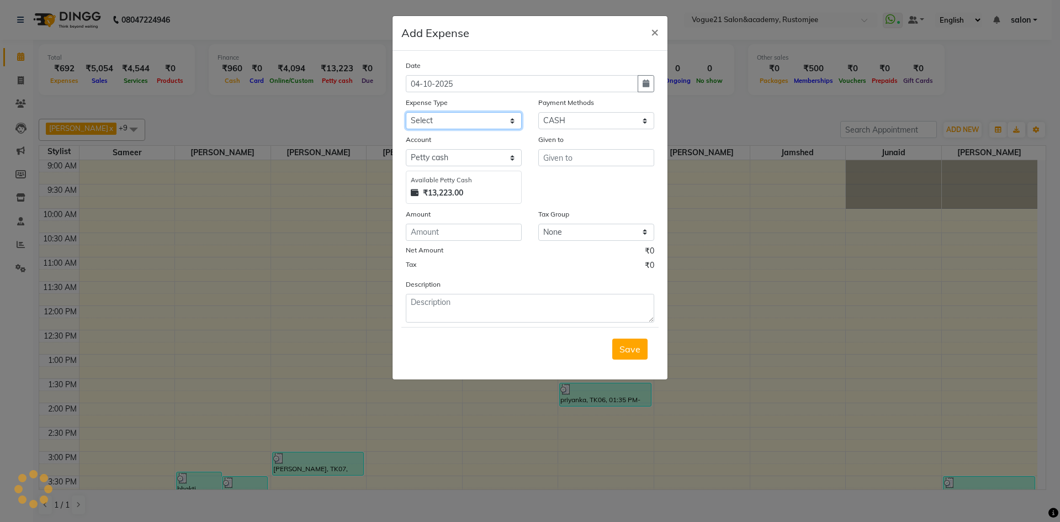
click at [480, 119] on select "Select Advance Salary Bank charges Cash transfer to bank Client Snacks Equipmen…" at bounding box center [464, 120] width 116 height 17
select select "23398"
click at [406, 112] on select "Select Advance Salary Bank charges Cash transfer to bank Client Snacks Equipmen…" at bounding box center [464, 120] width 116 height 17
click at [584, 159] on input "text" at bounding box center [596, 157] width 116 height 17
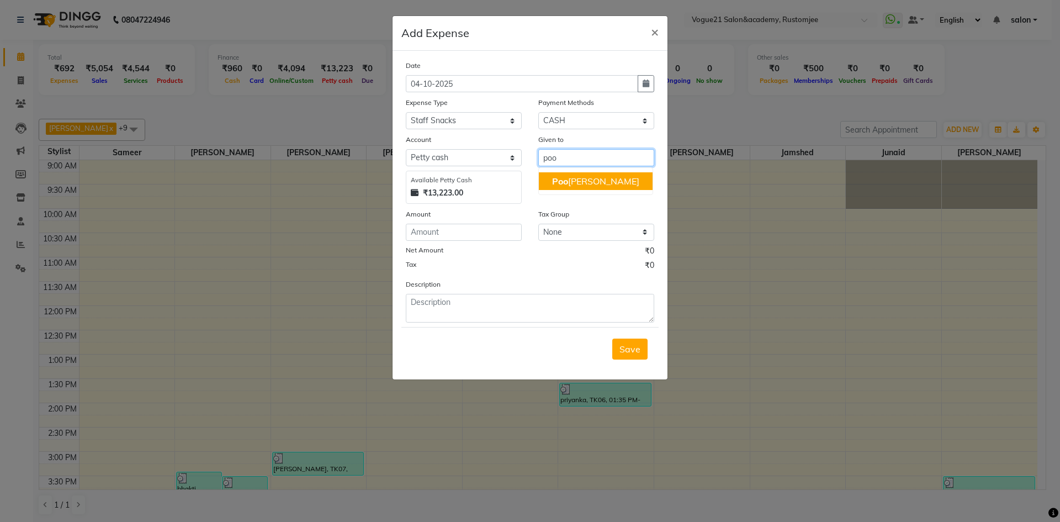
click at [596, 182] on ngb-highlight "Poo [PERSON_NAME]" at bounding box center [595, 181] width 87 height 11
type input "[PERSON_NAME]"
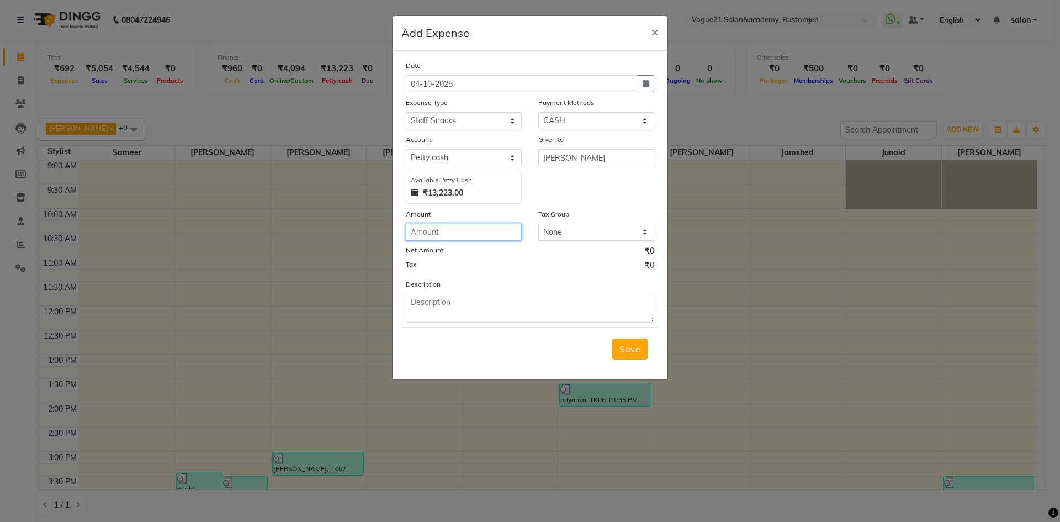
click at [458, 238] on input "number" at bounding box center [464, 232] width 116 height 17
type input "1200"
click at [480, 315] on textarea at bounding box center [530, 308] width 249 height 29
type textarea "staff nasta"
click at [451, 235] on input "1200" at bounding box center [464, 232] width 116 height 17
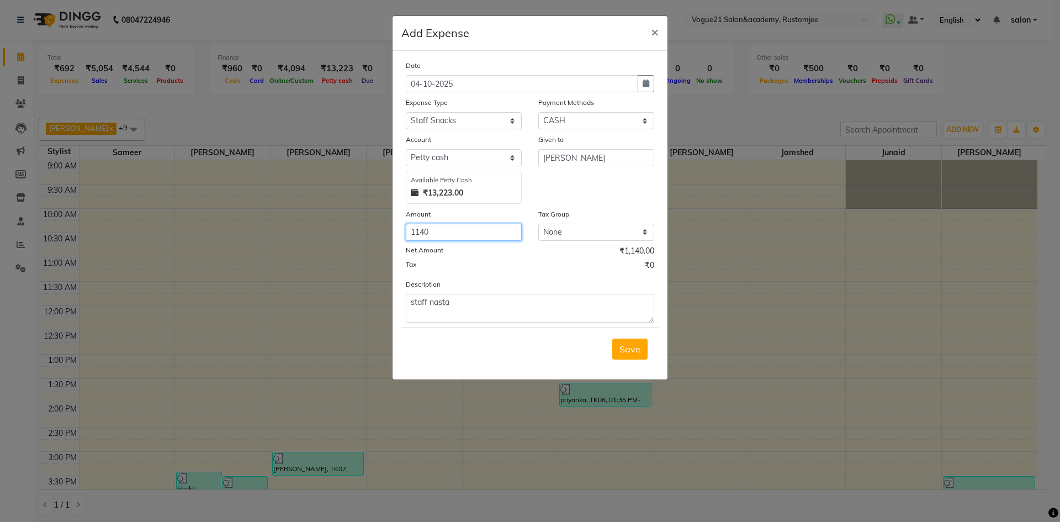
type input "1140"
click at [503, 309] on textarea "staff nasta" at bounding box center [530, 308] width 249 height 29
type textarea "staff food"
click at [637, 350] on span "Save" at bounding box center [630, 349] width 21 height 11
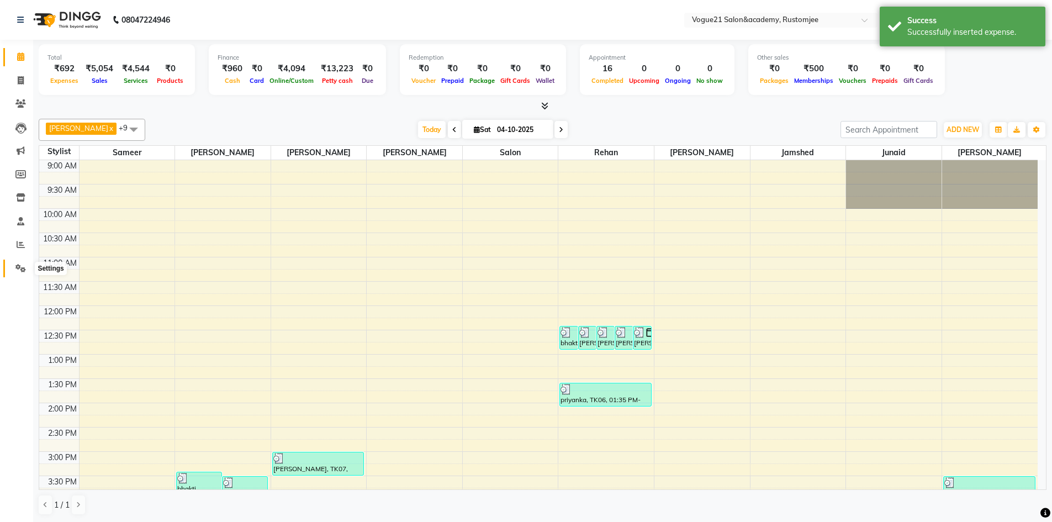
click at [18, 270] on icon at bounding box center [20, 268] width 10 height 8
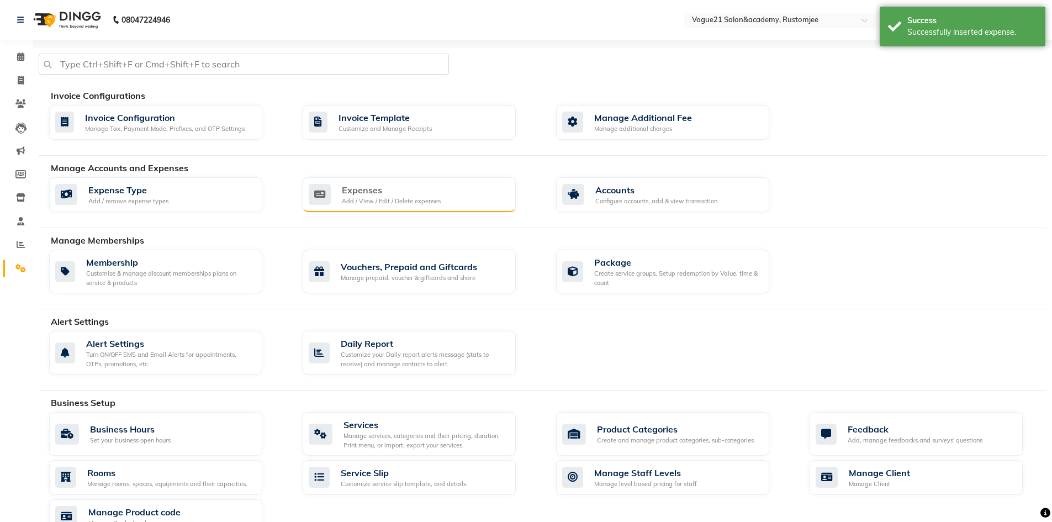
click at [427, 195] on div "Expenses" at bounding box center [391, 189] width 99 height 13
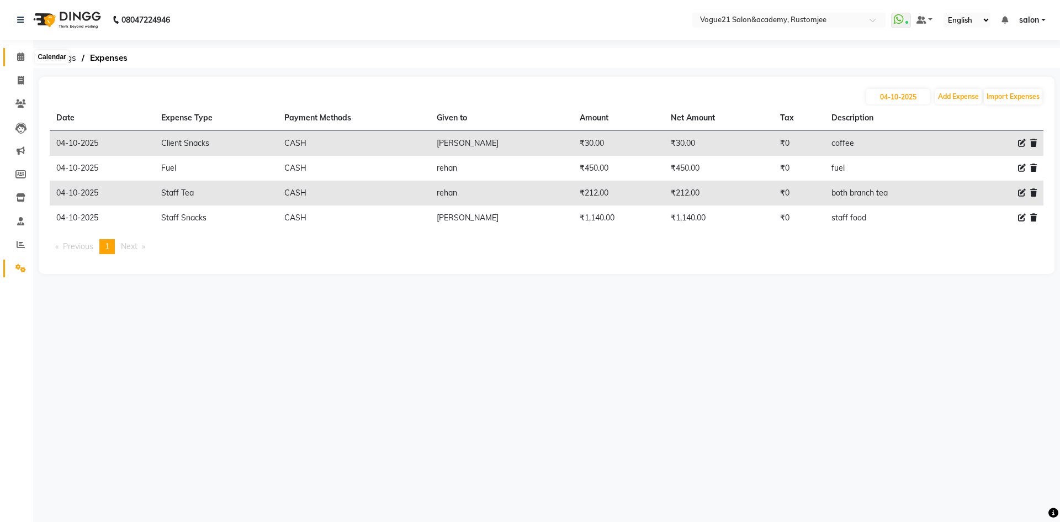
drag, startPoint x: 16, startPoint y: 57, endPoint x: 49, endPoint y: 1, distance: 65.4
click at [16, 57] on span at bounding box center [20, 57] width 19 height 13
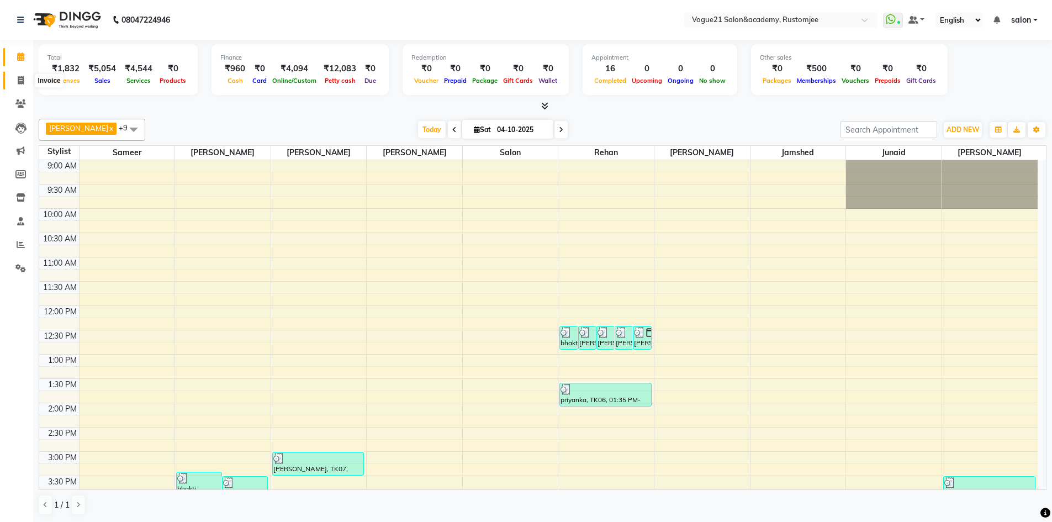
click at [16, 86] on span at bounding box center [20, 81] width 19 height 13
select select "service"
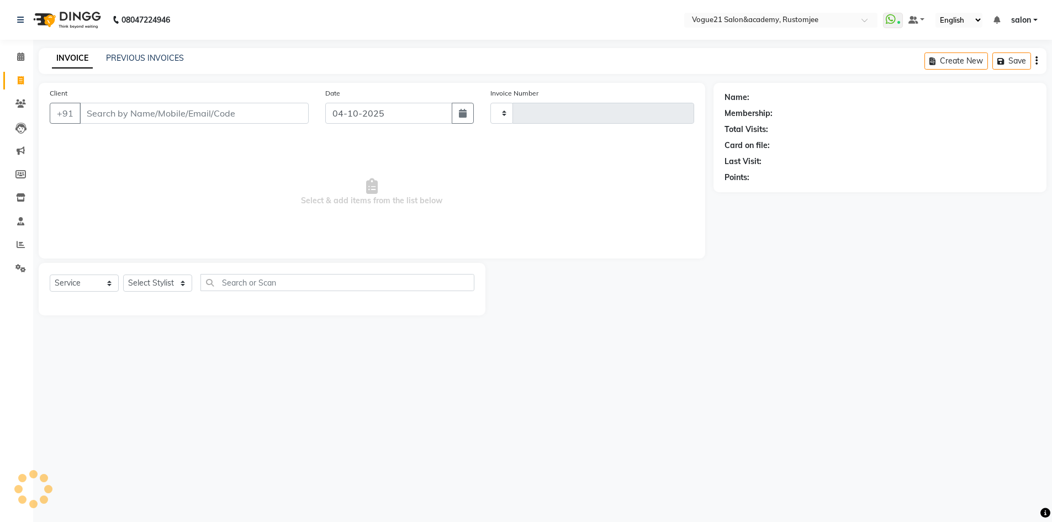
type input "3388"
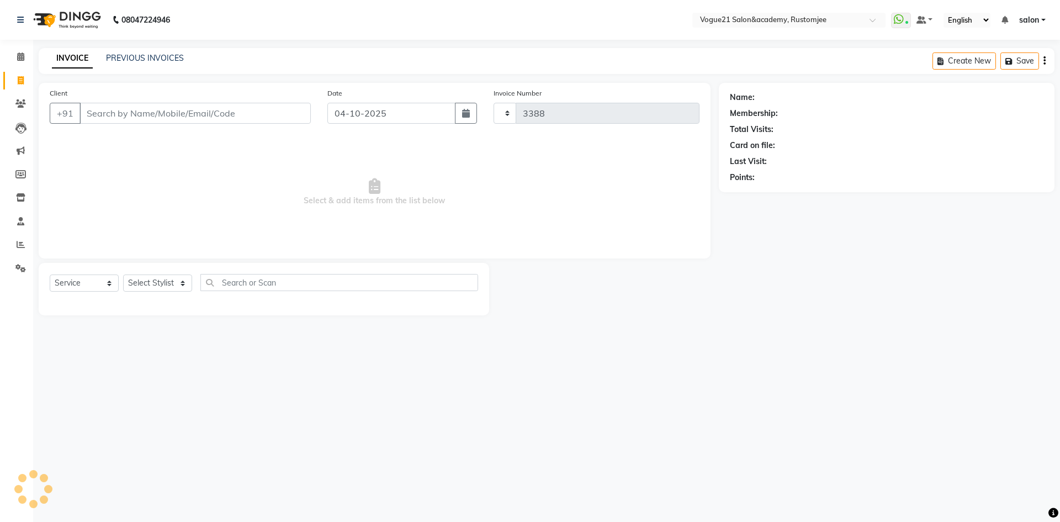
select select "8171"
click at [146, 282] on select "Select Stylist [PERSON_NAME] [PERSON_NAME] [PERSON_NAME] [PERSON_NAME] [PERSON_…" at bounding box center [157, 282] width 69 height 17
select select "76929"
click at [123, 274] on select "Select Stylist [PERSON_NAME] [PERSON_NAME] [PERSON_NAME] [PERSON_NAME] [PERSON_…" at bounding box center [157, 282] width 69 height 17
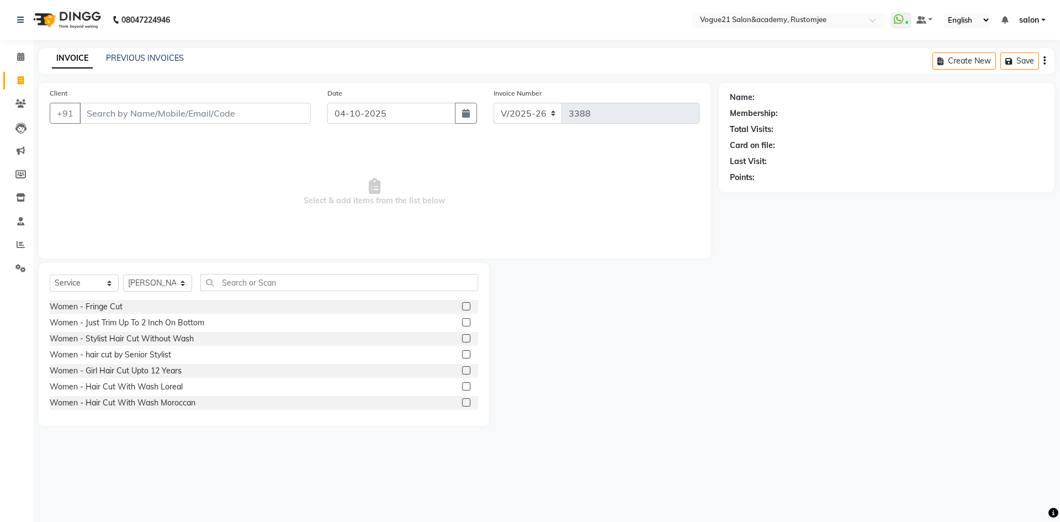
click at [227, 271] on div "Select Service Product Membership Package Voucher Prepaid Gift Card Select Styl…" at bounding box center [264, 344] width 451 height 163
click at [218, 277] on input "text" at bounding box center [339, 282] width 278 height 17
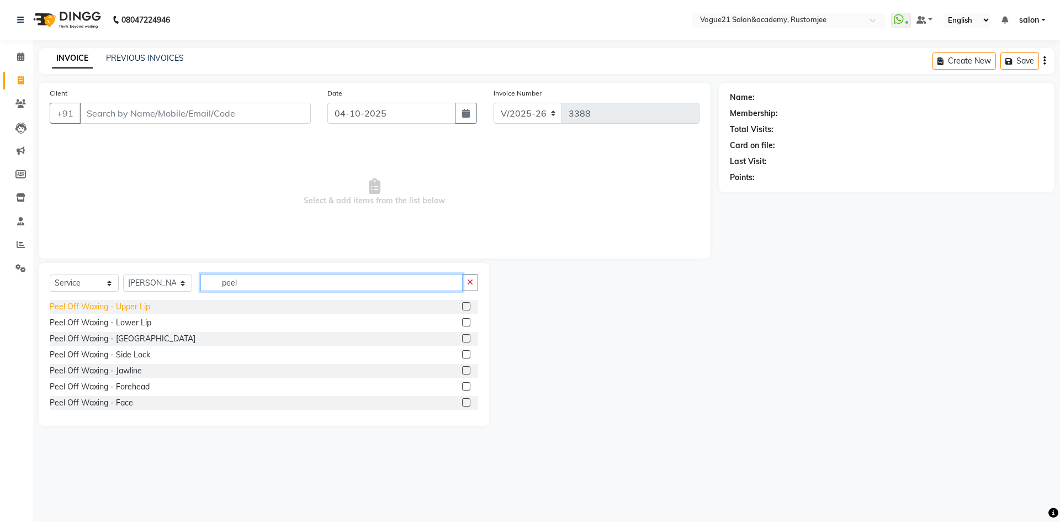
type input "peel"
click at [115, 304] on div "Peel Off Waxing - Upper Lip" at bounding box center [100, 307] width 101 height 12
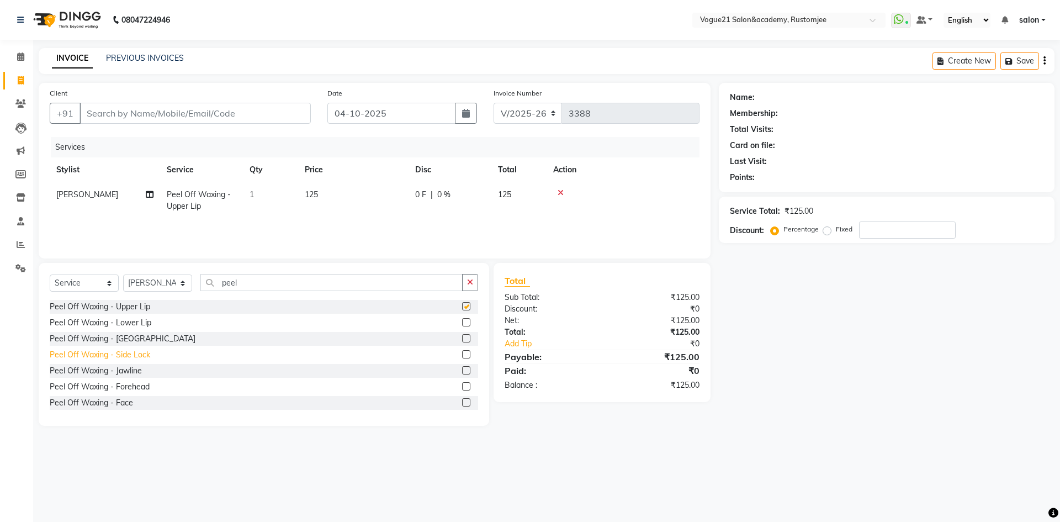
checkbox input "false"
click at [128, 336] on div "Peel Off Waxing - [GEOGRAPHIC_DATA]" at bounding box center [123, 339] width 146 height 12
checkbox input "false"
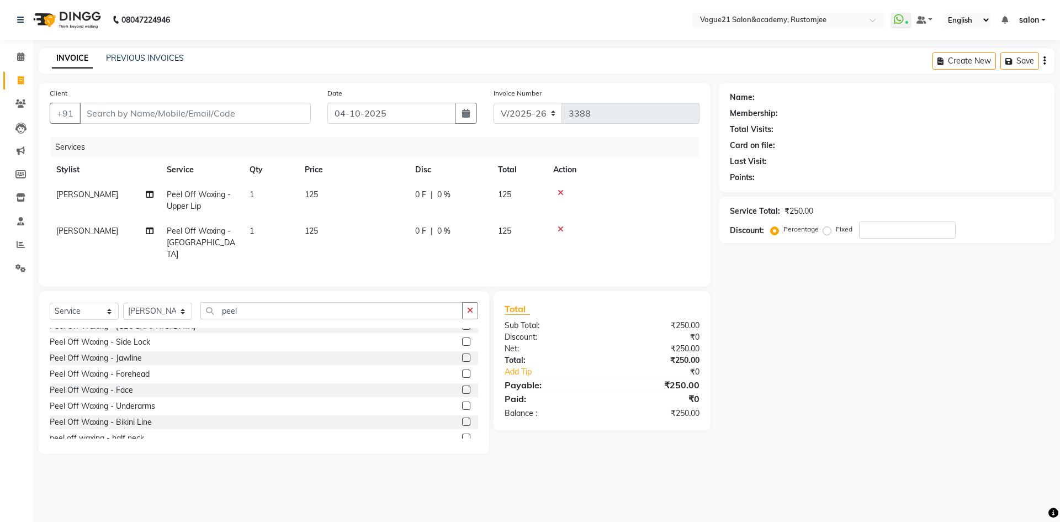
scroll to position [82, 0]
click at [138, 358] on div "Peel Off Waxing - Underarms" at bounding box center [264, 365] width 429 height 14
click at [150, 365] on div "Peel Off Waxing - Underarms" at bounding box center [102, 366] width 105 height 12
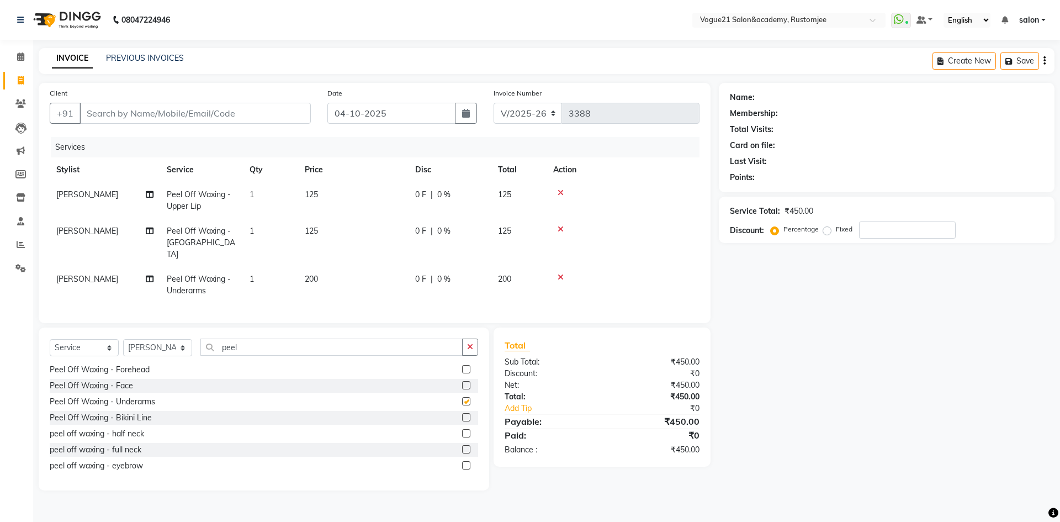
checkbox input "false"
click at [228, 125] on div "Client +91" at bounding box center [180, 109] width 278 height 45
click at [226, 120] on input "Client" at bounding box center [195, 113] width 231 height 21
type input "p"
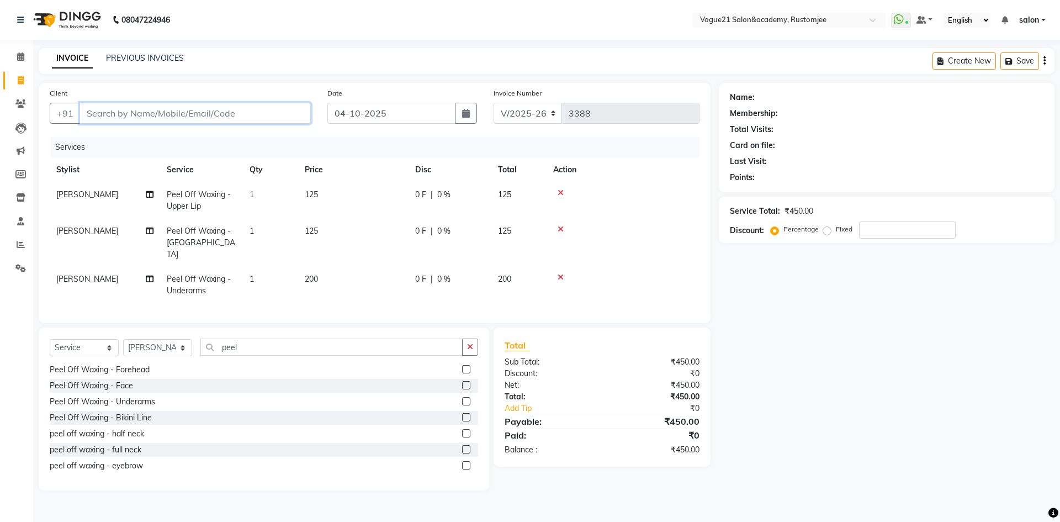
type input "0"
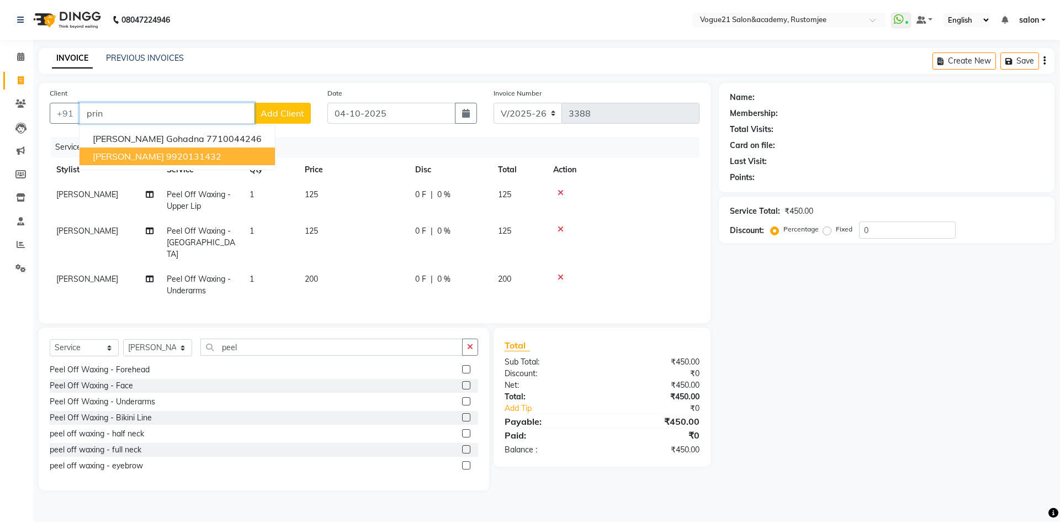
click at [203, 162] on button "[PERSON_NAME] 9920131432" at bounding box center [178, 156] width 196 height 18
type input "9920131432"
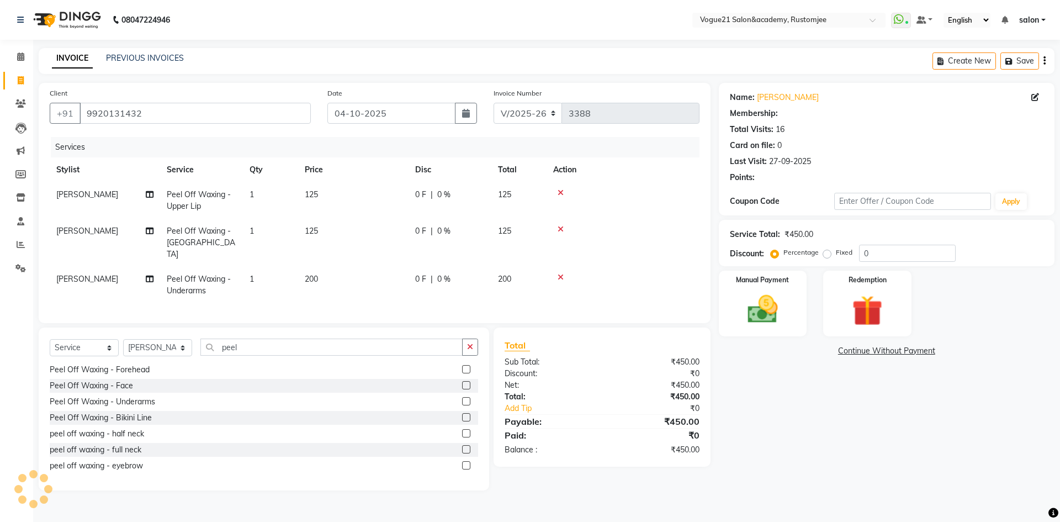
select select "1: Object"
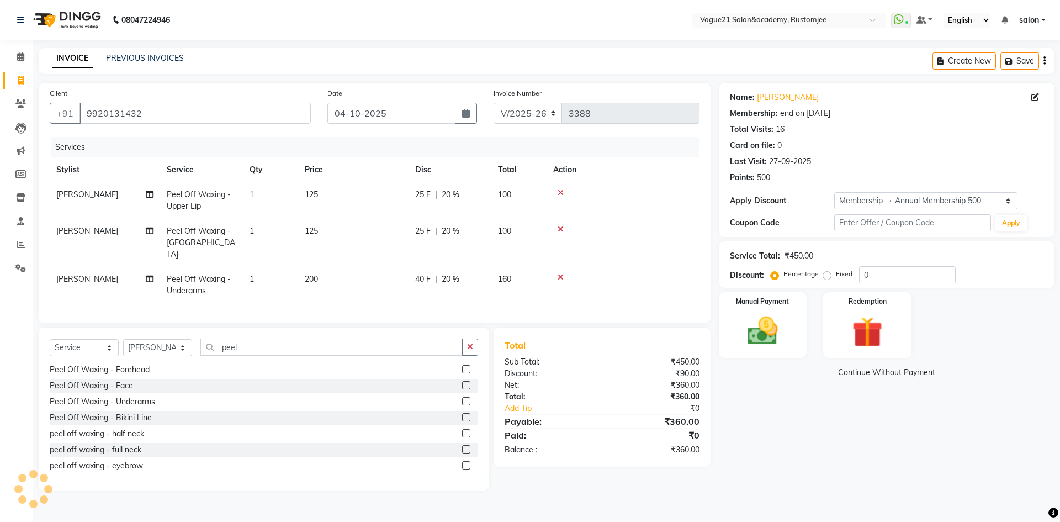
type input "20"
click at [786, 335] on img at bounding box center [762, 331] width 51 height 36
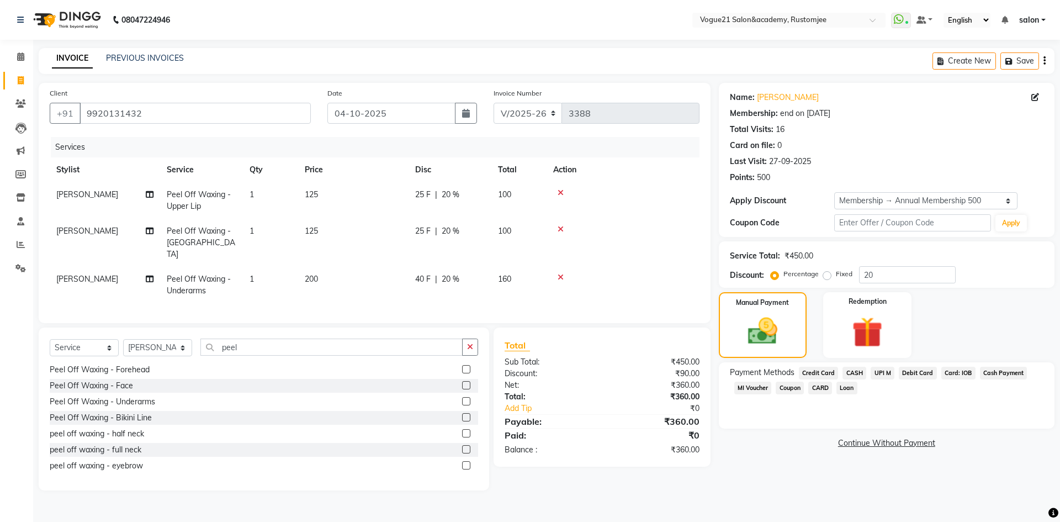
click at [879, 372] on span "UPI M" at bounding box center [883, 373] width 24 height 13
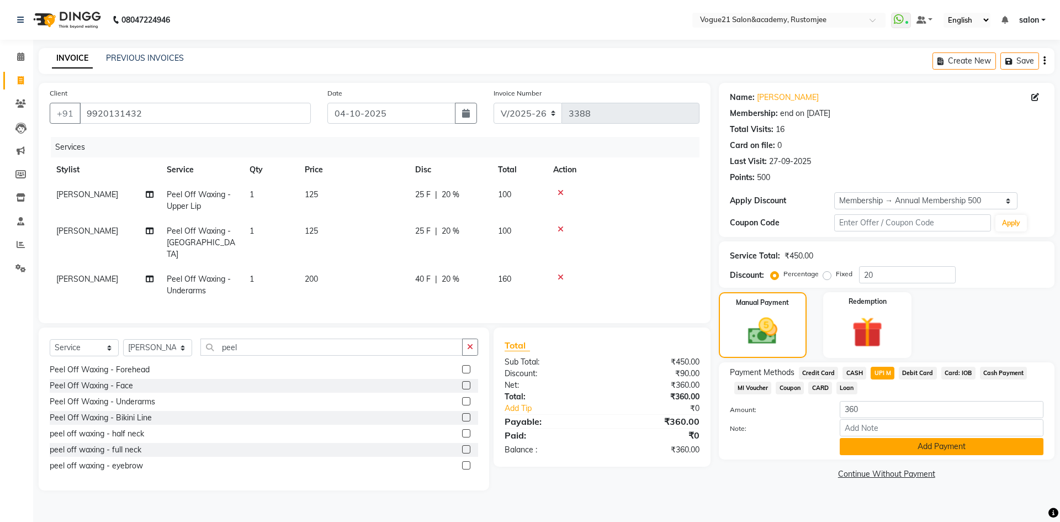
click at [883, 446] on button "Add Payment" at bounding box center [942, 446] width 204 height 17
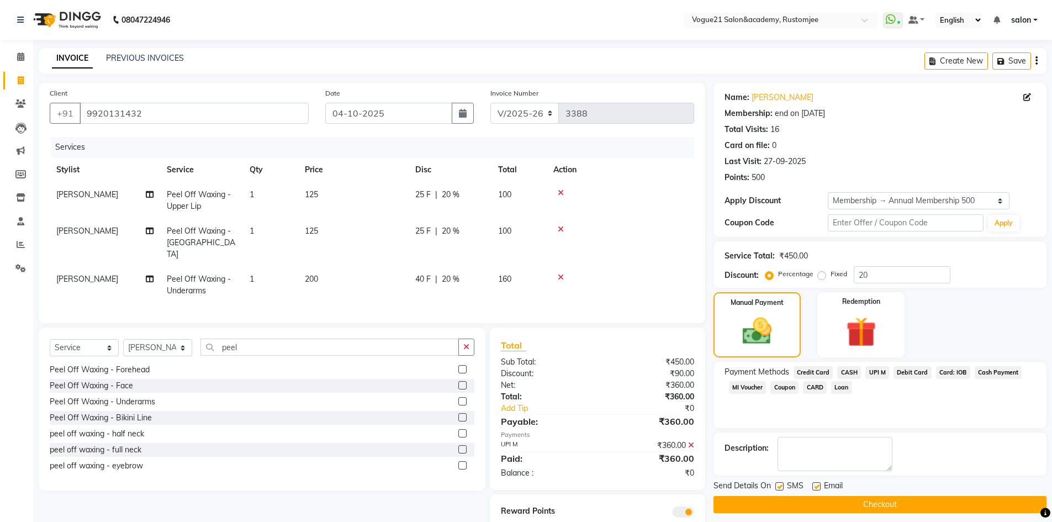
click at [843, 495] on div "Send Details On SMS Email Checkout" at bounding box center [880, 496] width 333 height 33
click at [836, 511] on button "Checkout" at bounding box center [880, 504] width 333 height 17
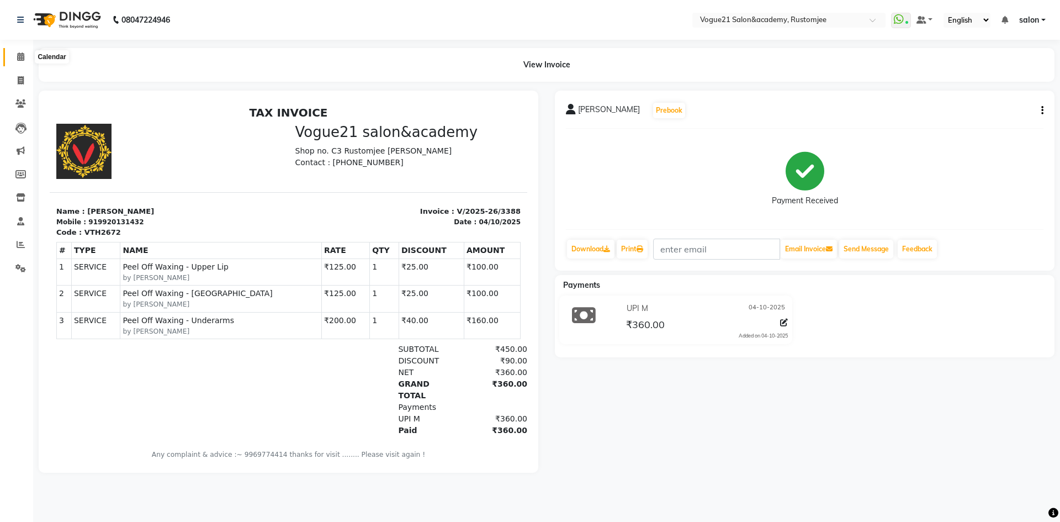
click at [15, 54] on span at bounding box center [20, 57] width 19 height 13
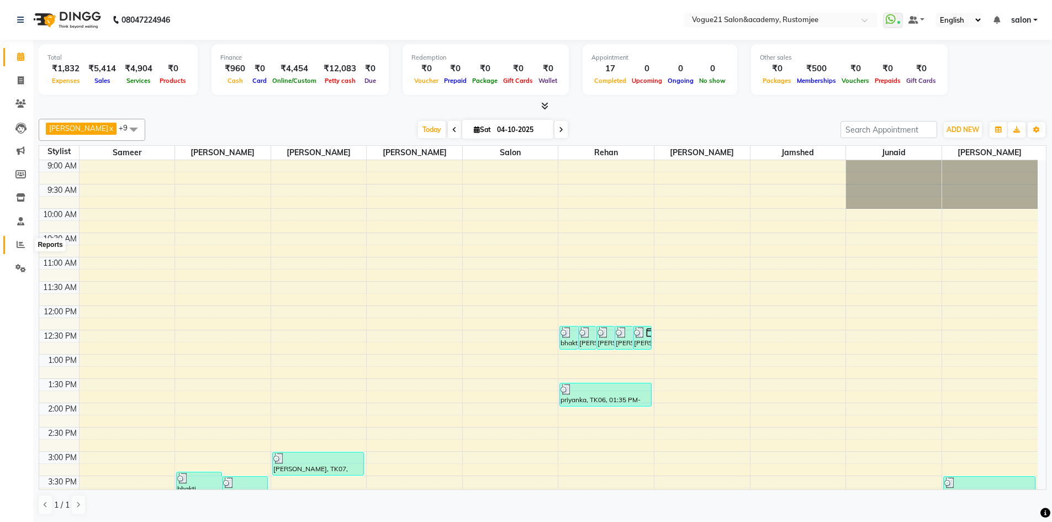
click at [19, 244] on icon at bounding box center [21, 244] width 8 height 8
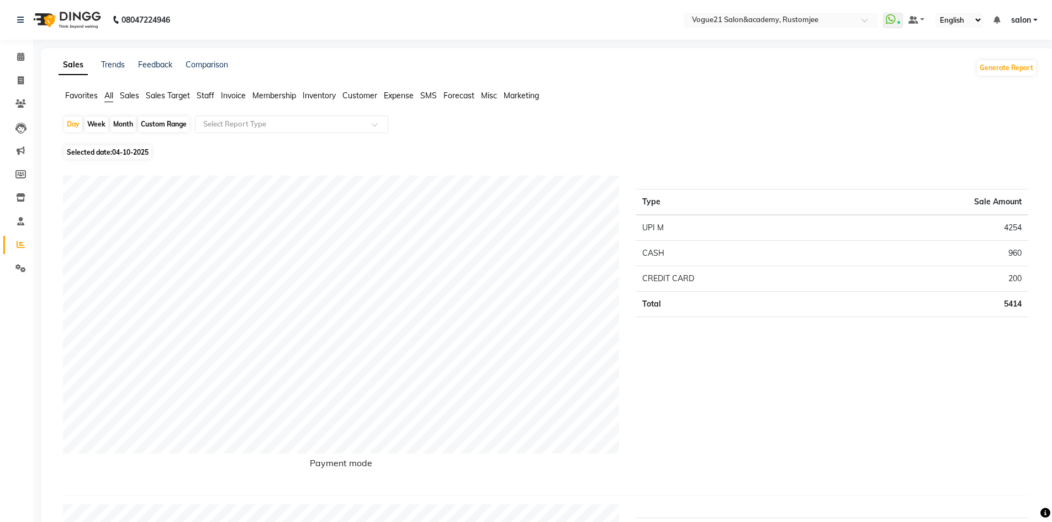
click at [199, 96] on span "Staff" at bounding box center [206, 96] width 18 height 10
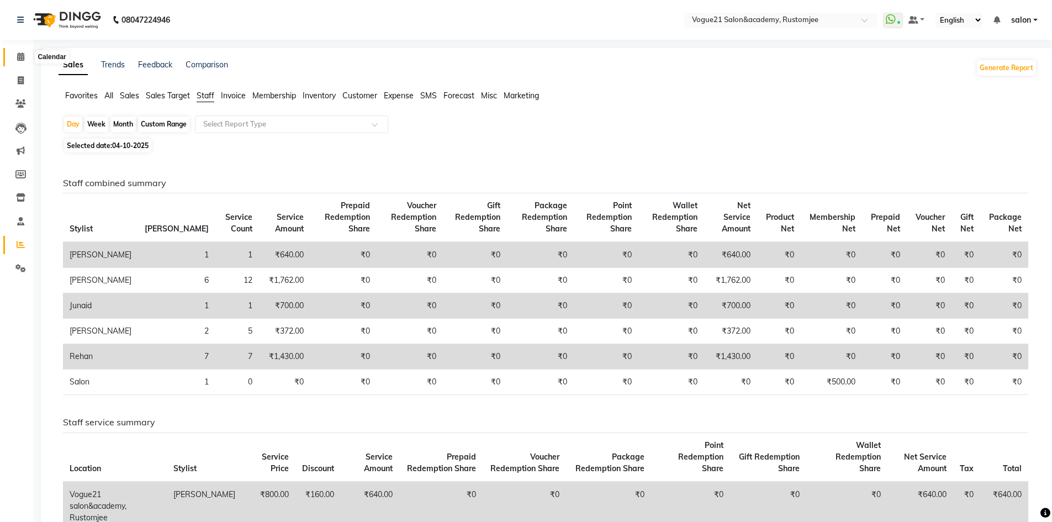
click at [17, 60] on icon at bounding box center [20, 56] width 7 height 8
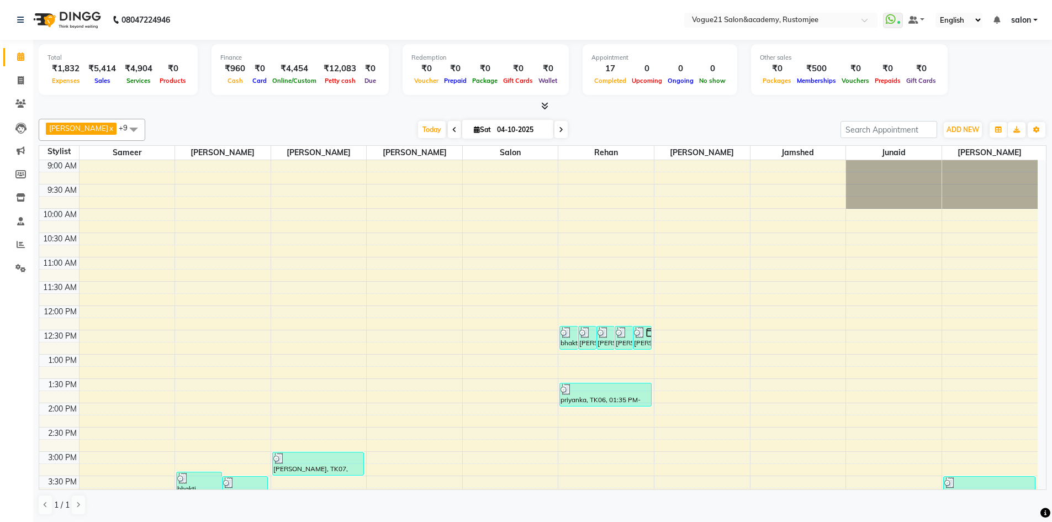
click at [559, 130] on icon at bounding box center [561, 129] width 4 height 7
type input "05-10-2025"
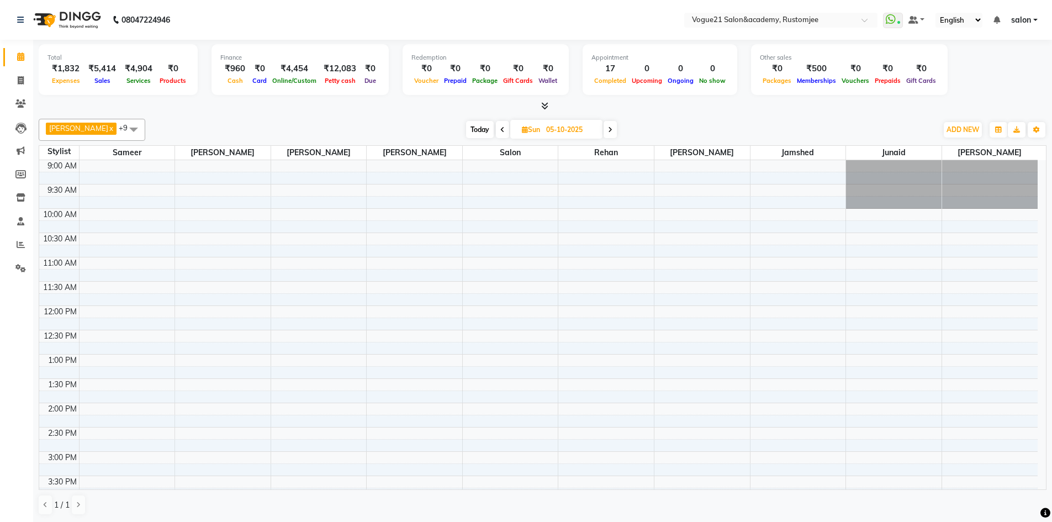
click at [229, 284] on div "9:00 AM 9:30 AM 10:00 AM 10:30 AM 11:00 AM 11:30 AM 12:00 PM 12:30 PM 1:00 PM 1…" at bounding box center [538, 475] width 999 height 631
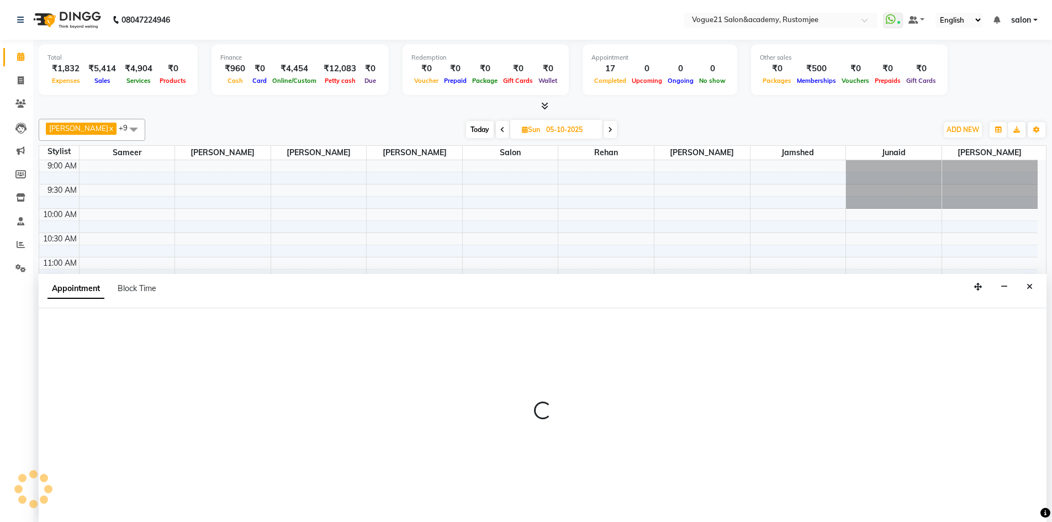
scroll to position [1, 0]
select select "76929"
select select "690"
select select "tentative"
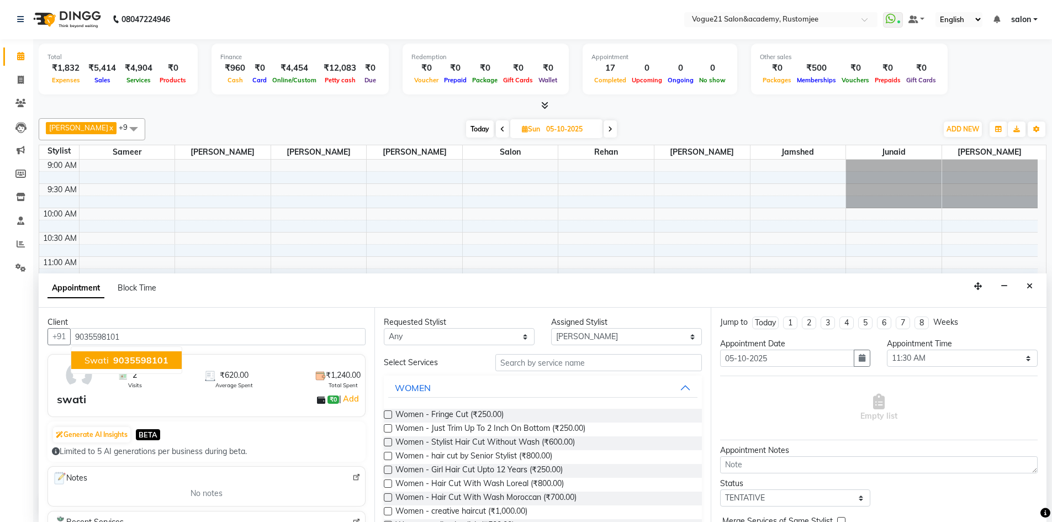
click at [155, 361] on span "9035598101" at bounding box center [140, 360] width 55 height 11
type input "9035598101"
click at [537, 370] on input "text" at bounding box center [598, 362] width 207 height 17
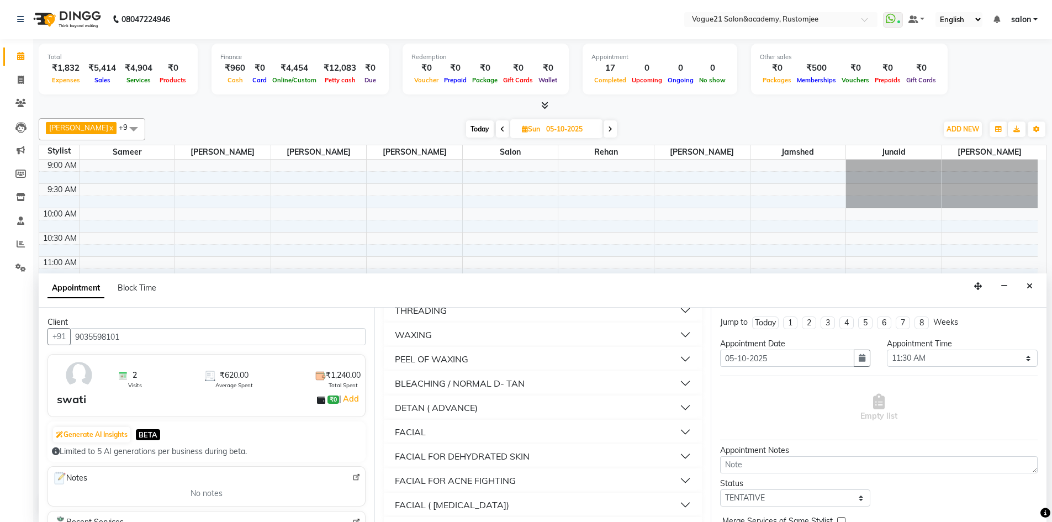
scroll to position [166, 0]
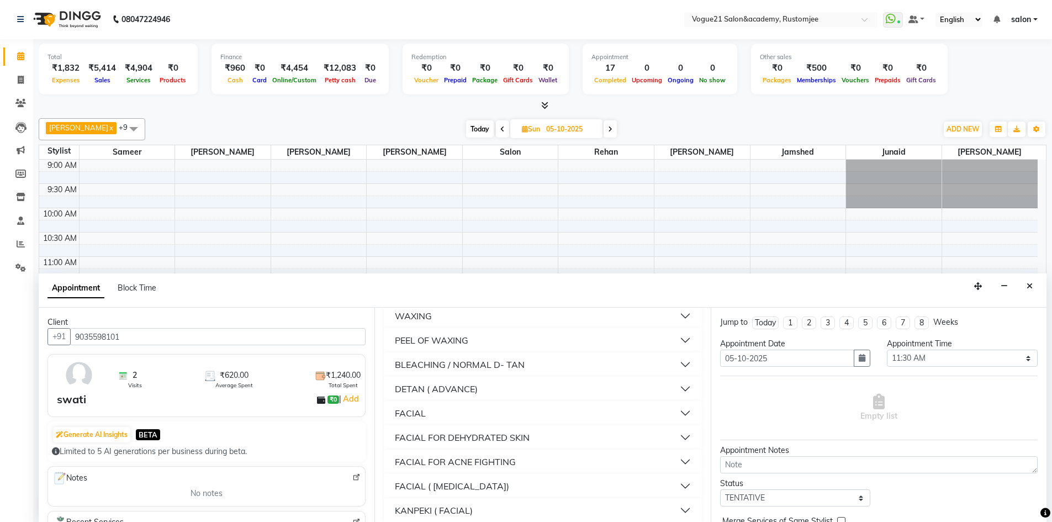
type input "fac"
click at [517, 417] on button "FACIAL" at bounding box center [542, 413] width 309 height 20
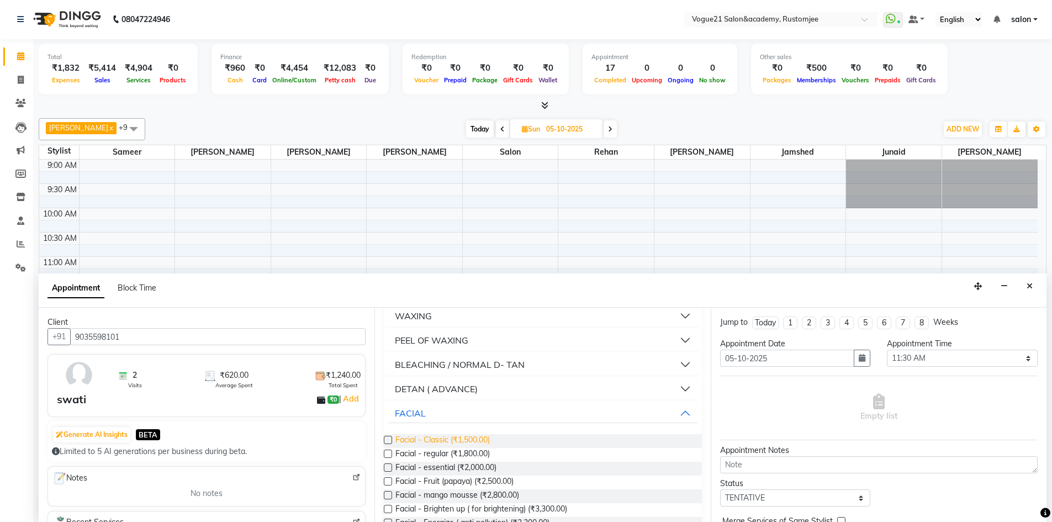
click at [479, 440] on span "Facial - Classic (₹1,500.00)" at bounding box center [442, 441] width 94 height 14
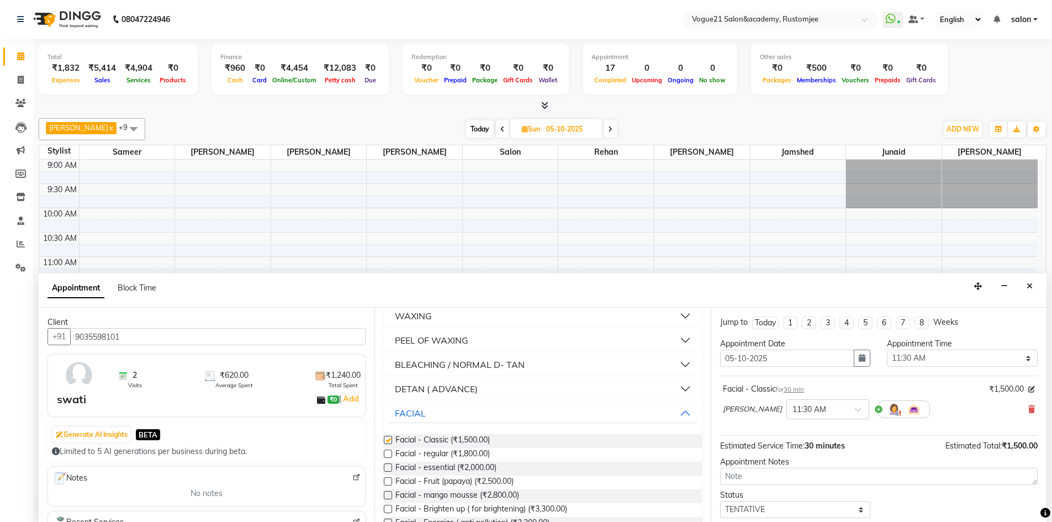
checkbox input "false"
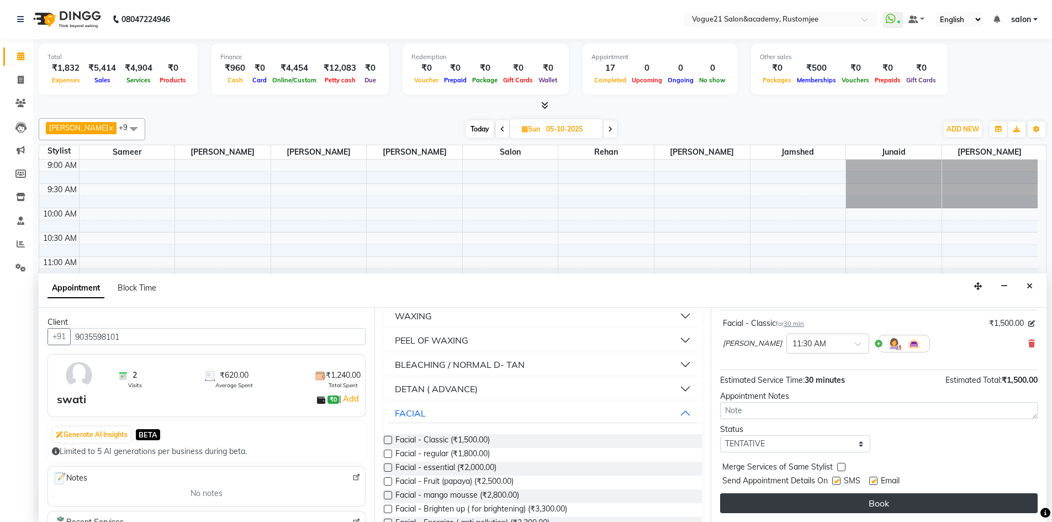
click at [906, 505] on button "Book" at bounding box center [879, 503] width 318 height 20
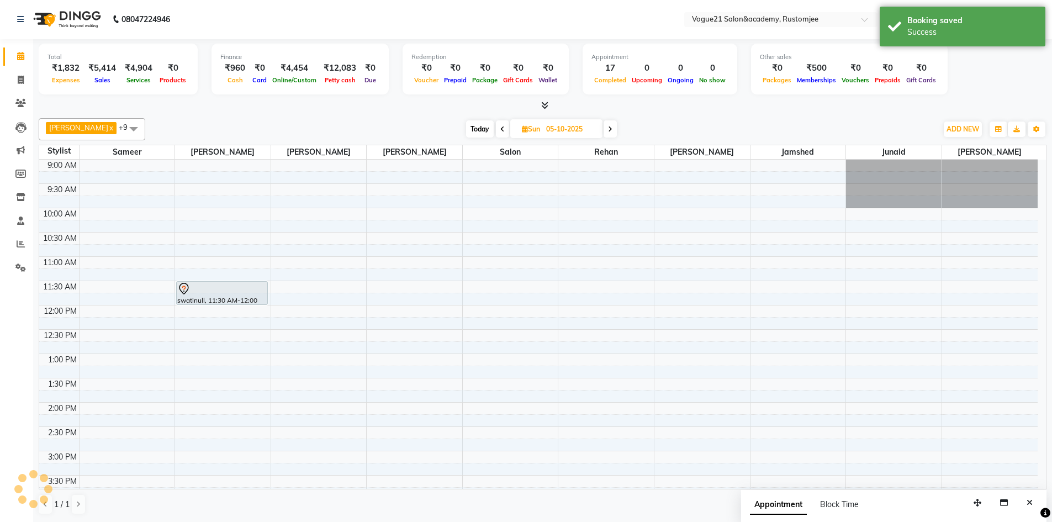
scroll to position [0, 0]
click at [500, 131] on icon at bounding box center [502, 129] width 4 height 7
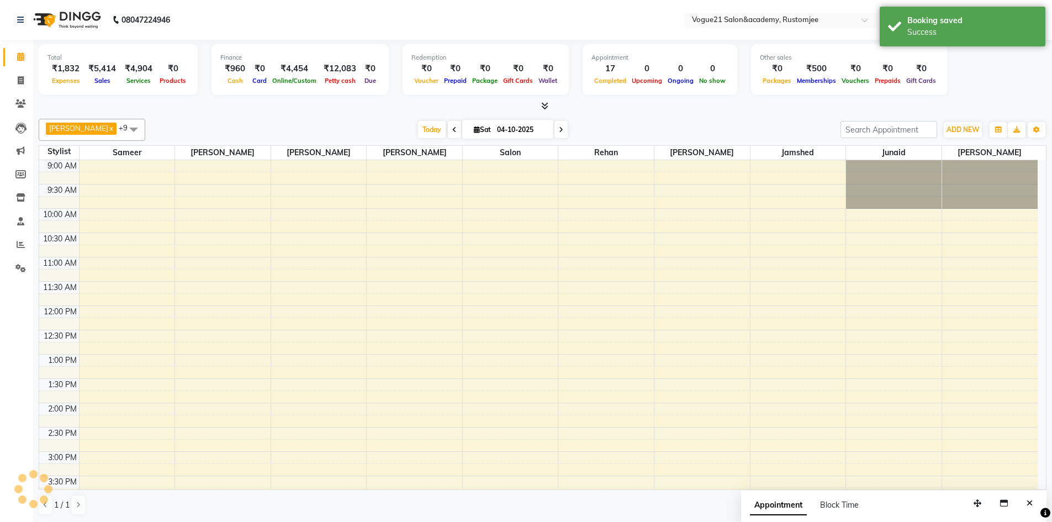
scroll to position [302, 0]
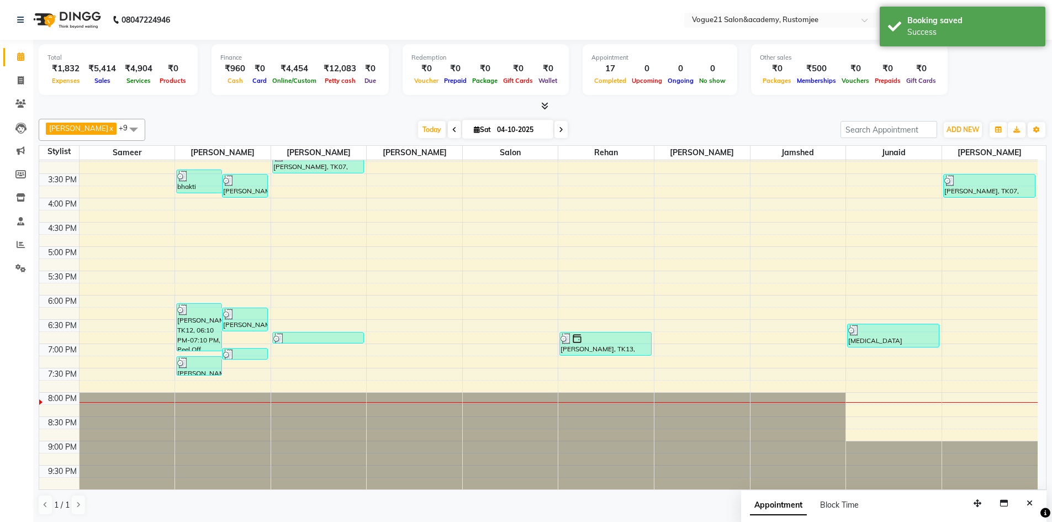
click at [559, 130] on icon at bounding box center [561, 129] width 4 height 7
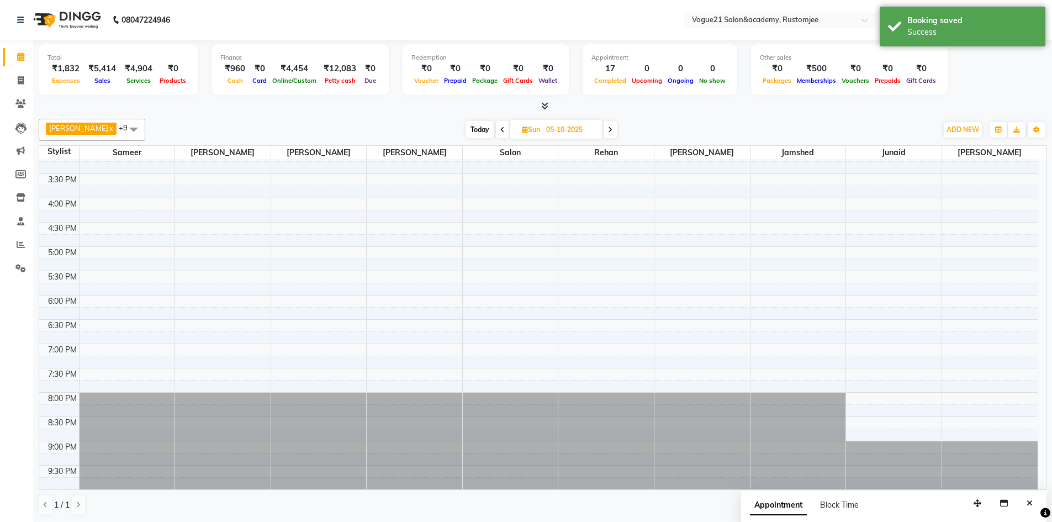
click at [500, 128] on icon at bounding box center [502, 129] width 4 height 7
type input "04-10-2025"
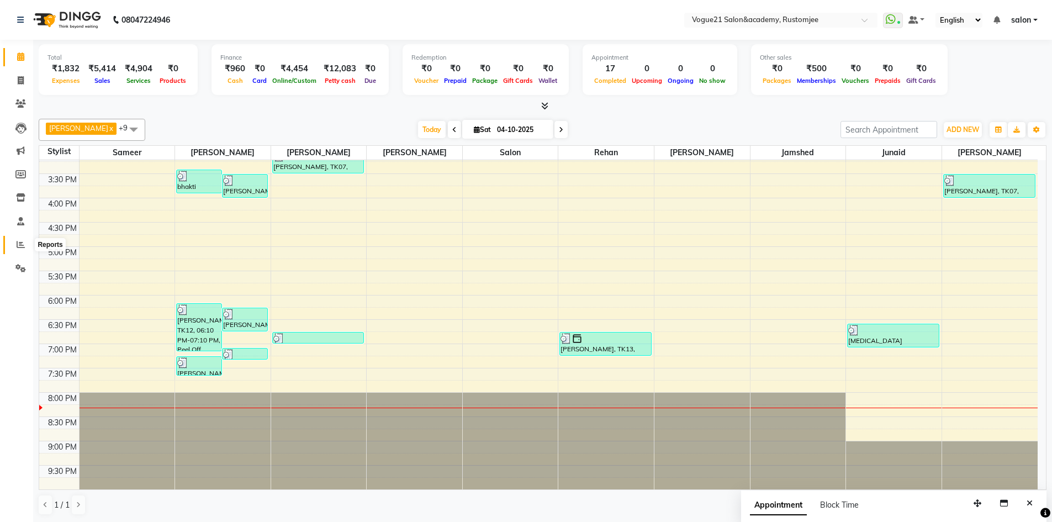
click at [22, 246] on icon at bounding box center [21, 244] width 8 height 8
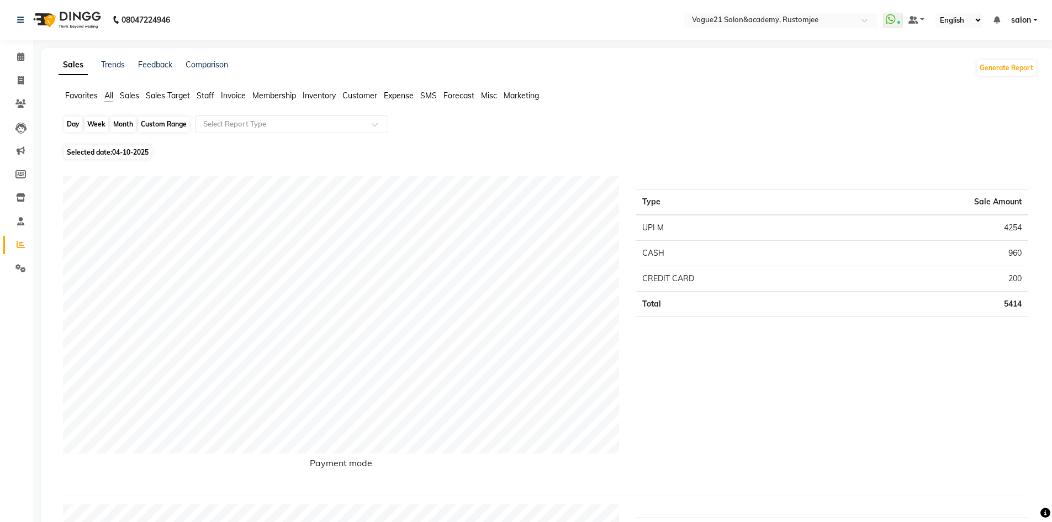
click at [73, 124] on div "Day" at bounding box center [73, 124] width 18 height 15
select select "10"
select select "2025"
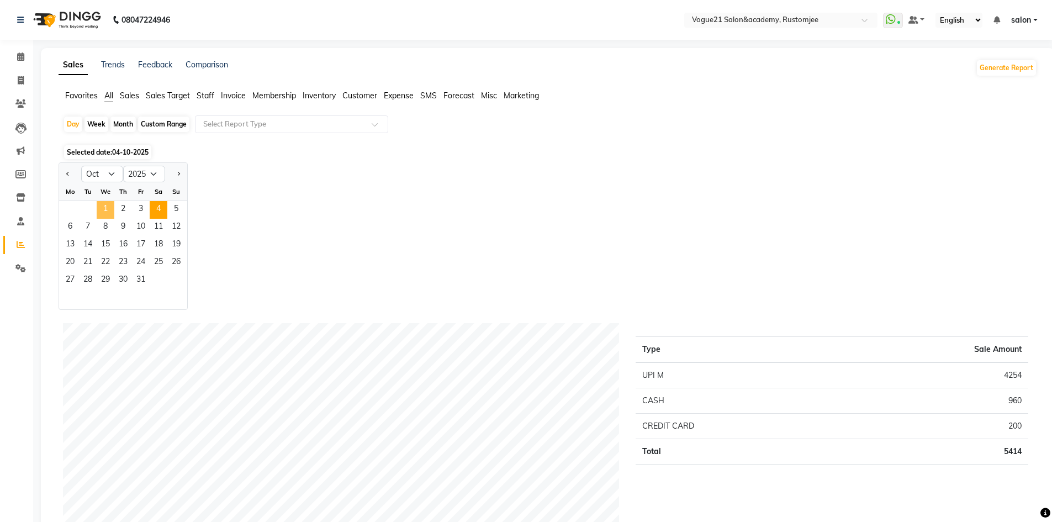
click at [108, 208] on span "1" at bounding box center [106, 210] width 18 height 18
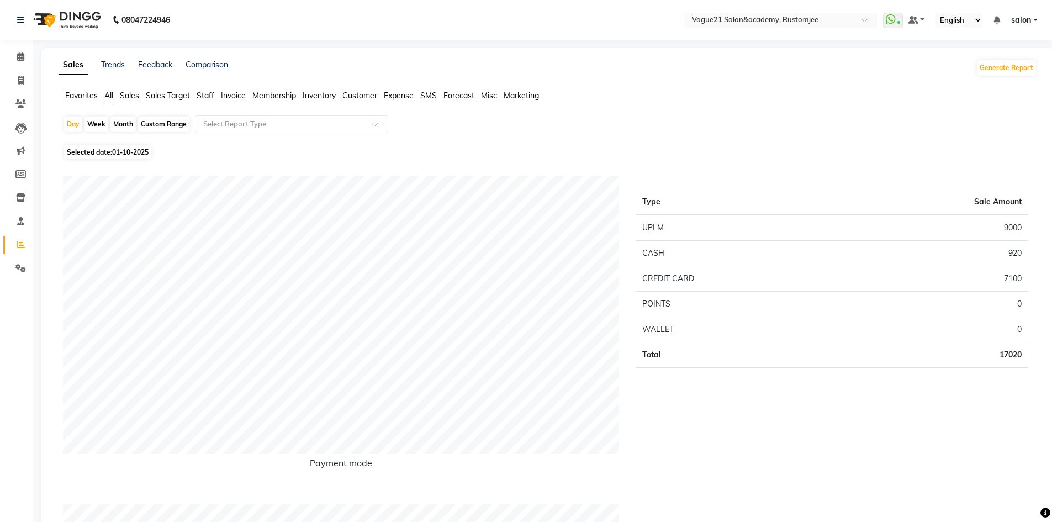
click at [209, 97] on span "Staff" at bounding box center [206, 96] width 18 height 10
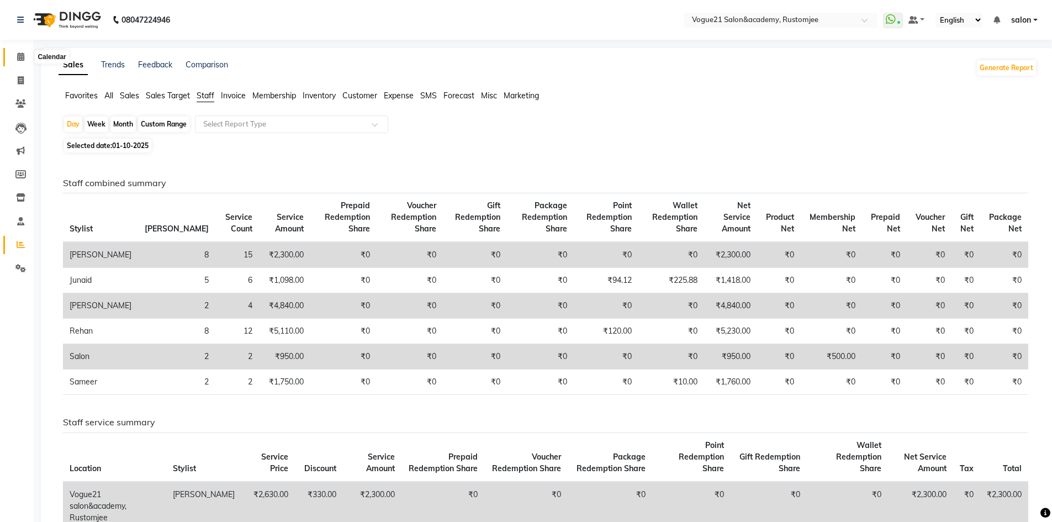
click at [24, 61] on span at bounding box center [20, 57] width 19 height 13
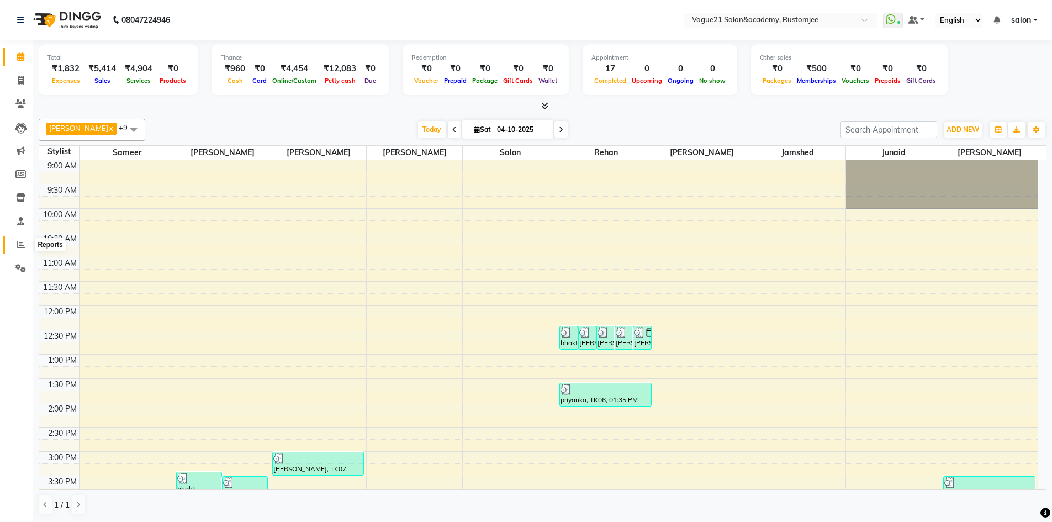
click at [20, 250] on span at bounding box center [20, 245] width 19 height 13
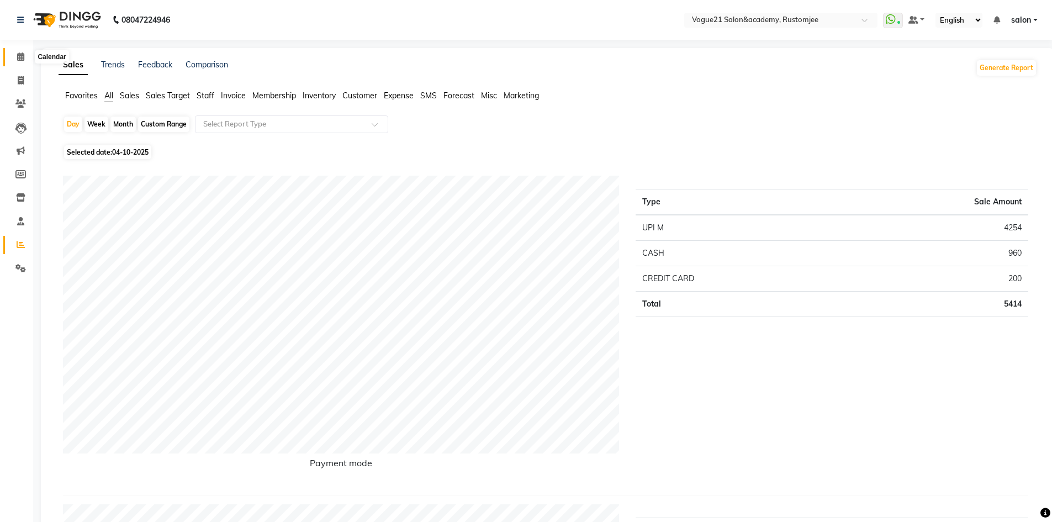
click at [14, 56] on span at bounding box center [20, 57] width 19 height 13
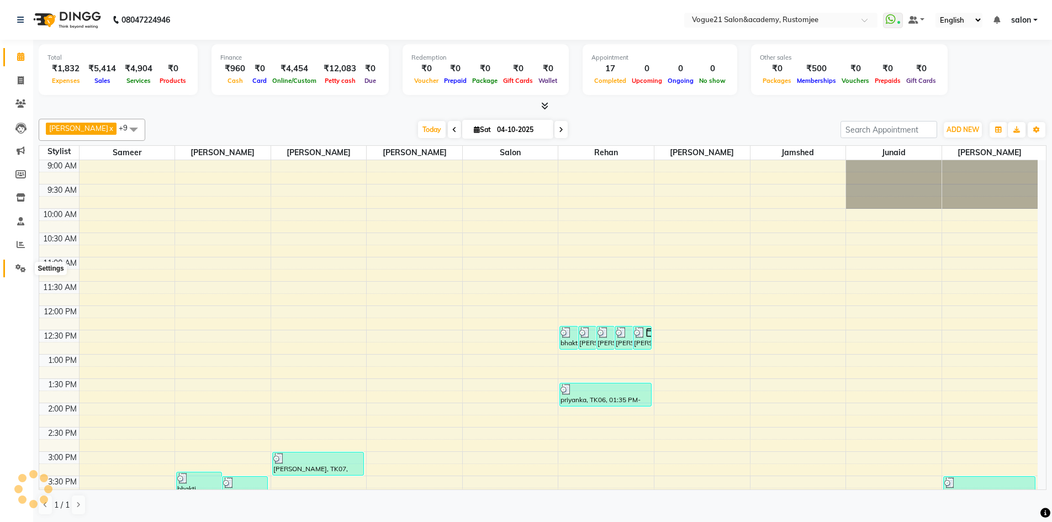
click at [20, 267] on icon at bounding box center [20, 268] width 10 height 8
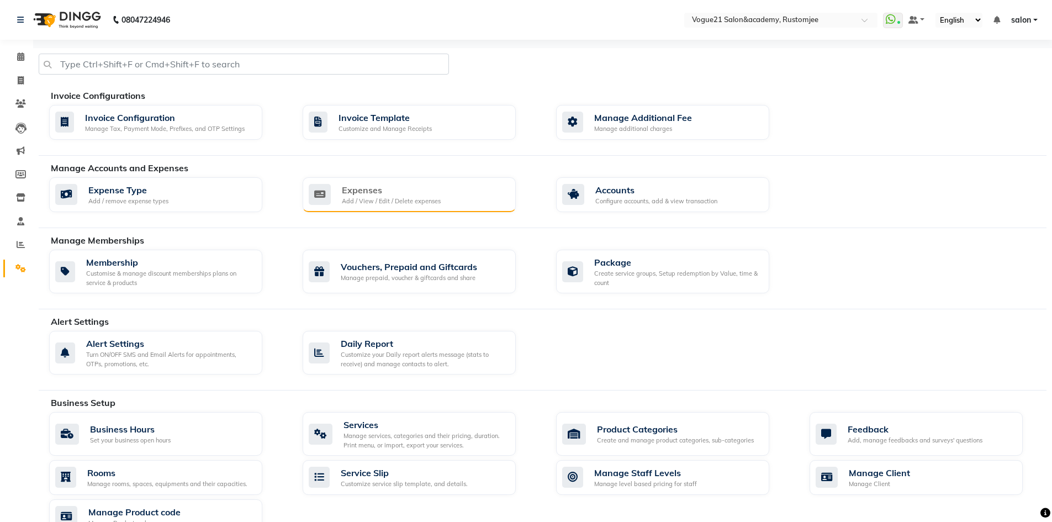
click at [348, 189] on div "Expenses" at bounding box center [391, 189] width 99 height 13
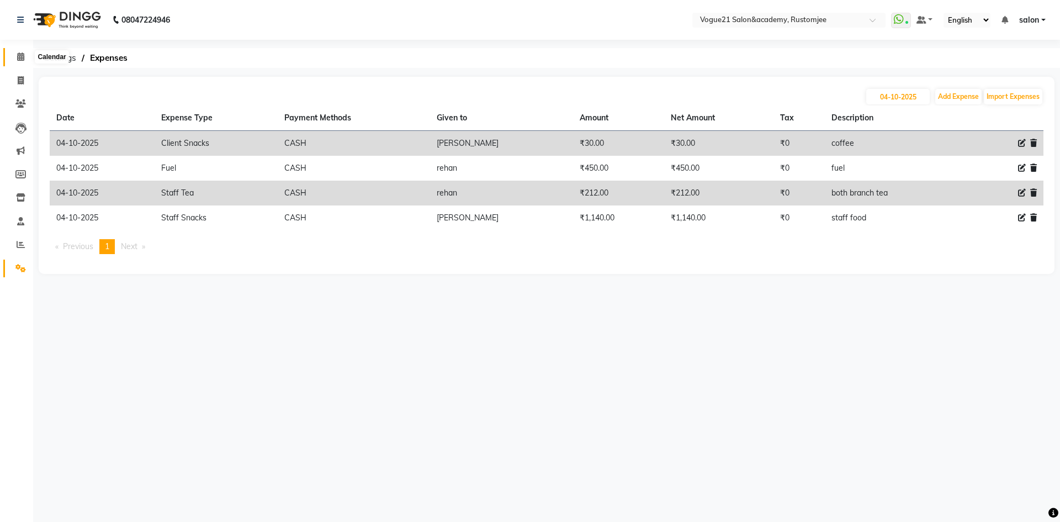
click at [15, 61] on span at bounding box center [20, 57] width 19 height 13
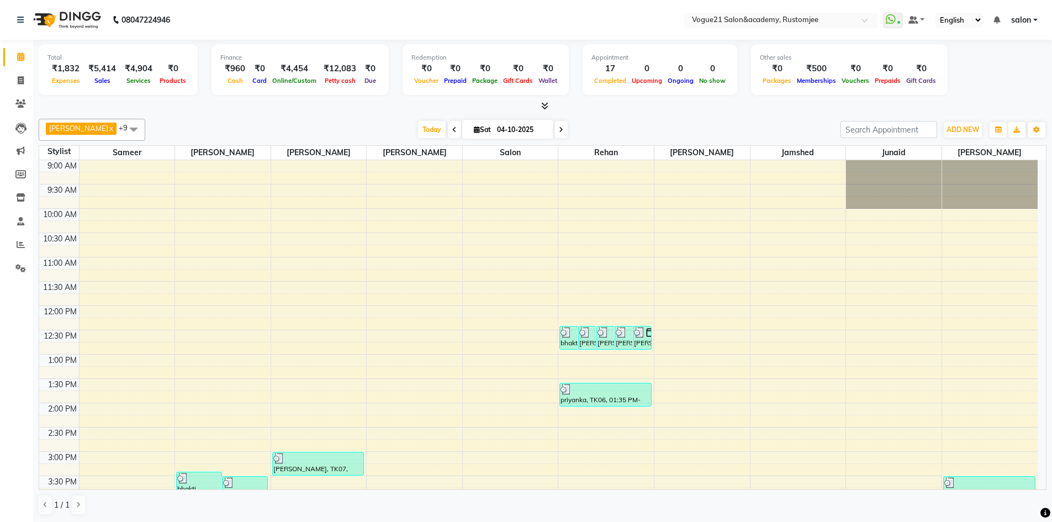
click at [555, 134] on span at bounding box center [561, 129] width 13 height 17
type input "05-10-2025"
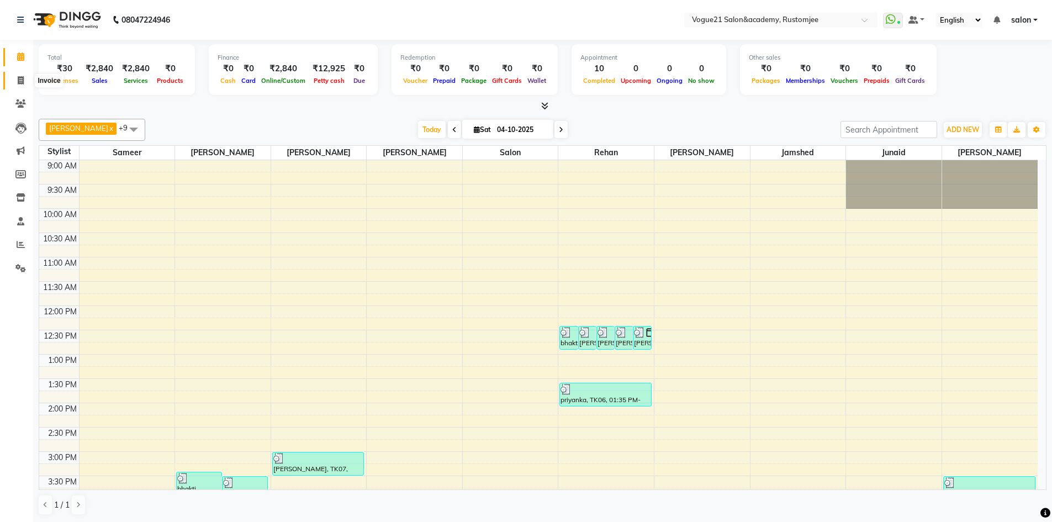
click at [22, 77] on icon at bounding box center [21, 80] width 6 height 8
select select "8171"
select select "service"
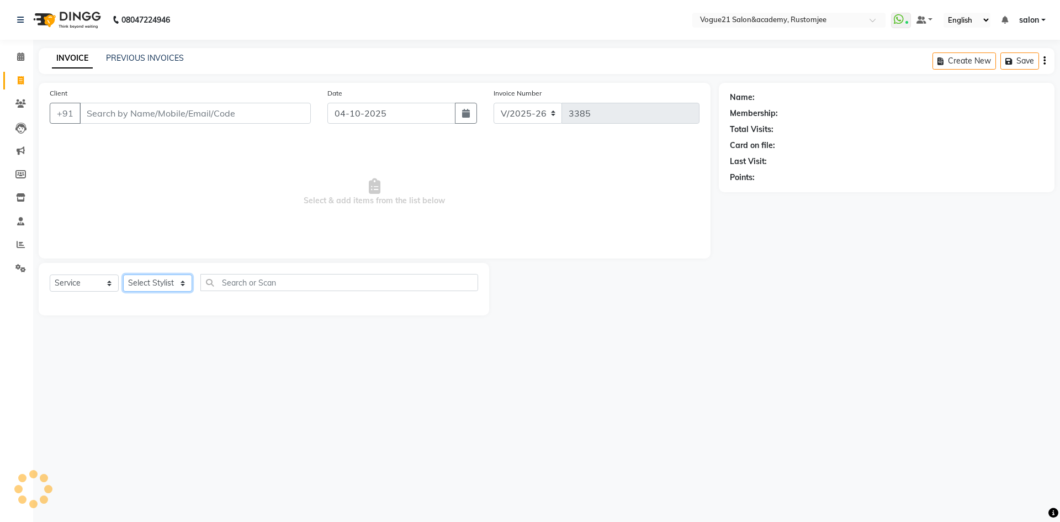
click at [146, 282] on select "Select Stylist" at bounding box center [157, 282] width 69 height 17
click at [167, 285] on select "Select Stylist [PERSON_NAME] [PERSON_NAME] [PERSON_NAME] [PERSON_NAME] [PERSON_…" at bounding box center [157, 282] width 69 height 17
click at [165, 279] on select "Select Stylist [PERSON_NAME] [PERSON_NAME] [PERSON_NAME] [PERSON_NAME] [PERSON_…" at bounding box center [157, 282] width 69 height 17
select select "76929"
click at [123, 274] on select "Select Stylist [PERSON_NAME] [PERSON_NAME] [PERSON_NAME] [PERSON_NAME] [PERSON_…" at bounding box center [157, 282] width 69 height 17
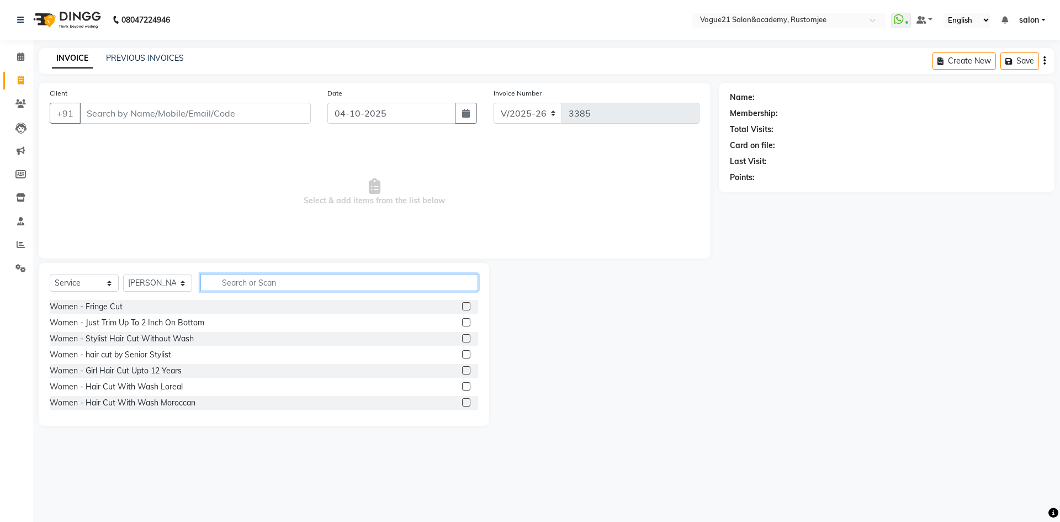
click at [231, 282] on input "text" at bounding box center [339, 282] width 278 height 17
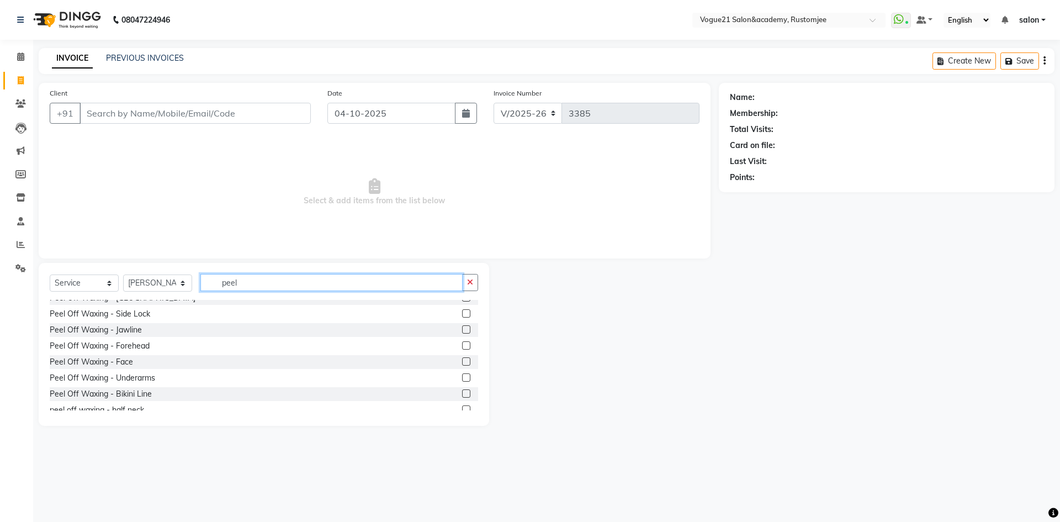
scroll to position [82, 0]
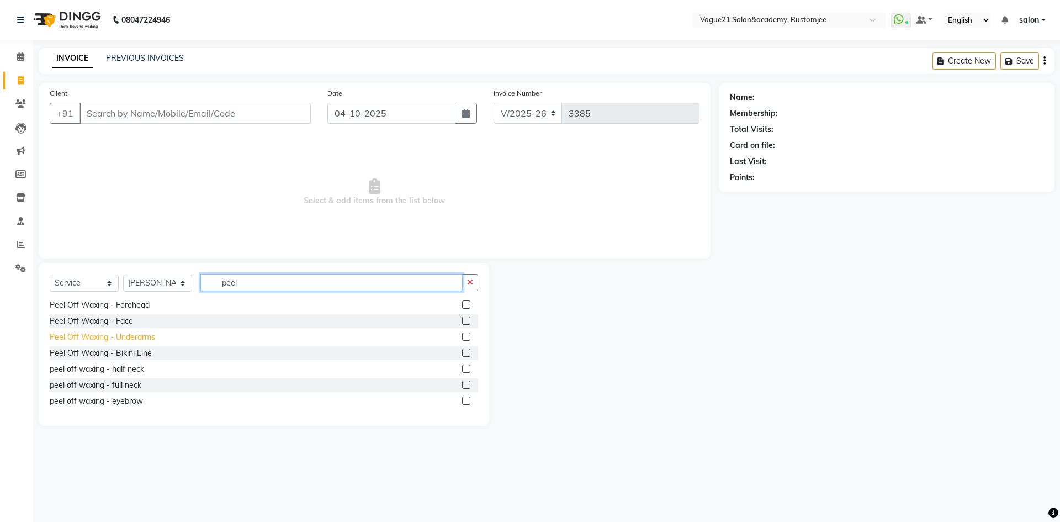
type input "peel"
click at [123, 340] on div "Peel Off Waxing - Underarms" at bounding box center [102, 337] width 105 height 12
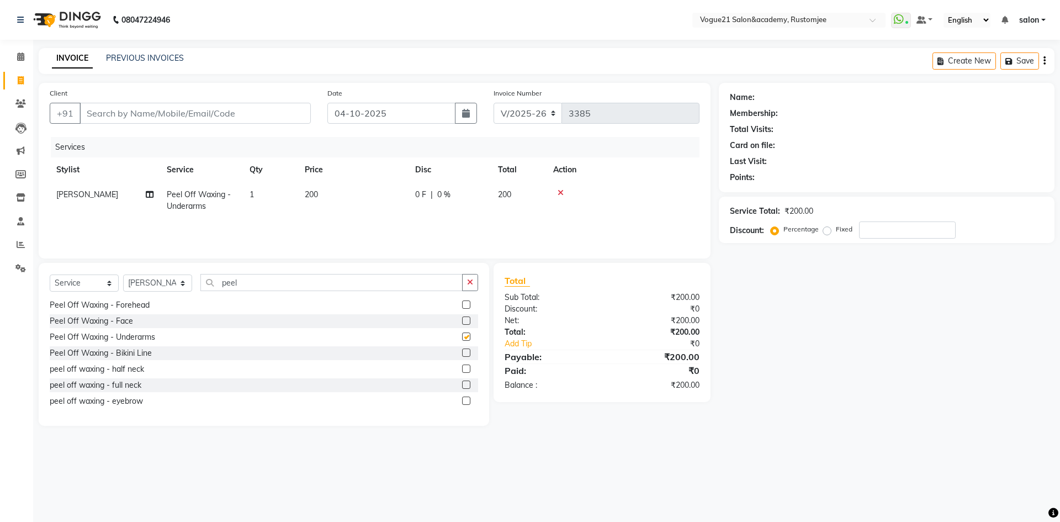
checkbox input "false"
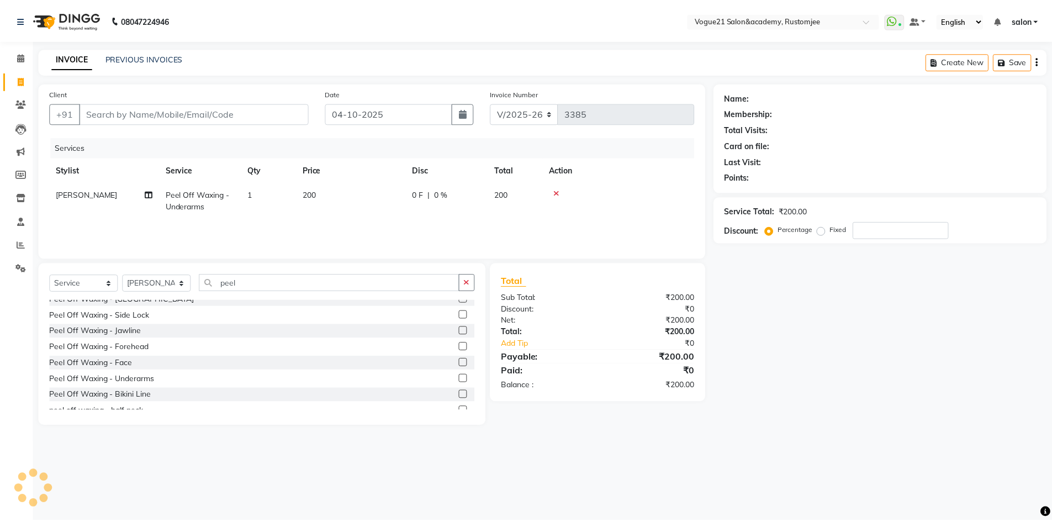
scroll to position [0, 0]
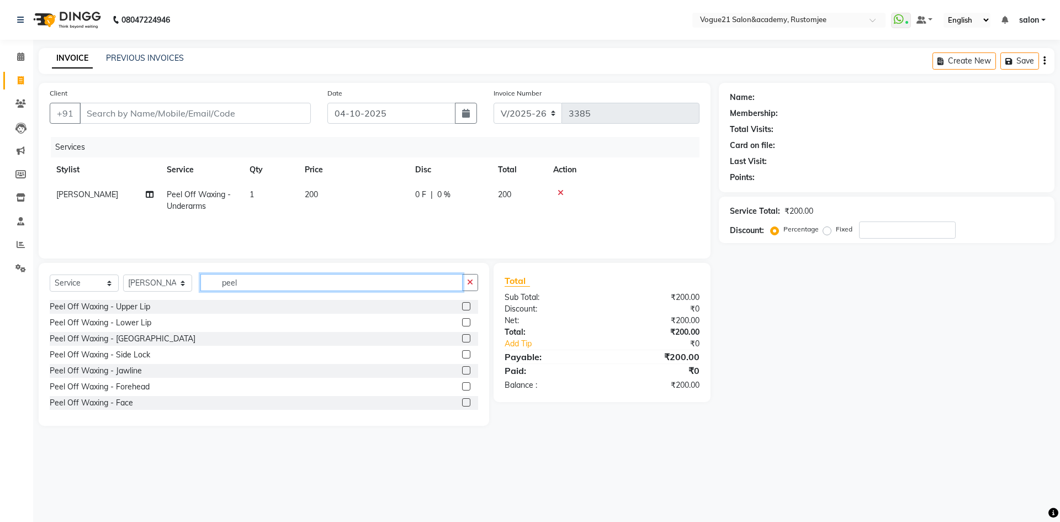
click at [279, 284] on input "peel" at bounding box center [331, 282] width 262 height 17
type input "p"
type input "fla"
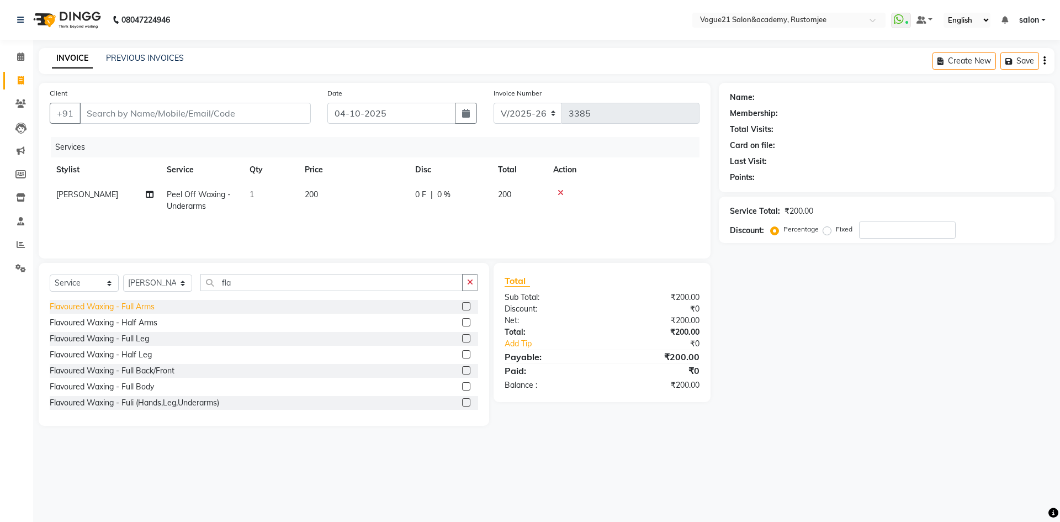
click at [148, 304] on div "Flavoured Waxing - Full Arms" at bounding box center [102, 307] width 105 height 12
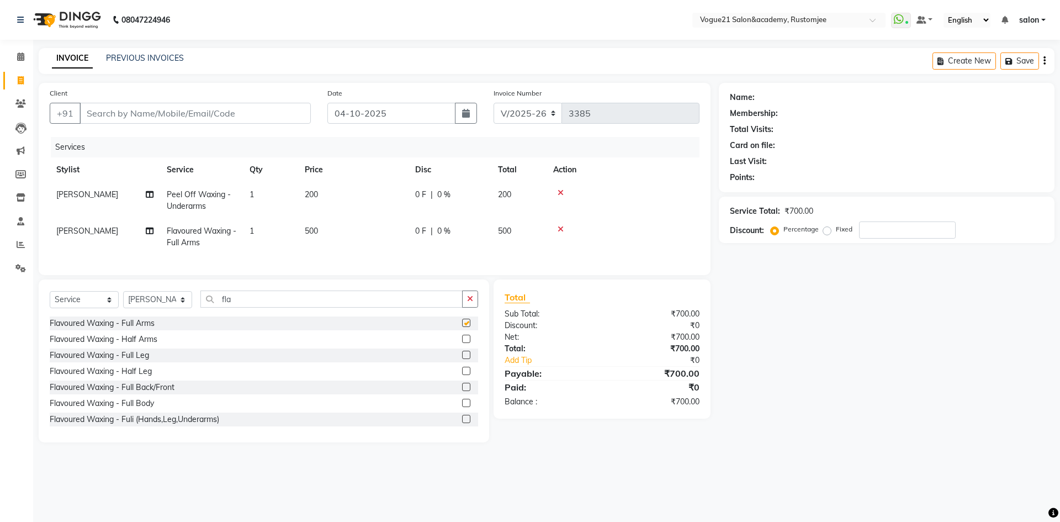
checkbox input "false"
click at [252, 308] on input "fla" at bounding box center [331, 299] width 262 height 17
type input "f"
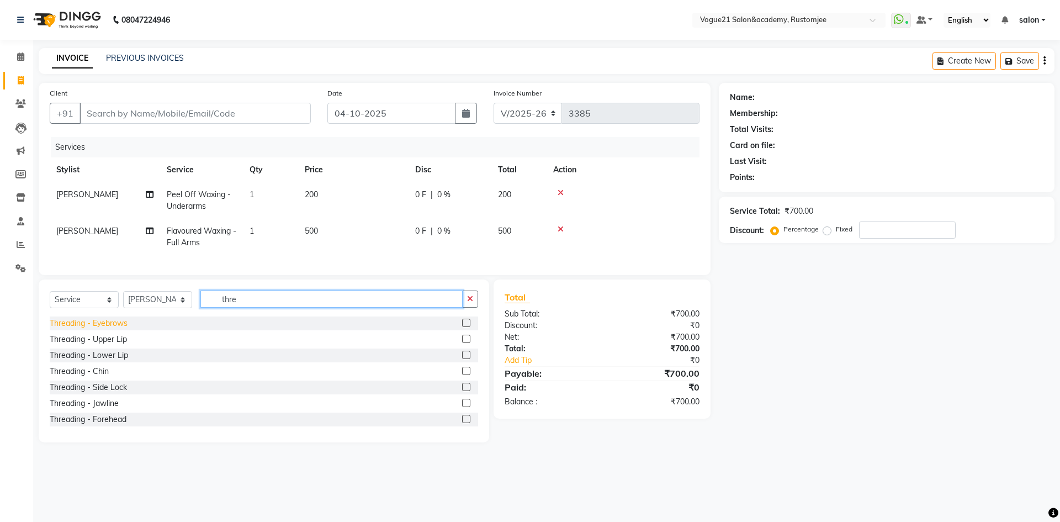
type input "thre"
click at [101, 329] on div "Threading - Eyebrows" at bounding box center [89, 324] width 78 height 12
checkbox input "false"
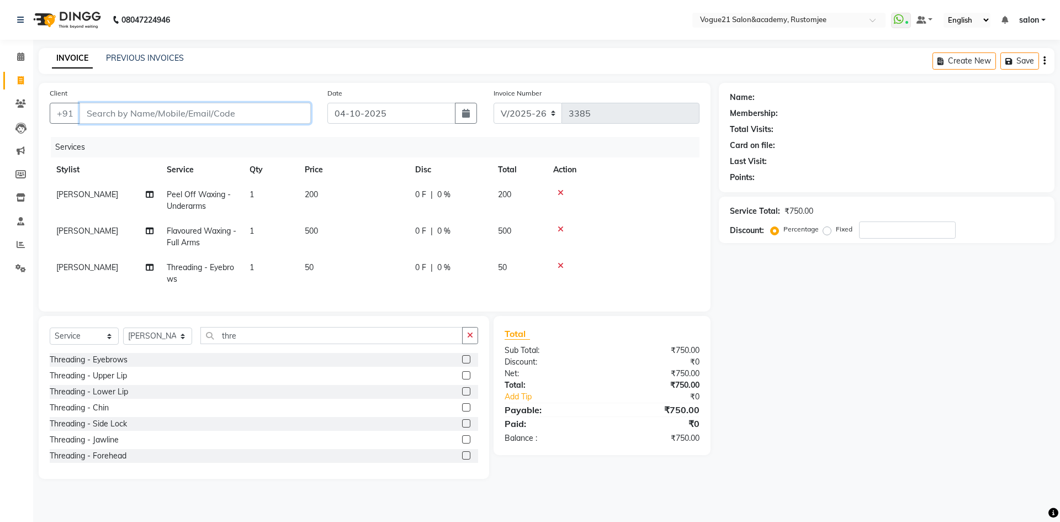
click at [220, 113] on input "Client" at bounding box center [195, 113] width 231 height 21
type input "9"
type input "0"
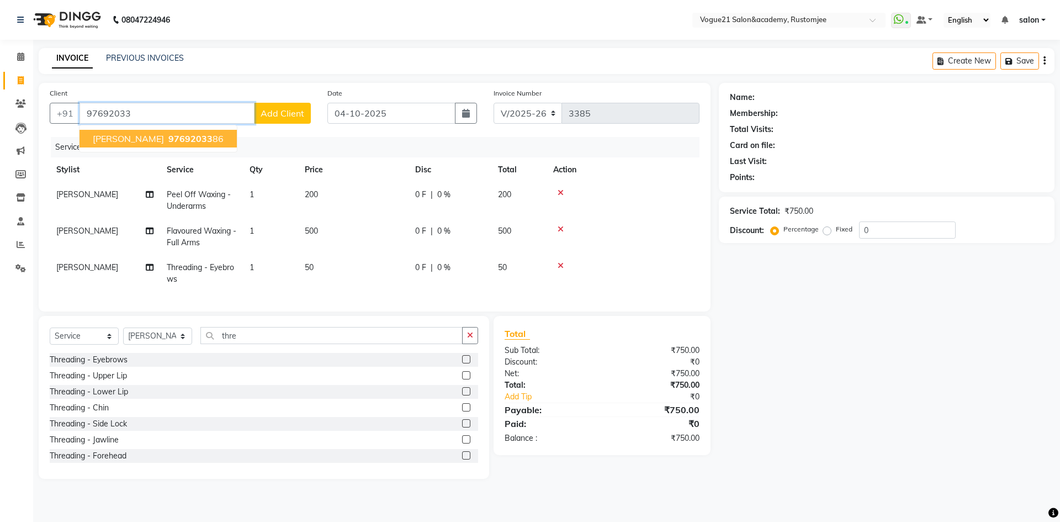
click at [188, 141] on span "97692033" at bounding box center [190, 138] width 44 height 11
type input "9769203386"
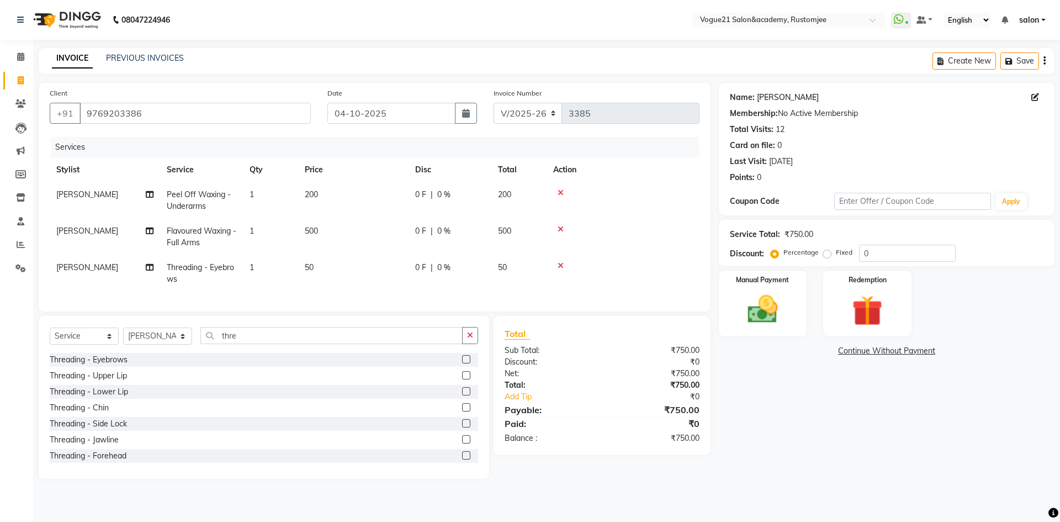
click at [790, 94] on link "Ashvini Patil" at bounding box center [788, 98] width 62 height 12
click at [260, 341] on input "thre" at bounding box center [331, 335] width 262 height 17
click at [147, 344] on select "Select Stylist [PERSON_NAME] [PERSON_NAME] [PERSON_NAME] [PERSON_NAME] [PERSON_…" at bounding box center [157, 336] width 69 height 17
select select "77666"
click at [123, 336] on select "Select Stylist [PERSON_NAME] [PERSON_NAME] [PERSON_NAME] [PERSON_NAME] [PERSON_…" at bounding box center [157, 336] width 69 height 17
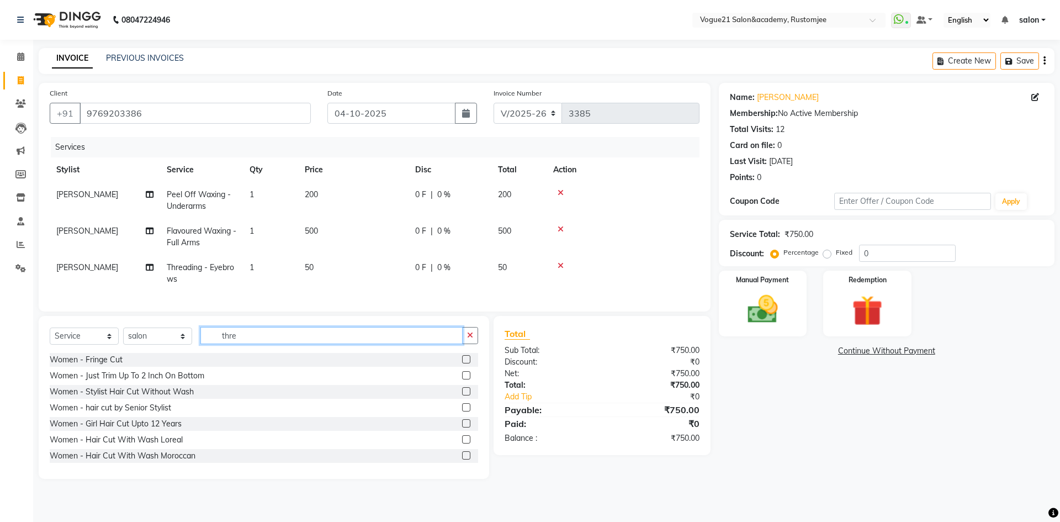
click at [272, 344] on input "thre" at bounding box center [331, 335] width 262 height 17
type input "t"
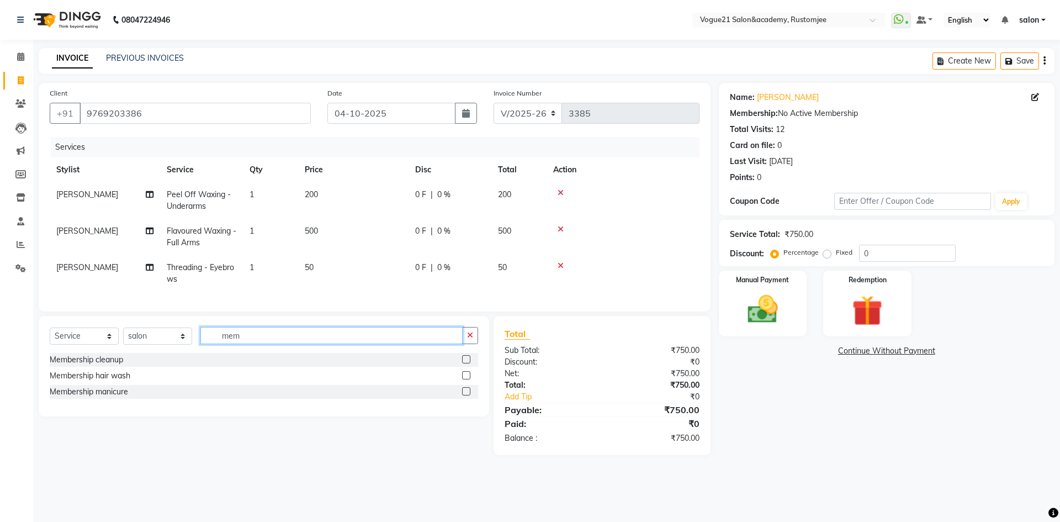
type input "mem"
click at [89, 345] on select "Select Service Product Membership Package Voucher Prepaid Gift Card" at bounding box center [84, 336] width 69 height 17
click at [50, 336] on select "Select Service Product Membership Package Voucher Prepaid Gift Card" at bounding box center [84, 336] width 69 height 17
click at [113, 366] on div "Annual Membership 500" at bounding box center [93, 360] width 86 height 12
select select "select"
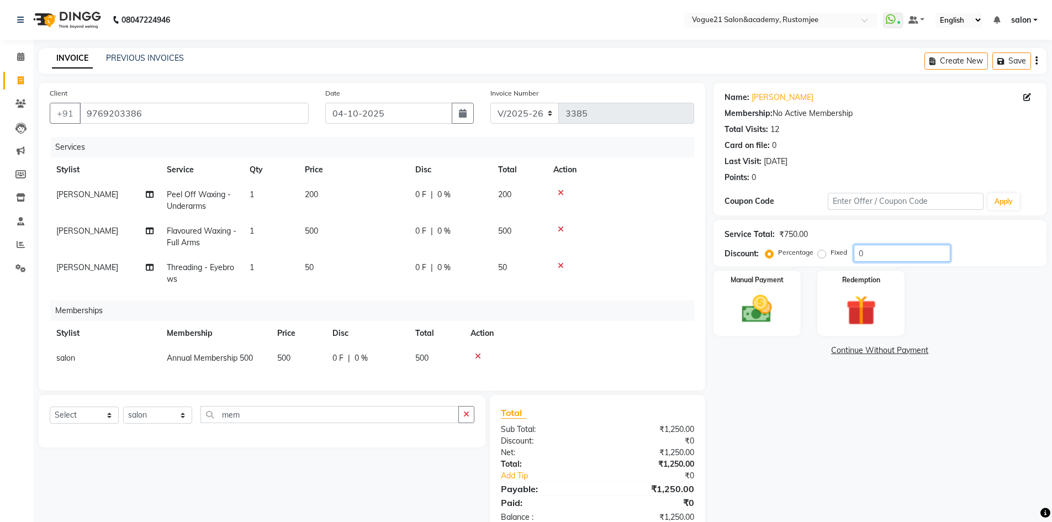
click at [899, 255] on input "0" at bounding box center [902, 253] width 97 height 17
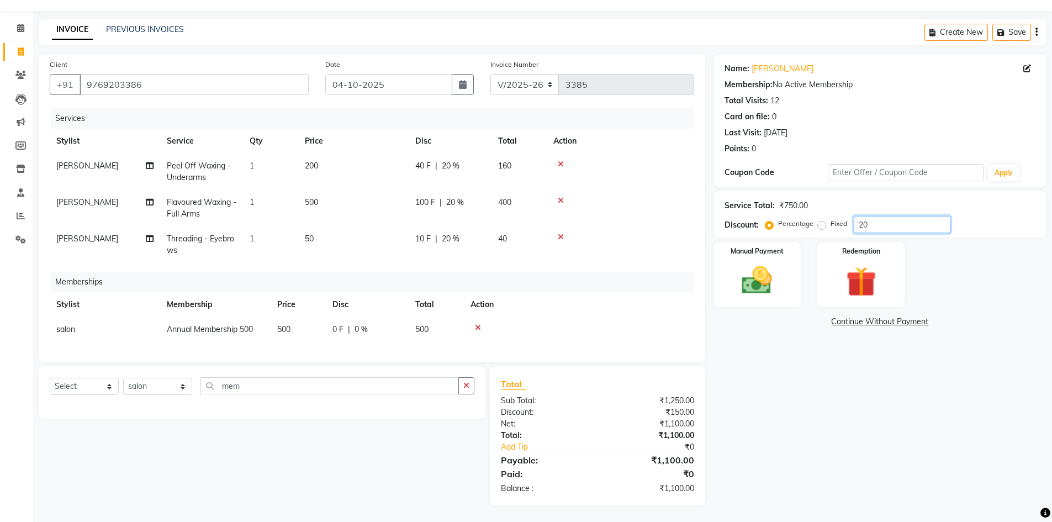
scroll to position [37, 0]
type input "20"
click at [753, 285] on img at bounding box center [757, 280] width 51 height 36
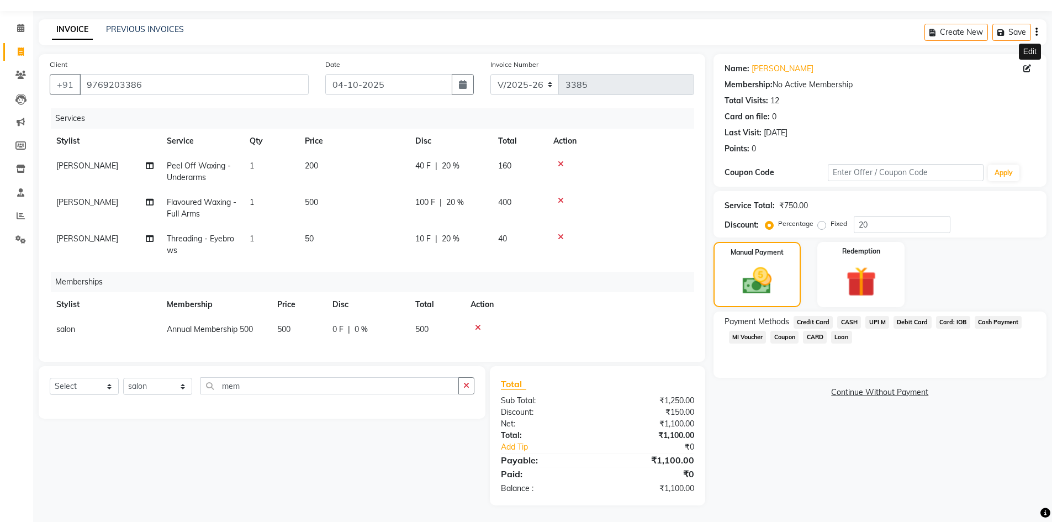
click at [1027, 65] on icon at bounding box center [1027, 69] width 8 height 8
select select "[DEMOGRAPHIC_DATA]"
select select
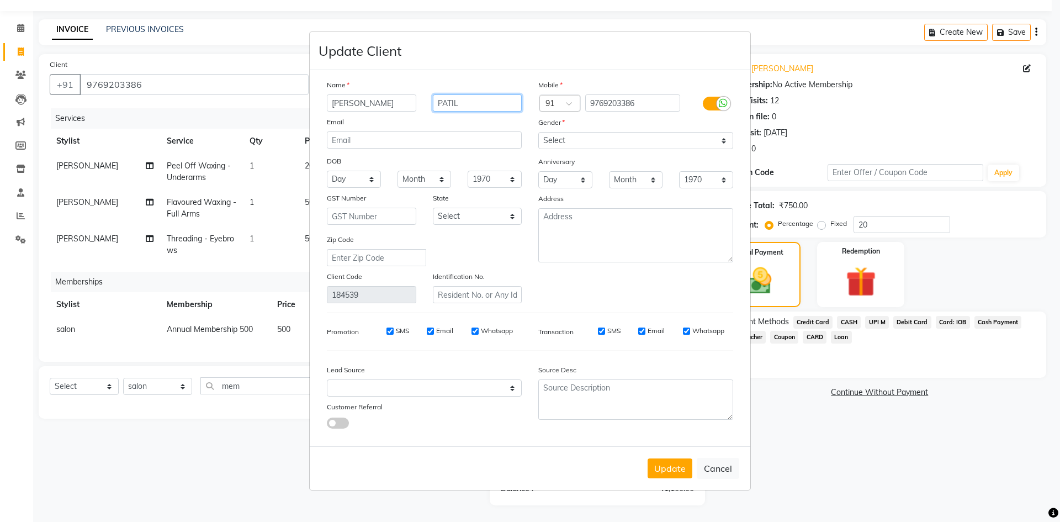
click at [470, 107] on input "PATIL" at bounding box center [477, 102] width 89 height 17
click at [730, 469] on button "Cancel" at bounding box center [718, 468] width 43 height 21
select select
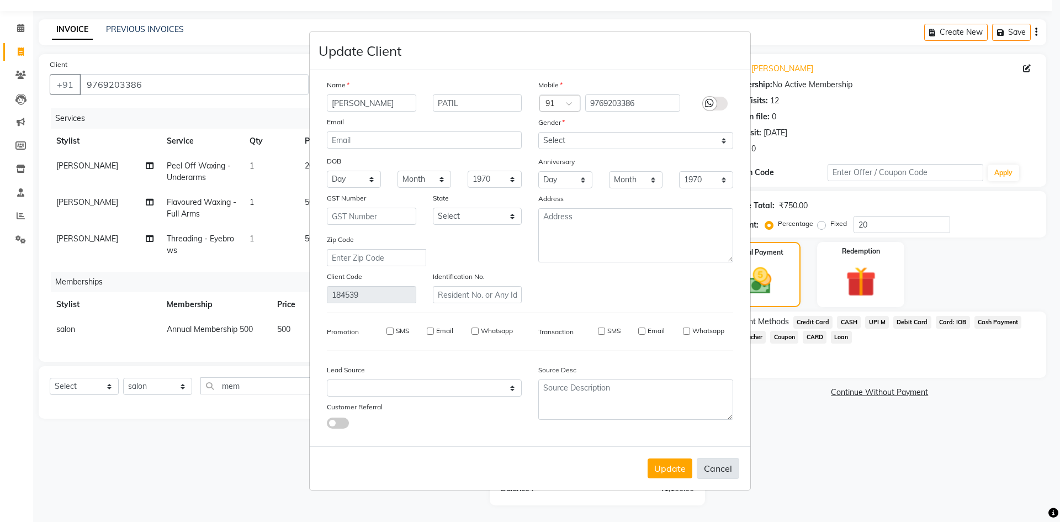
select select
checkbox input "false"
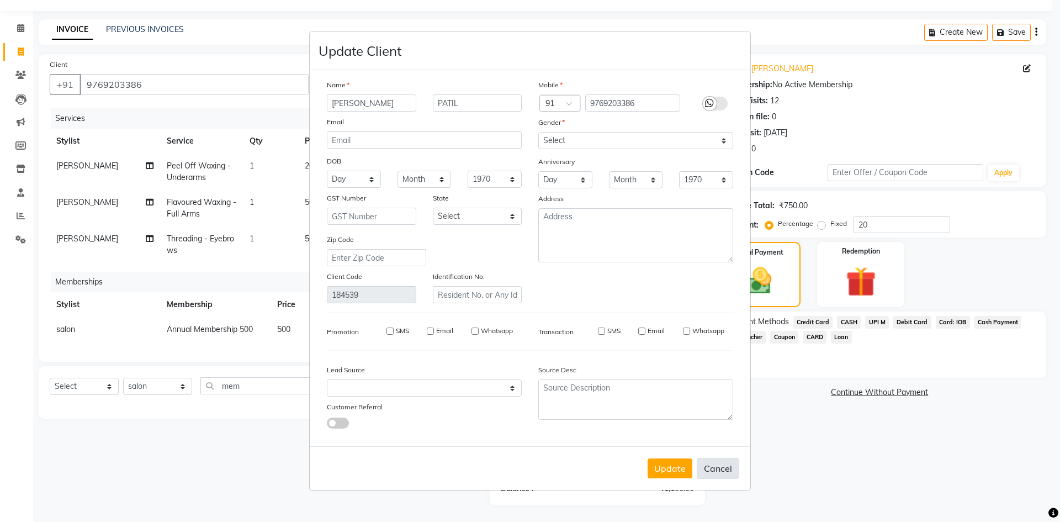
checkbox input "false"
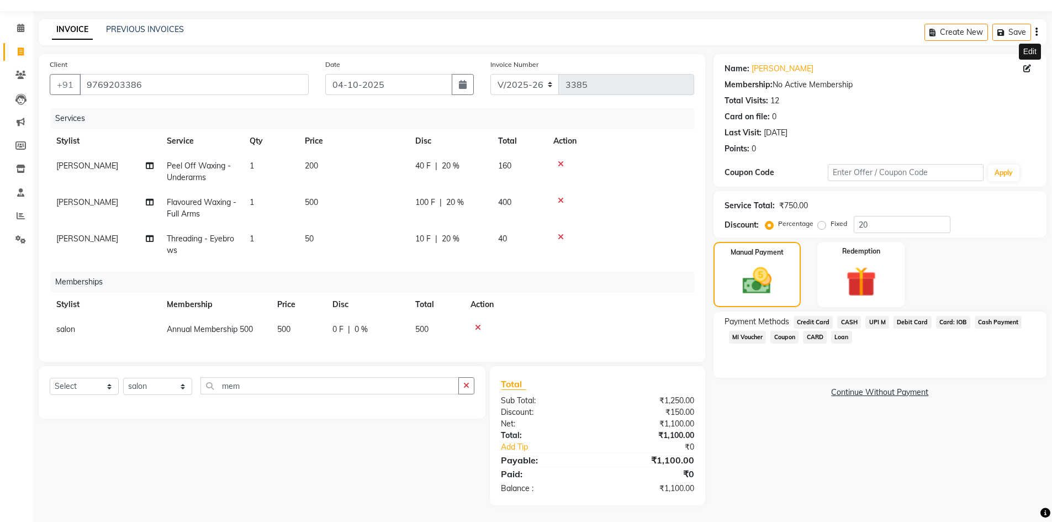
click at [874, 316] on span "UPI M" at bounding box center [877, 322] width 24 height 13
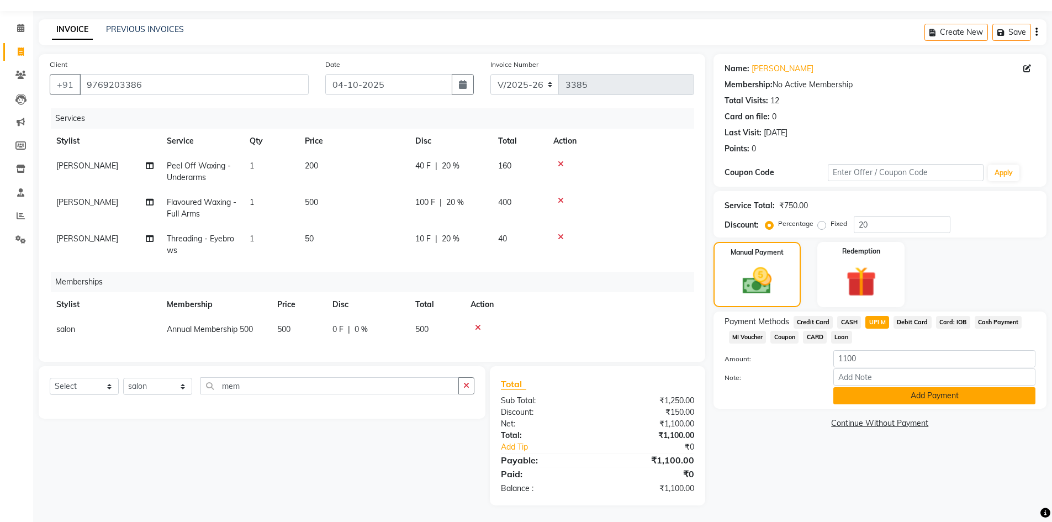
click at [879, 390] on button "Add Payment" at bounding box center [934, 395] width 202 height 17
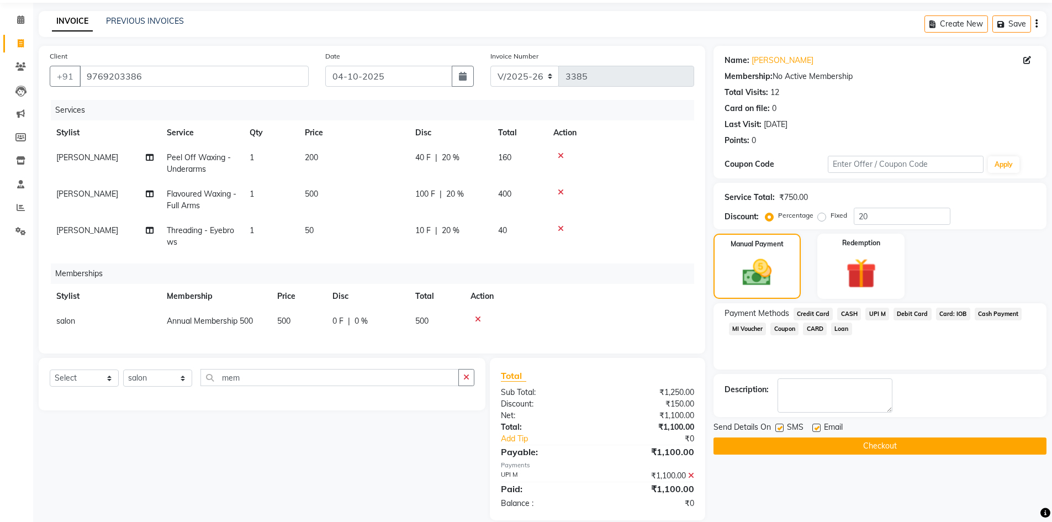
click at [815, 446] on button "Checkout" at bounding box center [880, 445] width 333 height 17
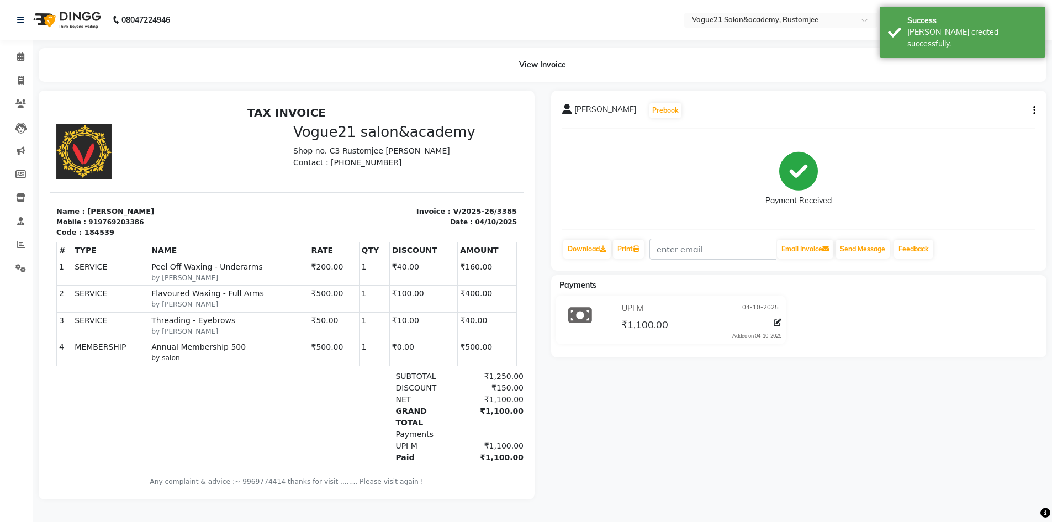
scroll to position [9, 0]
